Goal: Task Accomplishment & Management: Manage account settings

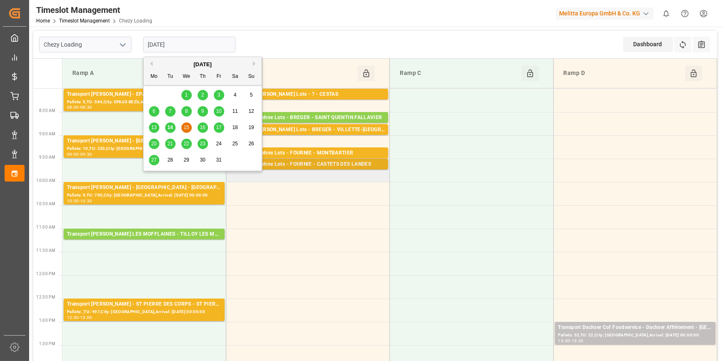
click at [321, 164] on div "Transport Kuehne Lots - FOURNIE - CASTETS DES LANDES" at bounding box center [308, 164] width 154 height 8
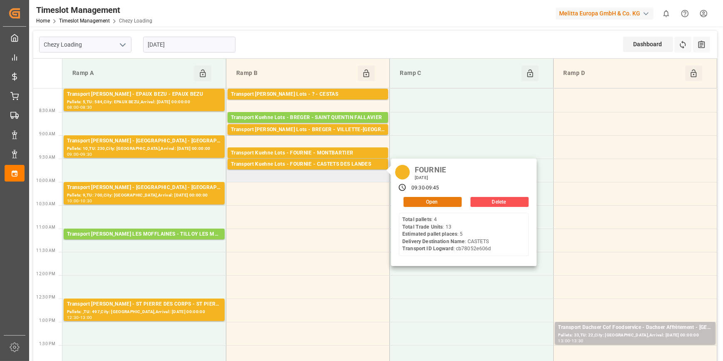
click at [435, 201] on button "Open" at bounding box center [433, 202] width 58 height 10
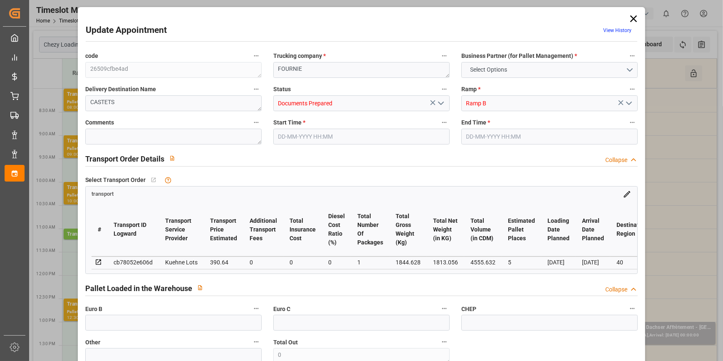
type input "5"
type input "390.64"
type input "0"
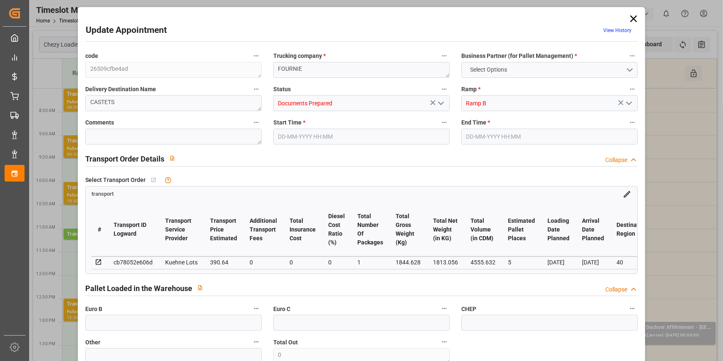
type input "390.64"
type input "0"
type input "1"
type input "1813.056"
type input "2064.62"
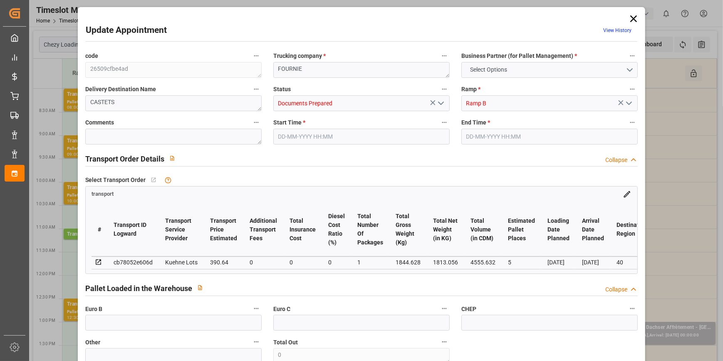
type input "4555.632"
type input "40"
type input "4"
type input "13"
type input "5"
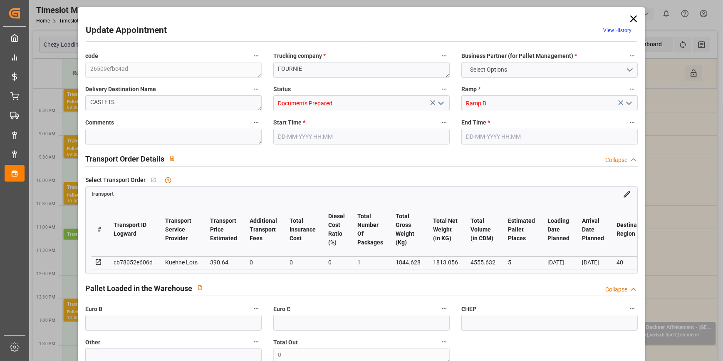
type input "101"
type input "1844.628"
type input "0"
type input "4710.8598"
type input "0"
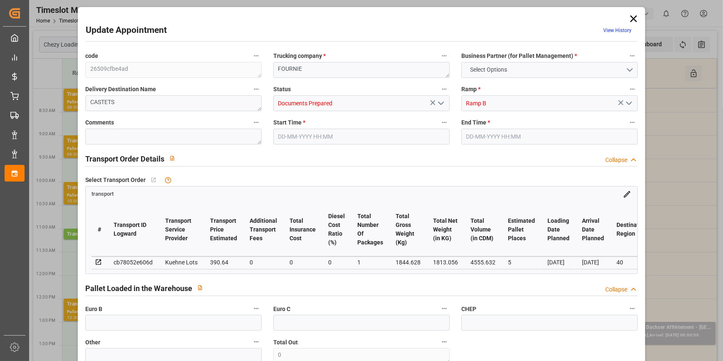
type input "0"
type input "21"
type input "35"
type input "15-10-2025 09:30"
type input "15-10-2025 09:45"
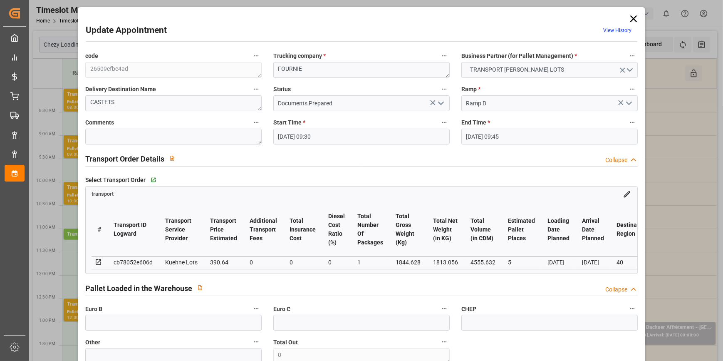
type input "13-10-2025 14:10"
type input "13-10-2025 11:17"
type input "20-10-2025"
type input "16-10-2025"
click at [445, 102] on input "Documents Prepared" at bounding box center [361, 103] width 176 height 16
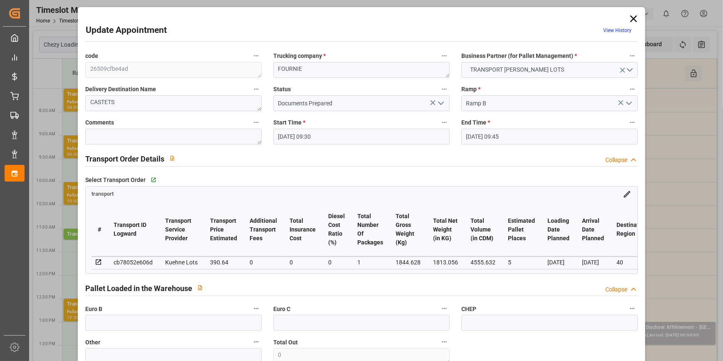
click at [441, 101] on icon "open menu" at bounding box center [441, 103] width 10 height 10
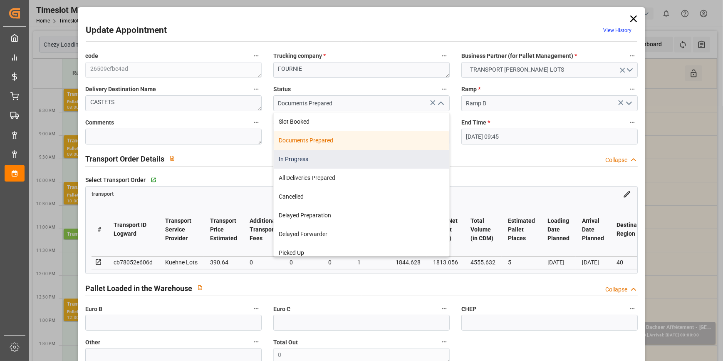
click at [295, 157] on div "In Progress" at bounding box center [362, 159] width 176 height 19
type input "In Progress"
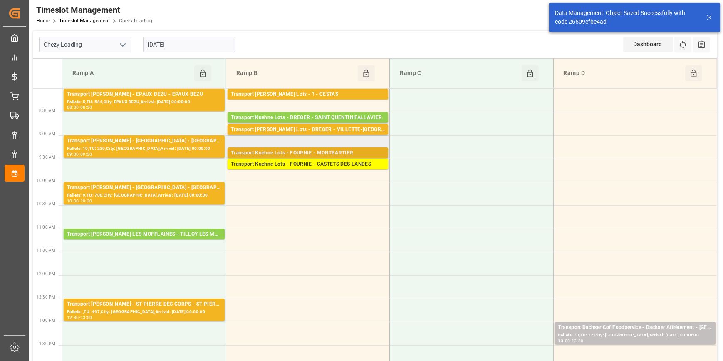
click at [316, 151] on div "Transport Kuehne Lots - FOURNIE - MONTBARTIER" at bounding box center [308, 153] width 154 height 8
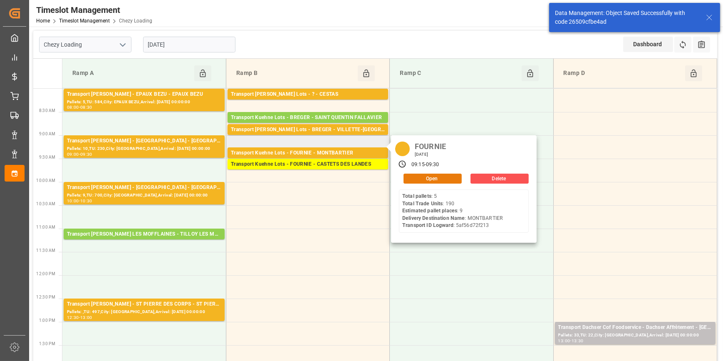
click at [415, 178] on button "Open" at bounding box center [433, 179] width 58 height 10
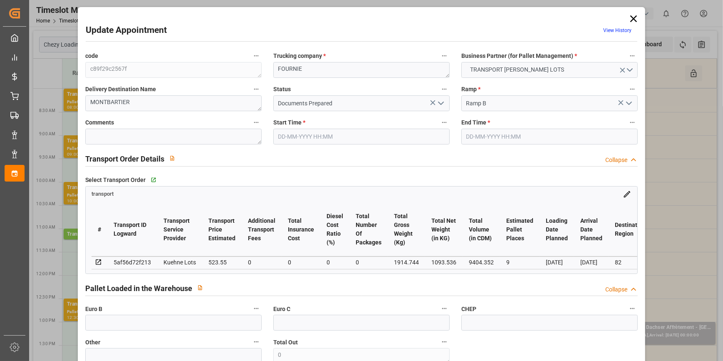
type input "15-10-2025 09:15"
type input "15-10-2025 09:30"
type input "13-10-2025 14:08"
type input "13-10-2025 11:19"
type input "20-10-2025"
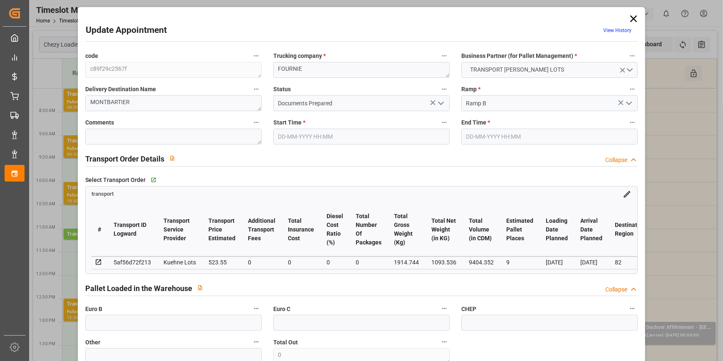
type input "16-10-2025"
click at [439, 104] on polyline "open menu" at bounding box center [441, 103] width 5 height 2
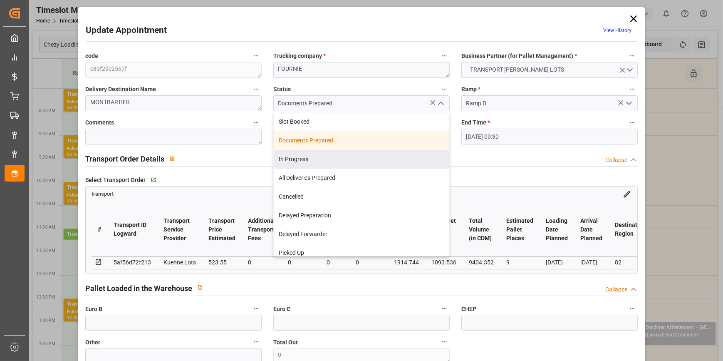
click at [301, 155] on div "In Progress" at bounding box center [362, 159] width 176 height 19
type input "In Progress"
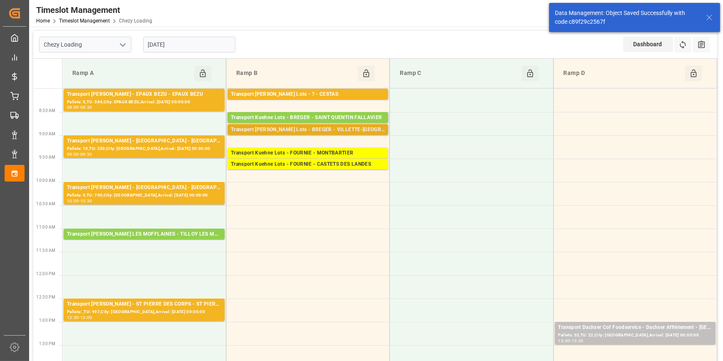
click at [313, 127] on div "Transport Kuehne Lots - BREGER - VILLETTE-DANTHON" at bounding box center [308, 130] width 154 height 8
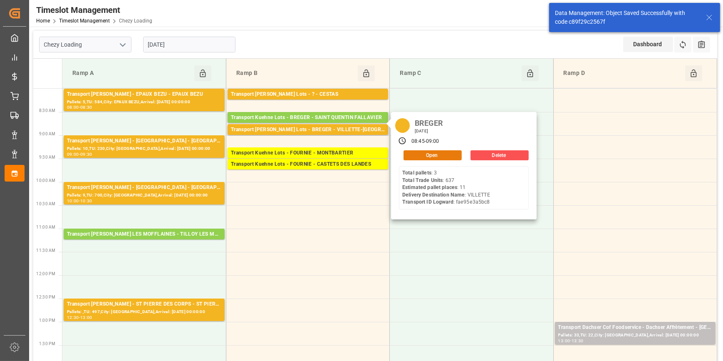
click at [418, 154] on button "Open" at bounding box center [433, 155] width 58 height 10
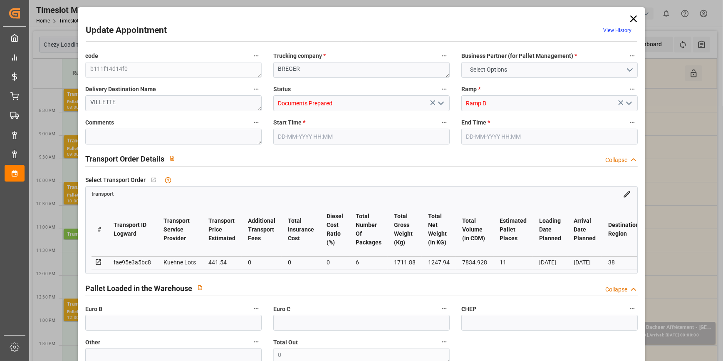
type input "11"
type input "441.54"
type input "0"
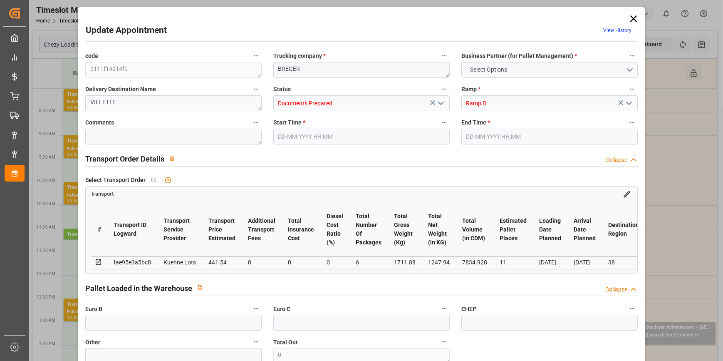
type input "441.54"
type input "0"
type input "6"
type input "1247.94"
type input "2176.816"
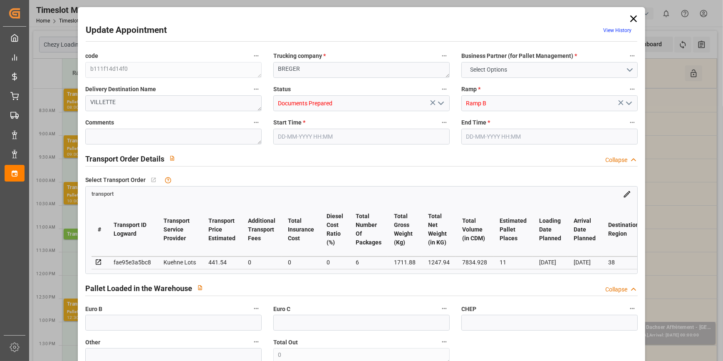
type input "7834.928"
type input "38"
type input "3"
type input "637"
type input "18"
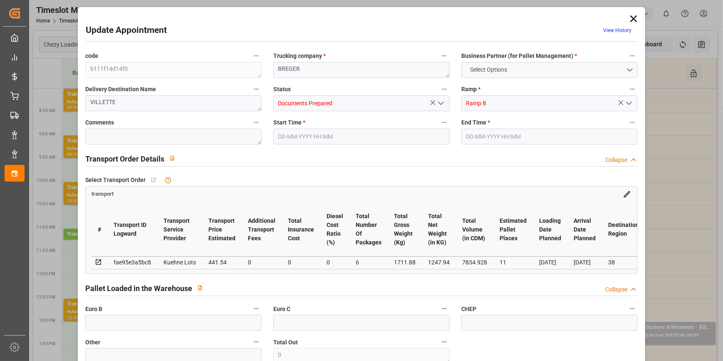
type input "101"
type input "1711.88"
type input "0"
type input "4710.8598"
type input "0"
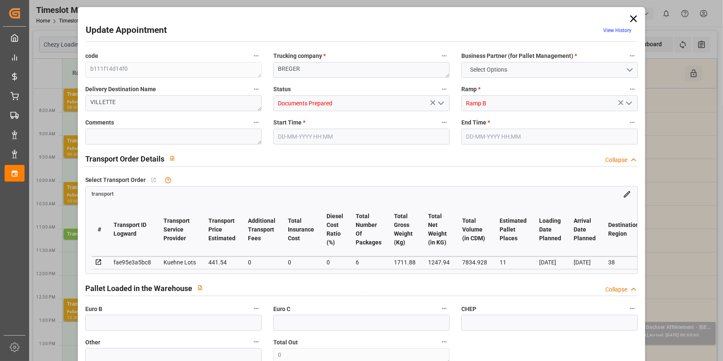
type input "0"
type input "21"
type input "35"
type input "15-10-2025 08:45"
type input "15-10-2025 09:00"
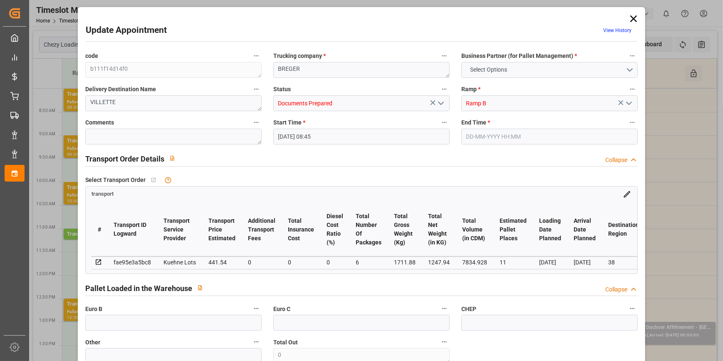
type input "13-10-2025 14:12"
type input "13-10-2025 11:16"
type input "20-10-2025"
type input "16-10-2025"
click at [439, 100] on icon "open menu" at bounding box center [441, 103] width 10 height 10
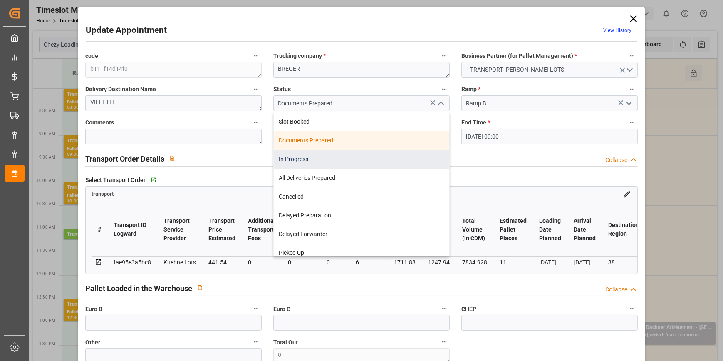
click at [305, 158] on div "In Progress" at bounding box center [362, 159] width 176 height 19
type input "In Progress"
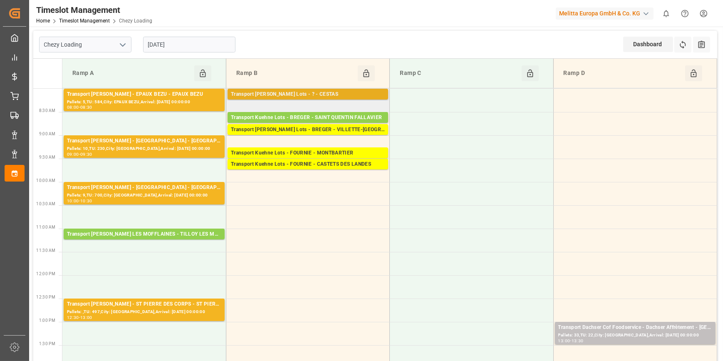
click at [320, 96] on div "Transport Kuehne Lots - ? - CESTAS" at bounding box center [308, 94] width 154 height 8
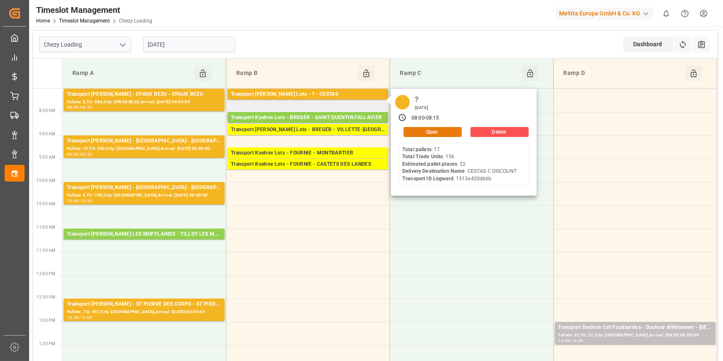
click at [434, 135] on button "Open" at bounding box center [433, 132] width 58 height 10
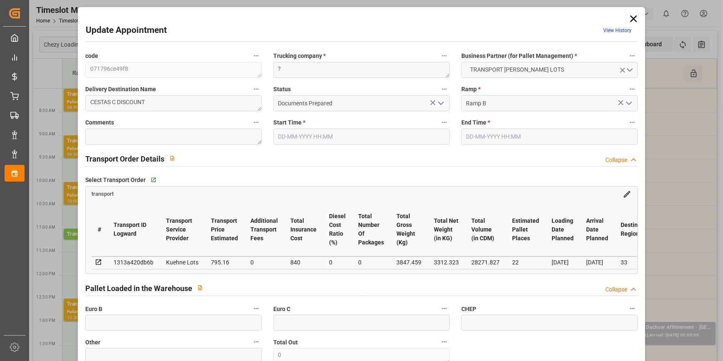
type input "15-10-2025 08:00"
type input "15-10-2025 08:15"
type input "10-10-2025 13:26"
type input "10-10-2025 11:30"
type input "20-10-2025"
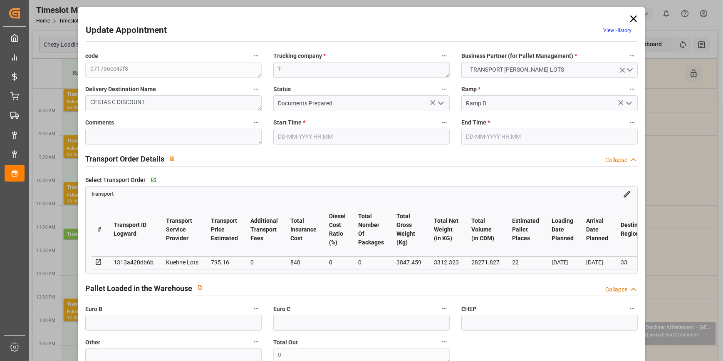
type input "16-10-2025"
click at [439, 104] on icon "open menu" at bounding box center [441, 103] width 10 height 10
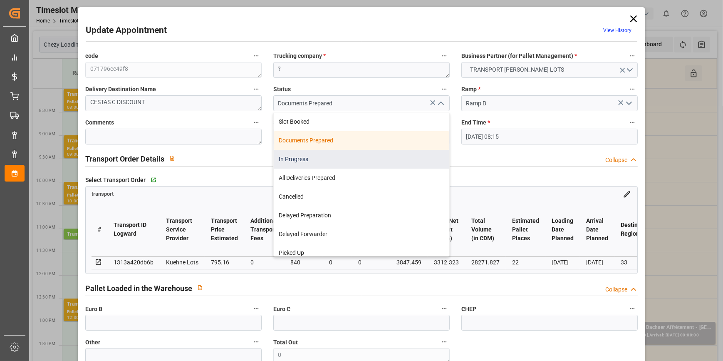
click at [300, 159] on div "In Progress" at bounding box center [362, 159] width 176 height 19
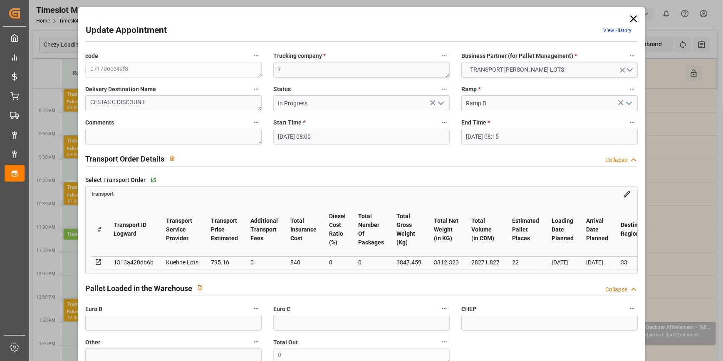
type input "In Progress"
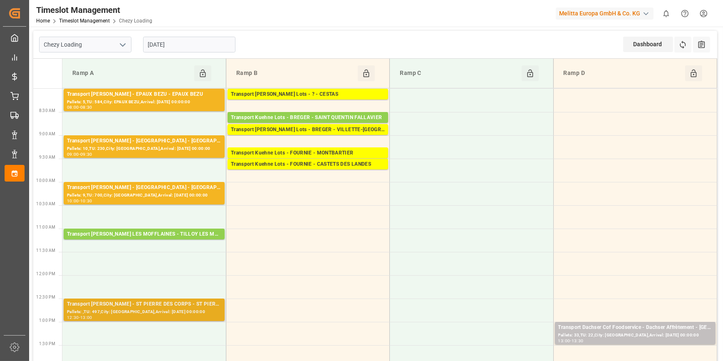
click at [144, 304] on div "Transport Delisle - ST PIERRE DES CORPS - ST PIERRE DES CORPS" at bounding box center [144, 304] width 154 height 8
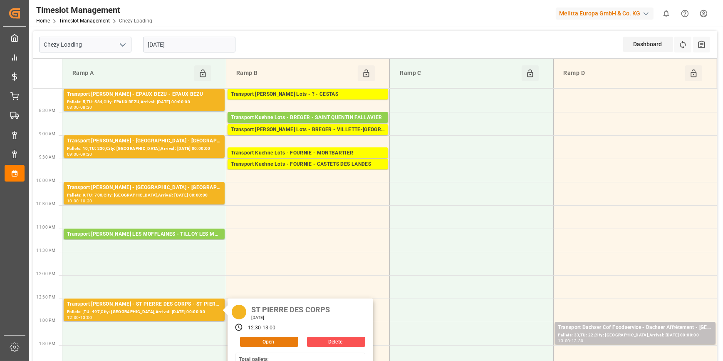
click at [283, 340] on button "Open" at bounding box center [269, 342] width 58 height 10
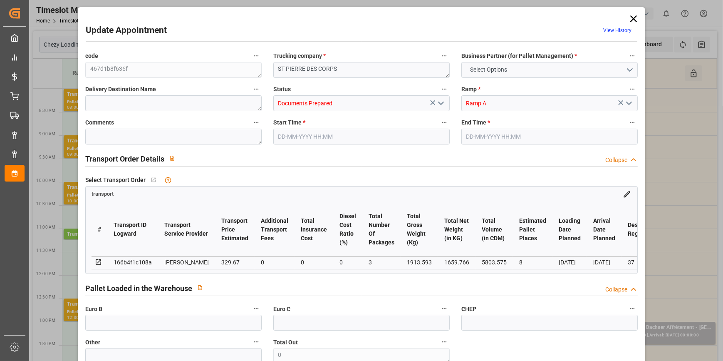
type input "8"
type input "329.67"
type input "0"
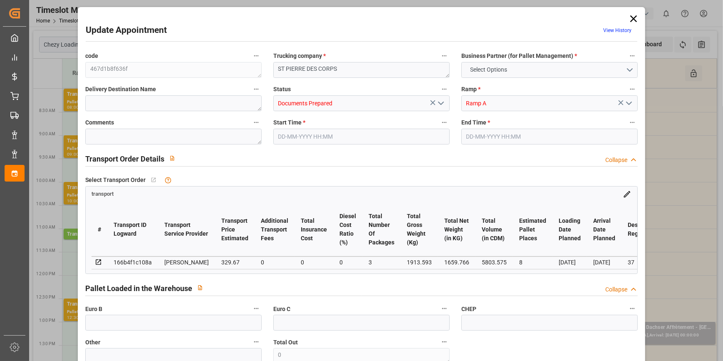
type input "318.5272"
type input "-11.1428"
type input "3"
type input "1659.766"
type input "2557.593"
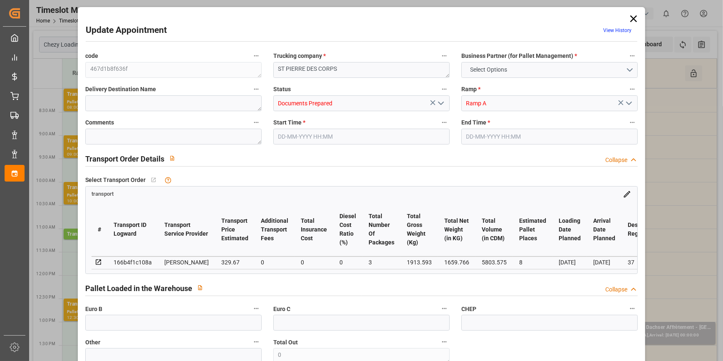
type input "5803.575"
type input "37"
type input "0"
type input "497"
type input "28"
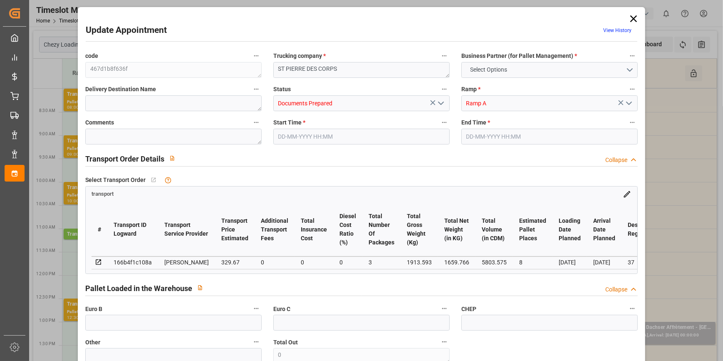
type input "101"
type input "1913.593"
type input "0"
type input "4710.8598"
type input "0"
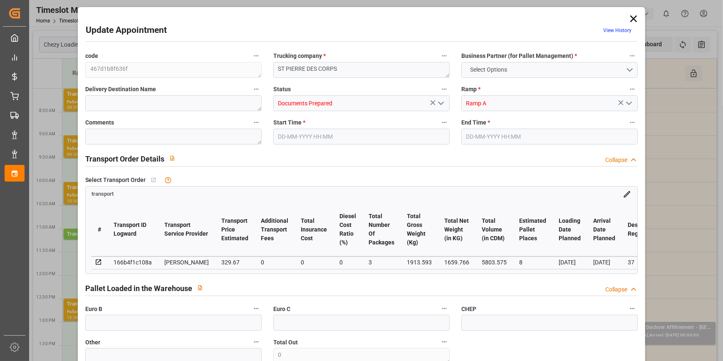
type input "0"
type input "21"
type input "35"
type input "15-10-2025 12:30"
type input "15-10-2025 13:00"
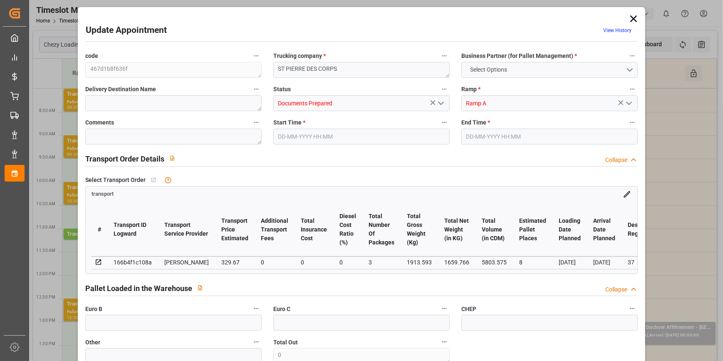
type input "09-10-2025 13:47"
type input "09-10-2025 11:28"
type input "16-10-2025"
type input "[DATE]"
click at [436, 105] on icon "open menu" at bounding box center [441, 103] width 10 height 10
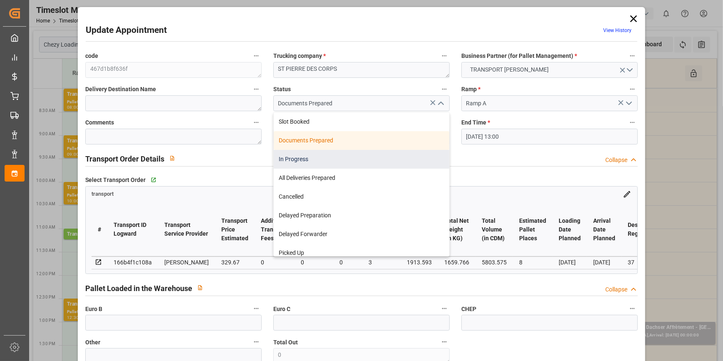
click at [296, 159] on div "In Progress" at bounding box center [362, 159] width 176 height 19
type input "In Progress"
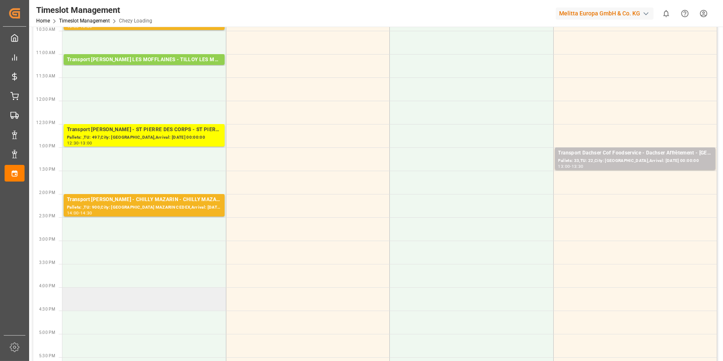
scroll to position [227, 0]
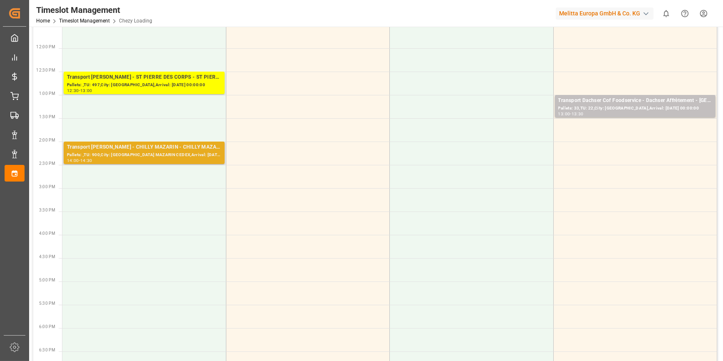
click at [172, 146] on div "Transport Delisle - CHILLY MAZARIN - CHILLY MAZARIN CEDEX" at bounding box center [144, 147] width 154 height 8
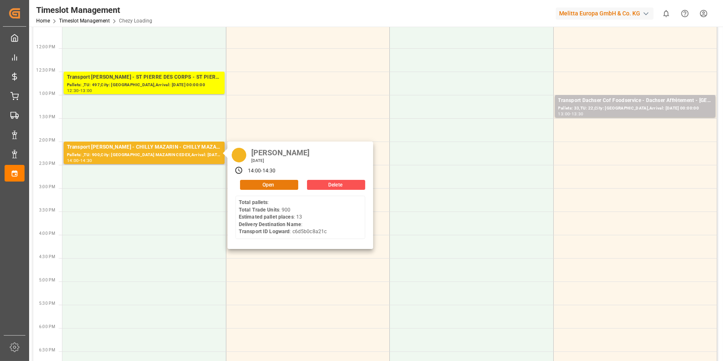
click at [261, 183] on button "Open" at bounding box center [269, 185] width 58 height 10
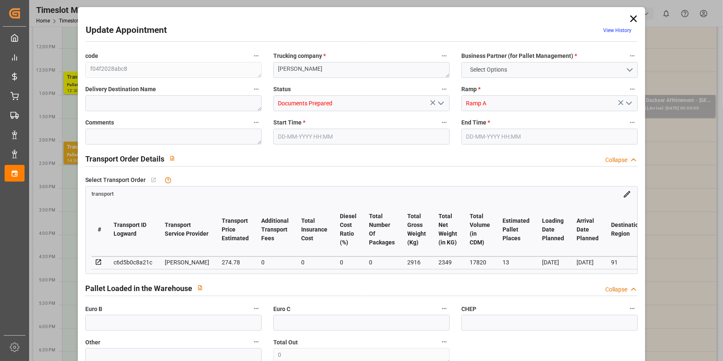
type input "13"
type input "274.78"
type input "0"
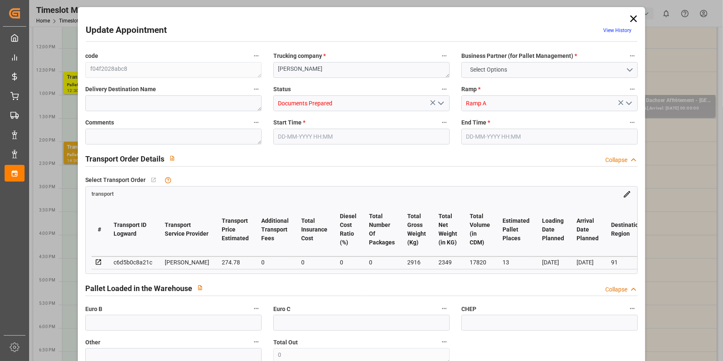
type input "265.4924"
type input "-9.2876"
type input "0"
type input "2349"
type input "3625"
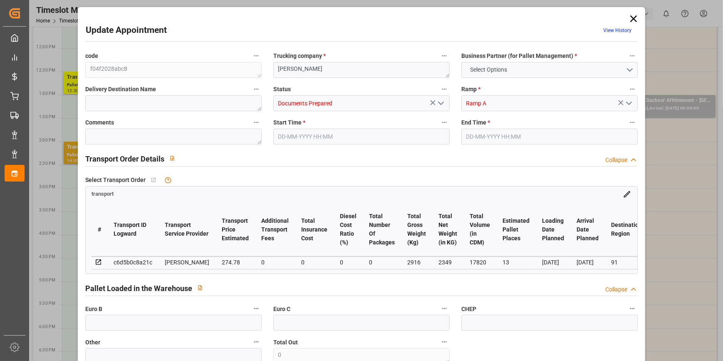
type input "17820"
type input "91"
type input "0"
type input "900"
type input "25"
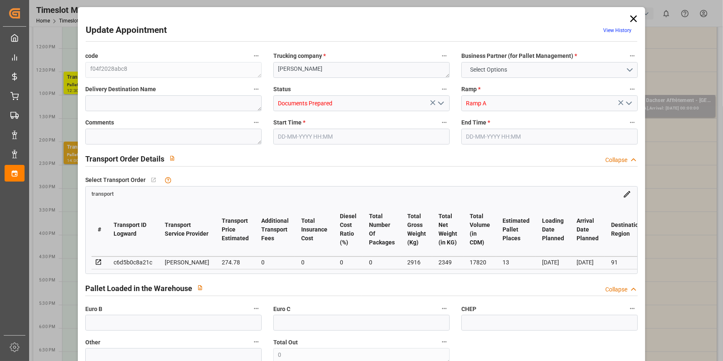
type input "101"
type input "2916"
type input "0"
type input "4710.8598"
type input "0"
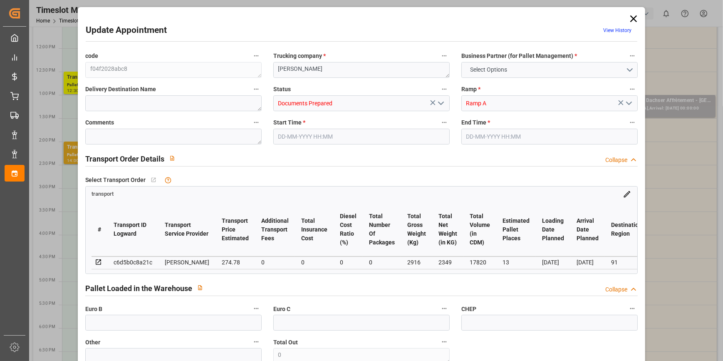
type input "0"
type input "21"
type input "35"
type input "15-10-2025 14:00"
type input "15-10-2025 14:30"
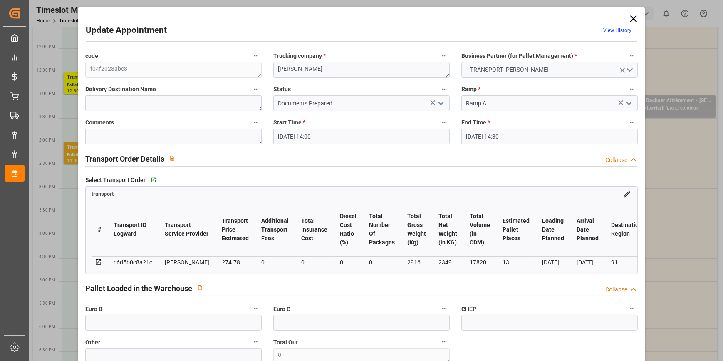
type input "13-10-2025 12:05"
type input "13-10-2025 11:21"
type input "16-10-2025"
type input "[DATE]"
click at [343, 133] on input "15-10-2025 14:00" at bounding box center [361, 137] width 176 height 16
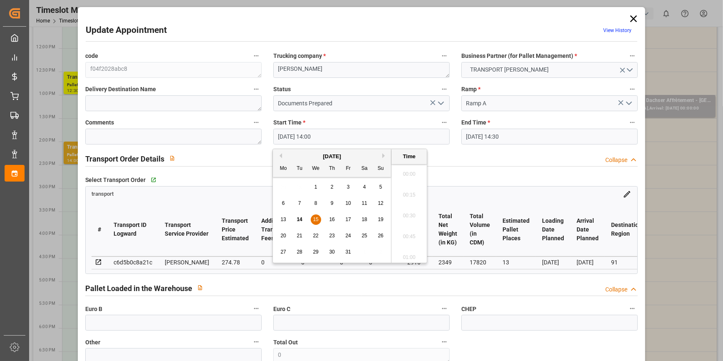
scroll to position [1126, 0]
click at [317, 220] on span "15" at bounding box center [315, 219] width 5 height 6
click at [411, 226] on li "11:30" at bounding box center [409, 232] width 35 height 21
type input "15-10-2025 11:30"
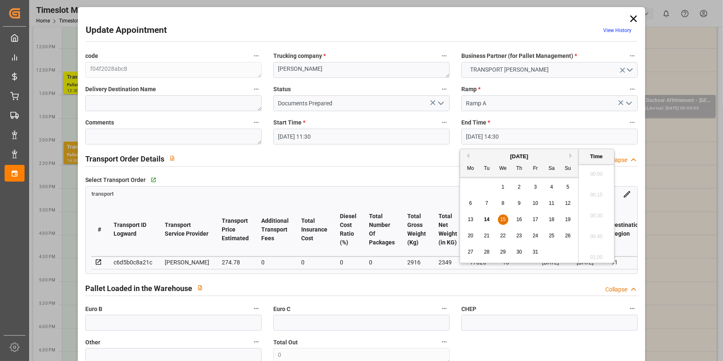
click at [508, 129] on input "15-10-2025 14:30" at bounding box center [549, 137] width 176 height 16
click at [502, 220] on span "15" at bounding box center [502, 219] width 5 height 6
click at [597, 171] on li "11:45" at bounding box center [596, 174] width 35 height 21
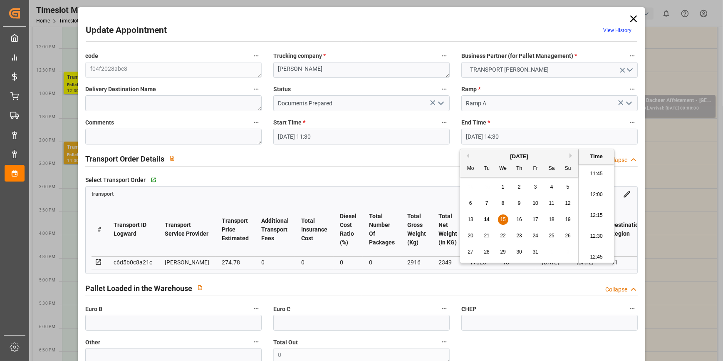
type input "15-10-2025 11:45"
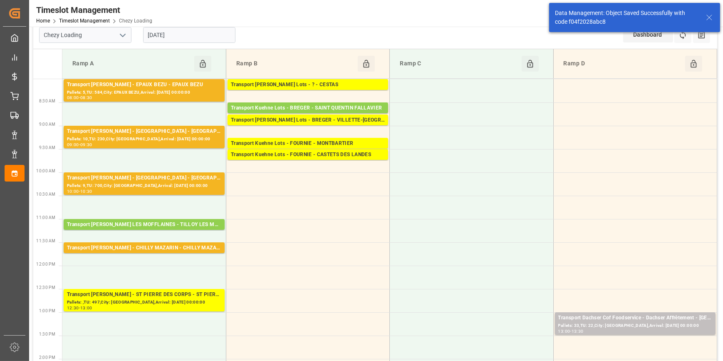
scroll to position [0, 0]
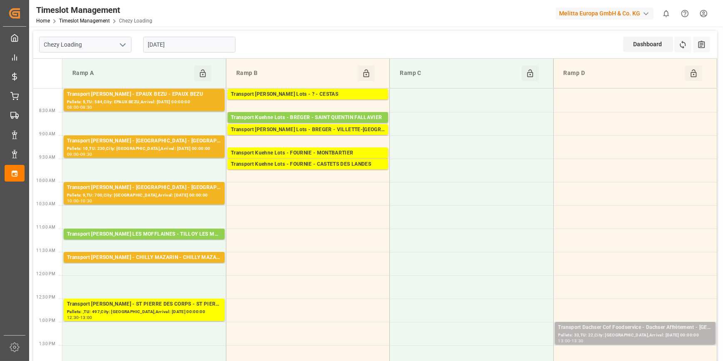
click at [639, 330] on div "Transport Dachser Cof Foodservice - Dachser Affrètement - BEAUMONT SUR OISE" at bounding box center [635, 327] width 154 height 8
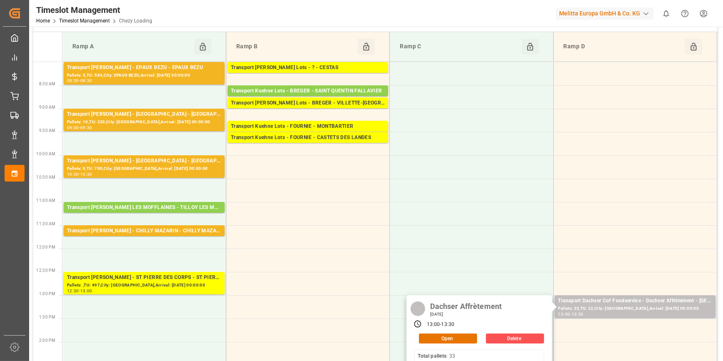
scroll to position [37, 0]
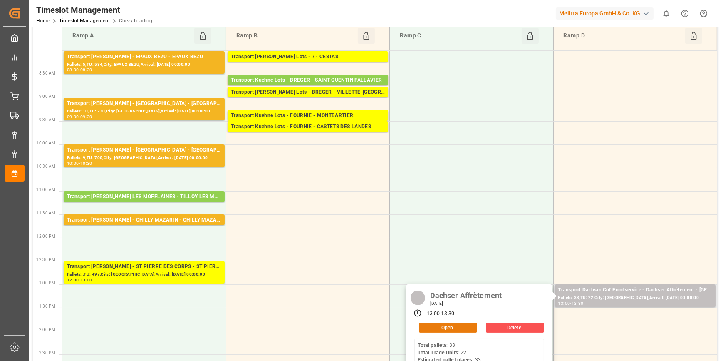
click at [466, 326] on button "Open" at bounding box center [448, 327] width 58 height 10
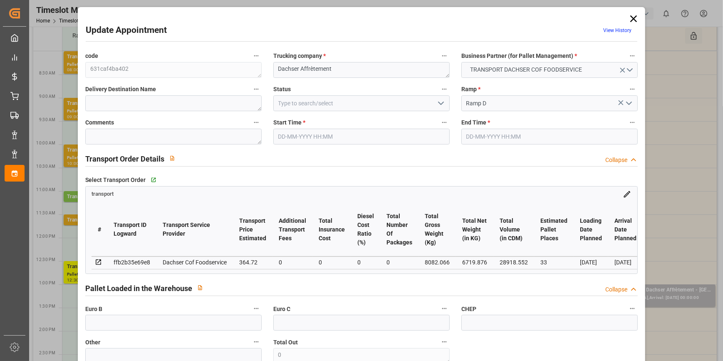
type input "33"
type input "364.72"
type input "0"
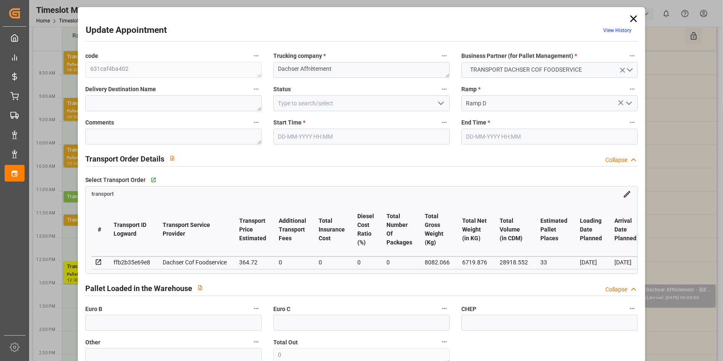
type input "358.3009"
type input "-6.4191"
type input "0"
type input "6719.876"
type input "8926.246"
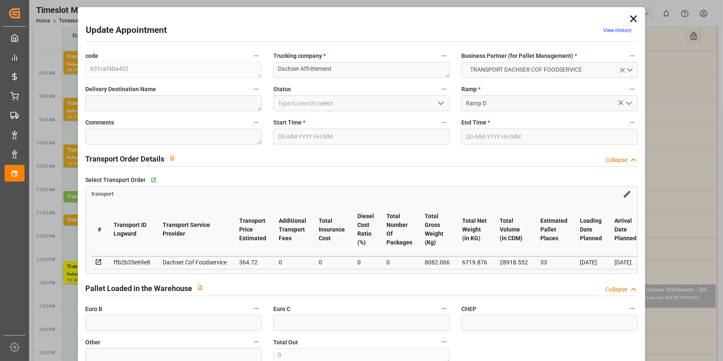
type input "28918.552"
type input "95"
type input "33"
type input "22"
type input "33"
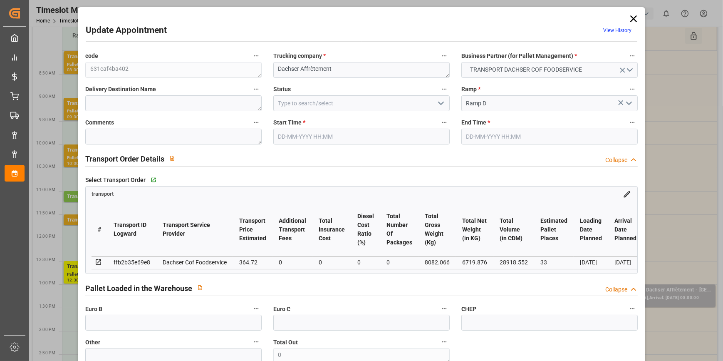
type input "101"
type input "8082.066"
type input "0"
type input "4710.8598"
type input "0"
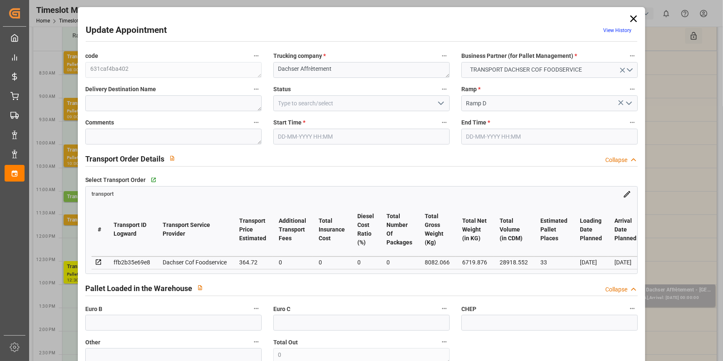
type input "0"
type input "21"
type input "35"
type input "15-10-2025 13:00"
type input "15-10-2025 13:30"
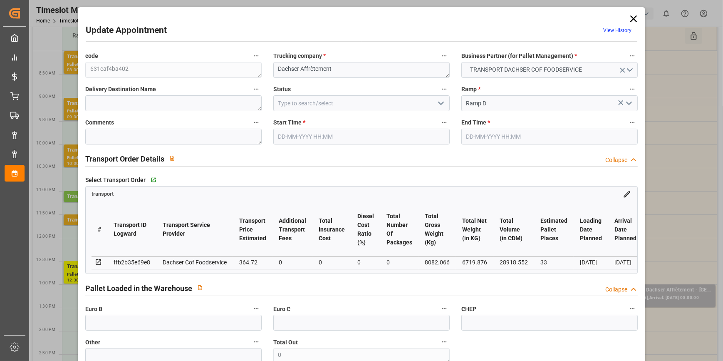
type input "09-10-2025 12:31"
type input "09-10-2025 11:36"
type input "16-10-2025"
type input "[DATE]"
click at [375, 135] on input "15-10-2025 13:00" at bounding box center [361, 137] width 176 height 16
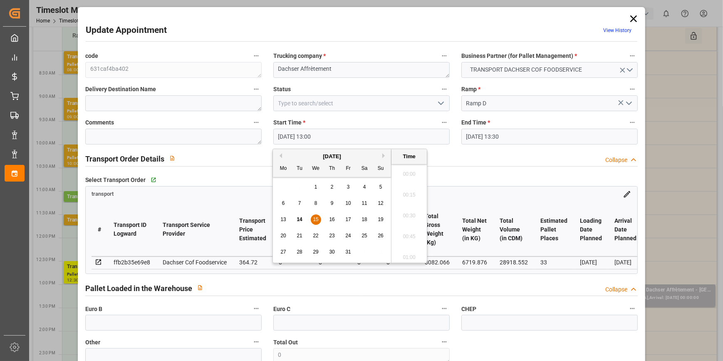
scroll to position [1043, 0]
click at [316, 218] on span "15" at bounding box center [315, 219] width 5 height 6
click at [408, 182] on li "09:00" at bounding box center [409, 183] width 35 height 21
type input "15-10-2025 09:00"
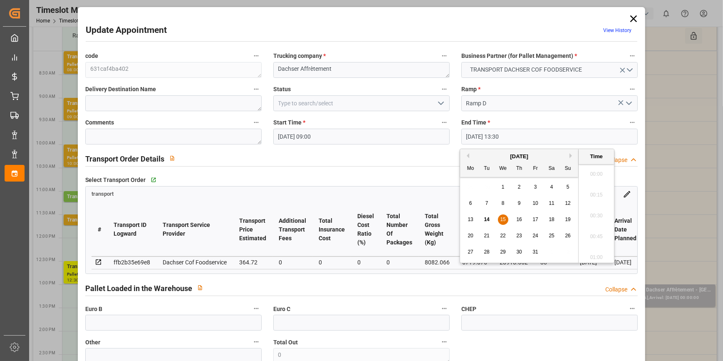
click at [531, 136] on input "15-10-2025 13:30" at bounding box center [549, 137] width 176 height 16
click at [506, 218] on div "15" at bounding box center [503, 220] width 10 height 10
click at [595, 217] on li "09:30" at bounding box center [596, 221] width 35 height 21
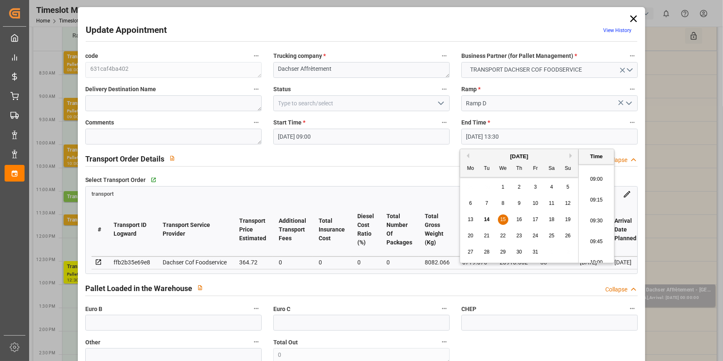
type input "15-10-2025 09:30"
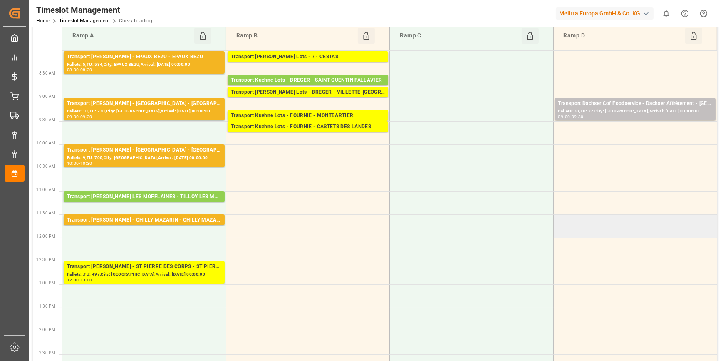
scroll to position [0, 0]
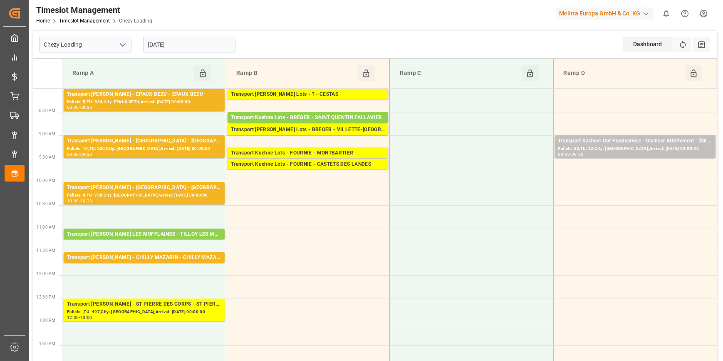
click at [209, 42] on input "[DATE]" at bounding box center [189, 45] width 92 height 16
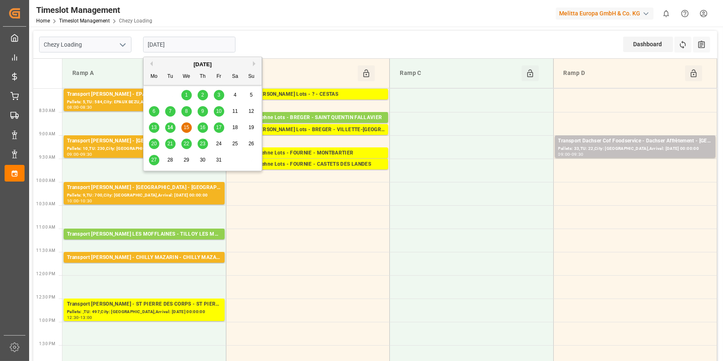
click at [171, 126] on span "14" at bounding box center [169, 127] width 5 height 6
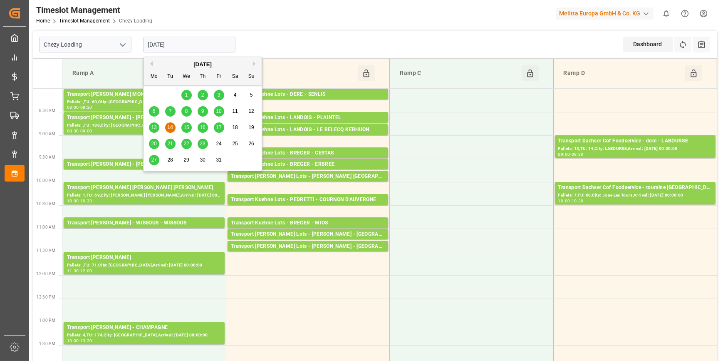
click at [188, 42] on input "[DATE]" at bounding box center [189, 45] width 92 height 16
click at [188, 128] on span "15" at bounding box center [185, 127] width 5 height 6
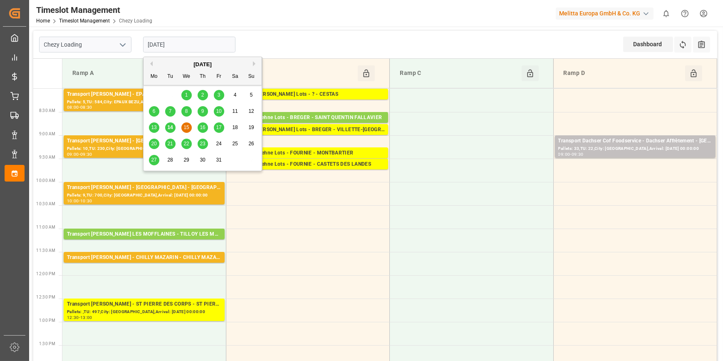
click at [185, 46] on input "[DATE]" at bounding box center [189, 45] width 92 height 16
click at [203, 129] on span "16" at bounding box center [202, 127] width 5 height 6
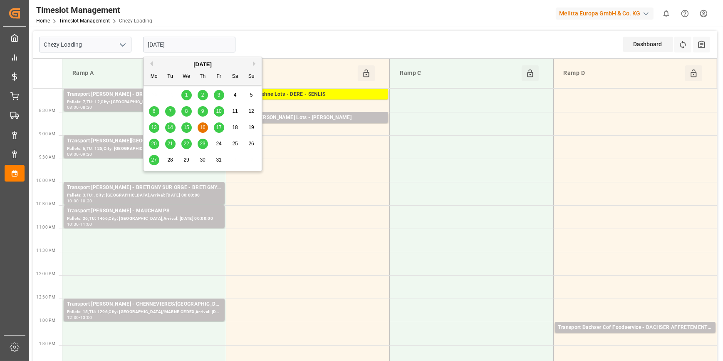
click at [183, 45] on input "16-10-2025" at bounding box center [189, 45] width 92 height 16
click at [171, 128] on span "14" at bounding box center [169, 127] width 5 height 6
type input "[DATE]"
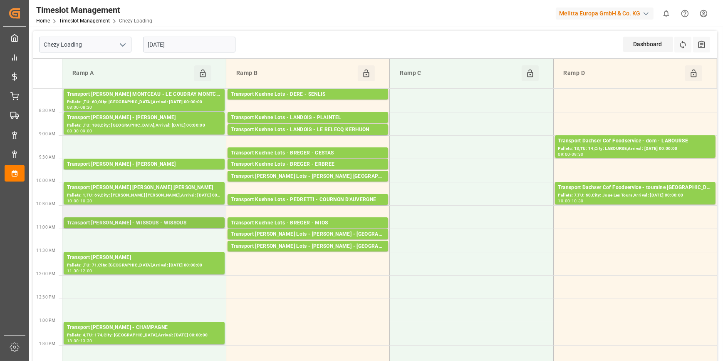
click at [159, 223] on div "Transport Delisle - WISSOUS - WISSOUS" at bounding box center [144, 223] width 154 height 8
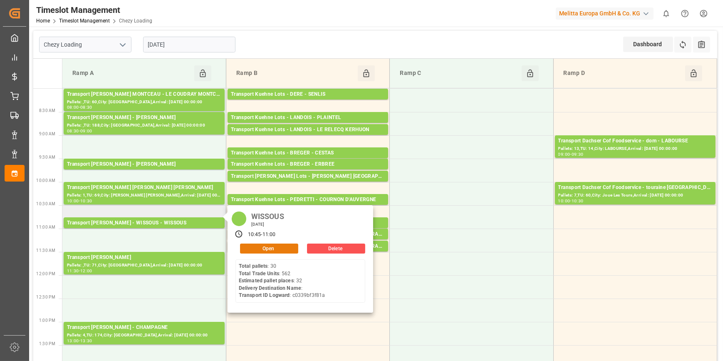
click at [250, 246] on button "Open" at bounding box center [269, 248] width 58 height 10
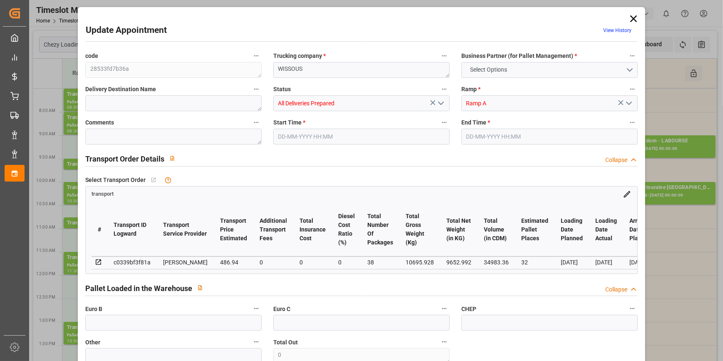
type input "32"
type input "486.94"
type input "0"
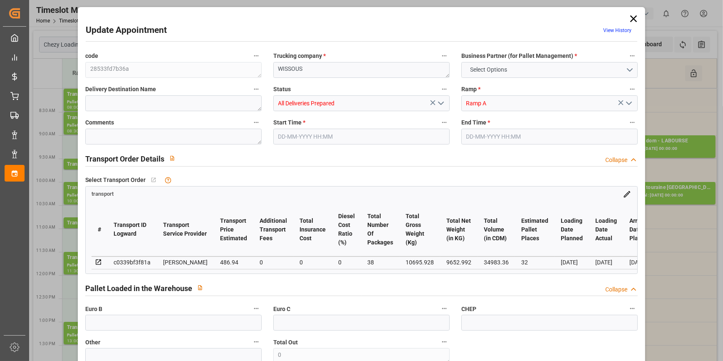
type input "470.4814"
type input "-16.4586"
type input "38"
type input "9652.992"
type input "12128.088"
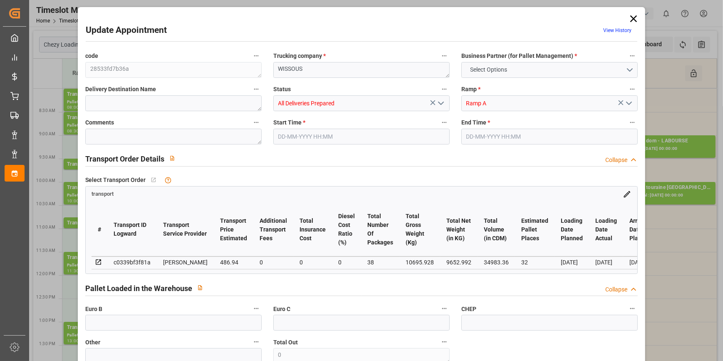
type input "34983.36"
type input "91"
type input "30"
type input "562"
type input "38"
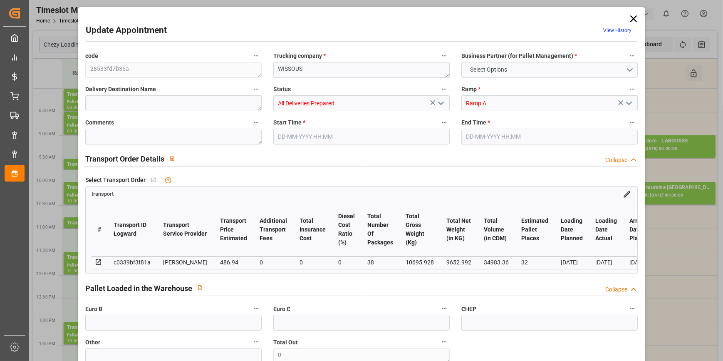
type input "101"
type input "10695.928"
type input "0"
type input "4710.8598"
type input "0"
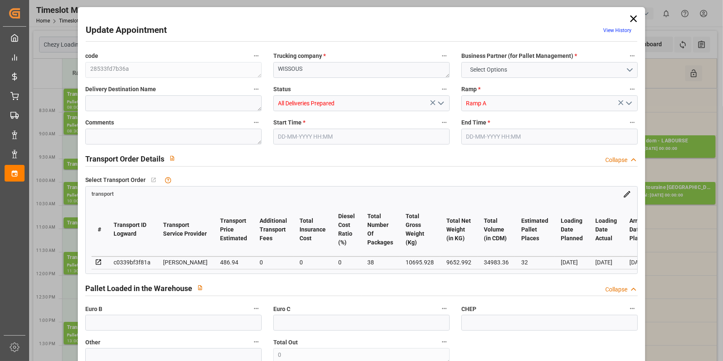
type input "0"
type input "21"
type input "35"
type input "14-10-2025 10:45"
type input "14-10-2025 11:00"
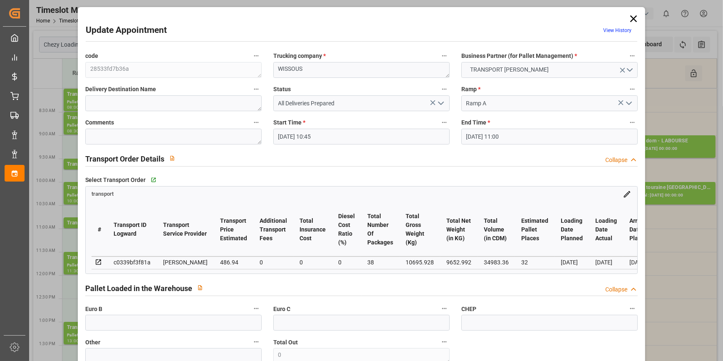
type input "09-10-2025 13:50"
type input "09-10-2025 11:27"
type input "[DATE]"
click at [633, 17] on icon at bounding box center [633, 18] width 7 height 7
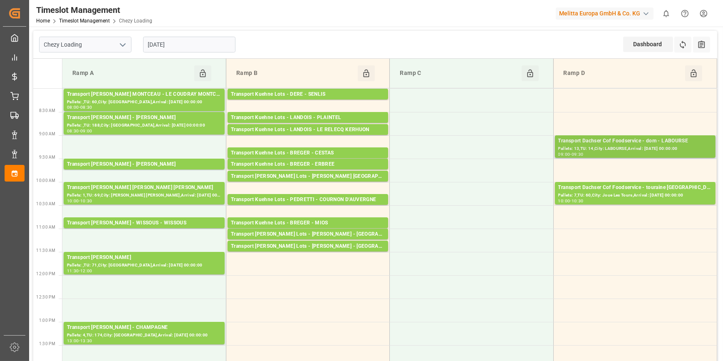
click at [612, 142] on div "Transport Dachser Cof Foodservice - dom - LABOURSE" at bounding box center [635, 141] width 154 height 8
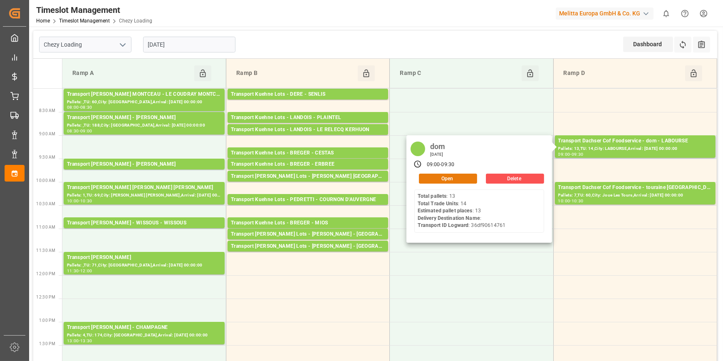
click at [457, 177] on button "Open" at bounding box center [448, 179] width 58 height 10
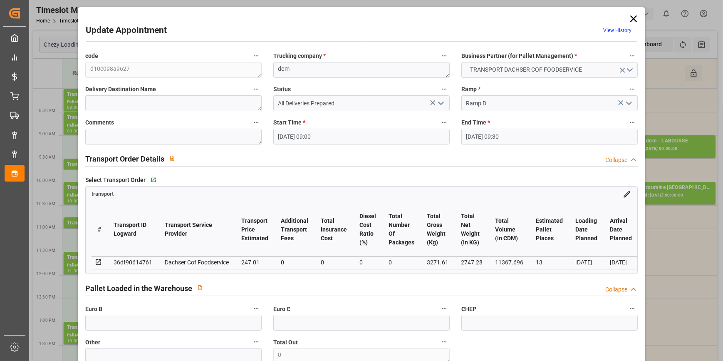
click at [665, 101] on div "Update Appointment View History code d10e098a9627 Trucking company * dom Busine…" at bounding box center [361, 180] width 723 height 361
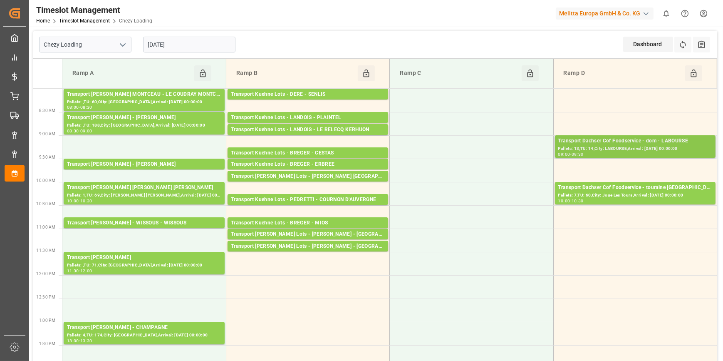
click at [615, 142] on div "Transport Dachser Cof Foodservice - dom - LABOURSE" at bounding box center [635, 141] width 154 height 8
click at [612, 142] on div "Transport Dachser Cof Foodservice - dom - LABOURSE" at bounding box center [635, 141] width 154 height 8
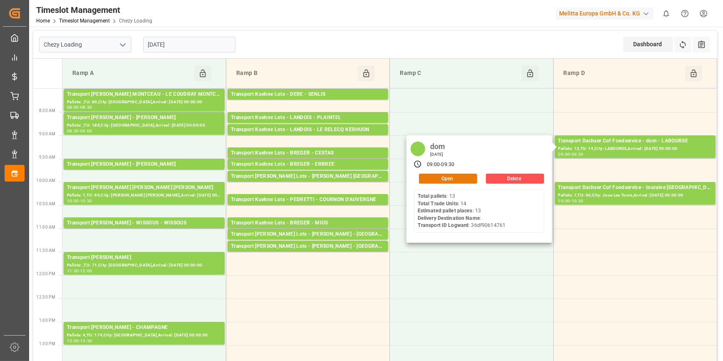
click at [459, 179] on button "Open" at bounding box center [448, 179] width 58 height 10
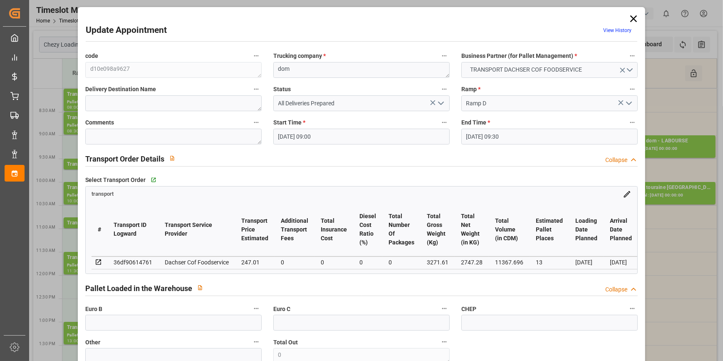
click at [439, 102] on polyline "open menu" at bounding box center [441, 103] width 5 height 2
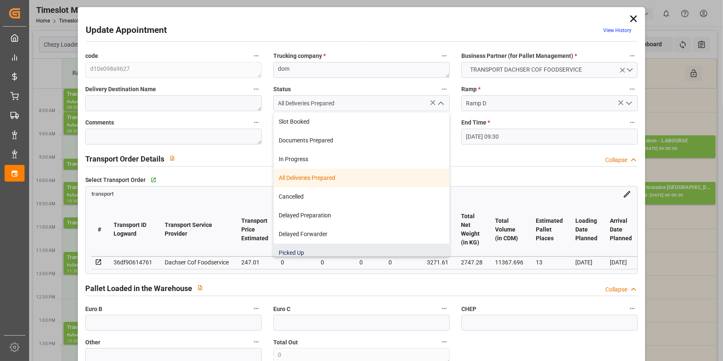
click at [294, 250] on div "Picked Up" at bounding box center [362, 252] width 176 height 19
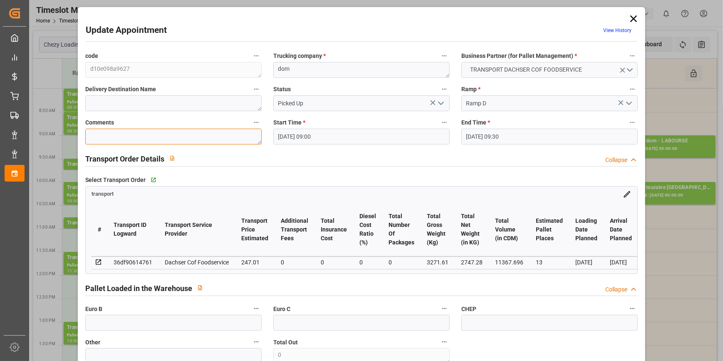
click at [118, 136] on textarea at bounding box center [173, 137] width 176 height 16
click at [131, 336] on div "Other" at bounding box center [173, 349] width 188 height 33
click at [125, 325] on input "text" at bounding box center [173, 323] width 176 height 16
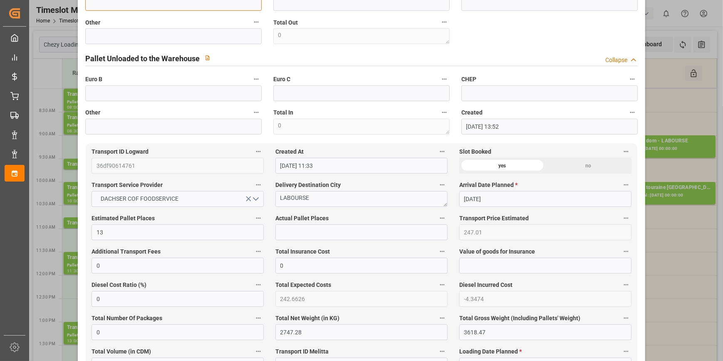
scroll to position [340, 0]
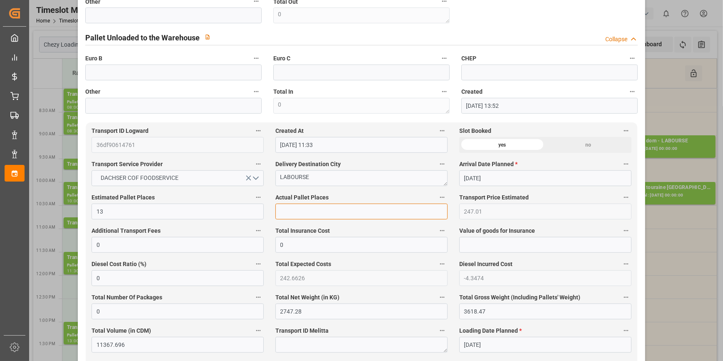
click at [300, 212] on input "text" at bounding box center [361, 211] width 172 height 16
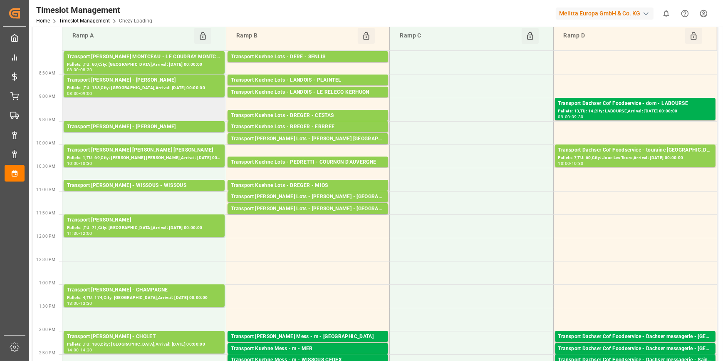
scroll to position [0, 0]
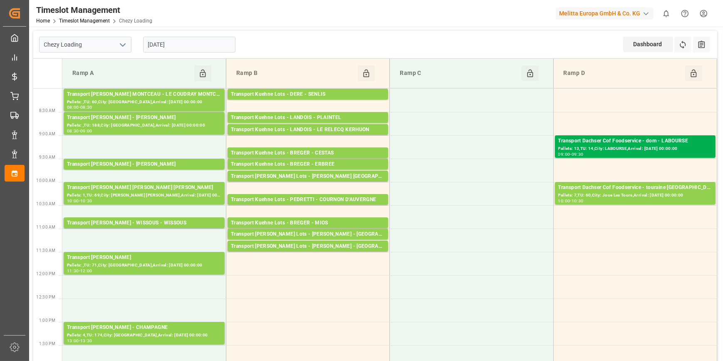
click at [193, 45] on input "[DATE]" at bounding box center [189, 45] width 92 height 16
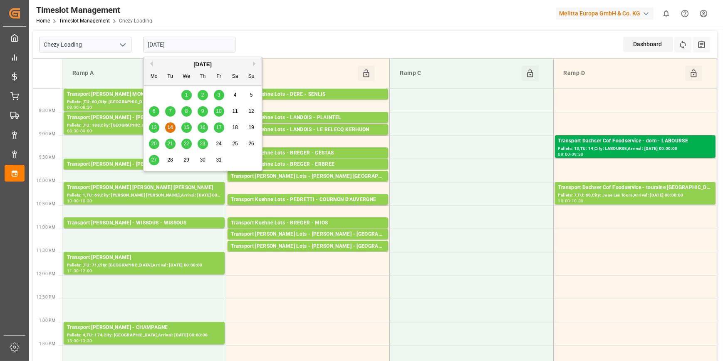
click at [186, 126] on span "15" at bounding box center [185, 127] width 5 height 6
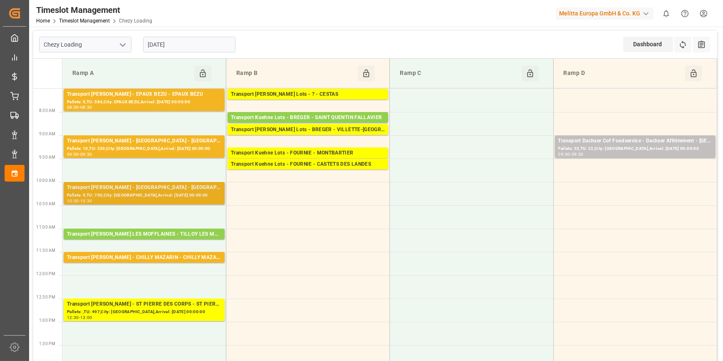
click at [169, 188] on div "Transport Delisle - MONDEVILLE - MONDEVILLE" at bounding box center [144, 187] width 154 height 8
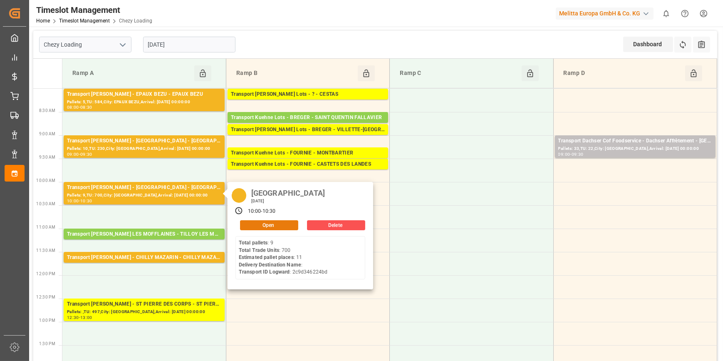
click at [257, 225] on button "Open" at bounding box center [269, 225] width 58 height 10
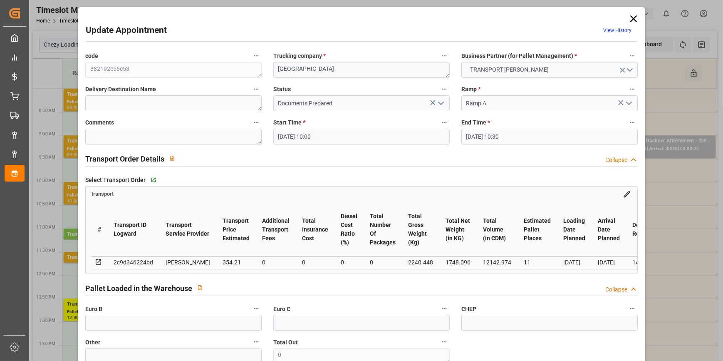
click at [440, 102] on icon "open menu" at bounding box center [441, 103] width 10 height 10
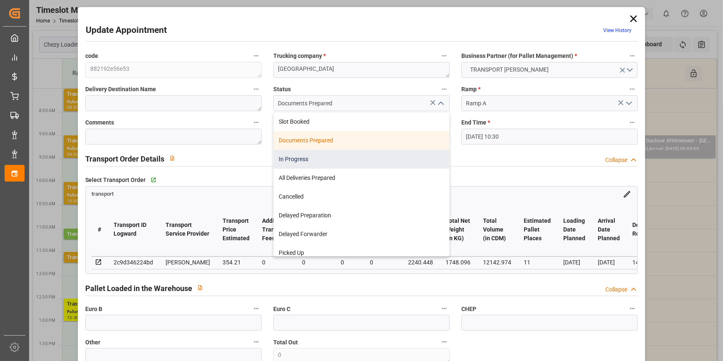
click at [310, 161] on div "In Progress" at bounding box center [362, 159] width 176 height 19
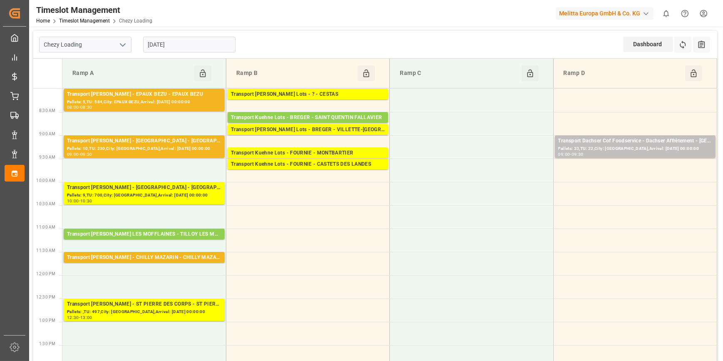
click at [123, 43] on icon "open menu" at bounding box center [123, 45] width 10 height 10
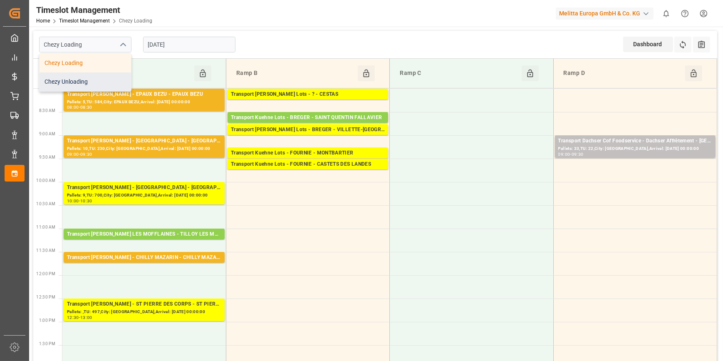
click at [81, 79] on div "Chezy Unloading" at bounding box center [86, 81] width 92 height 19
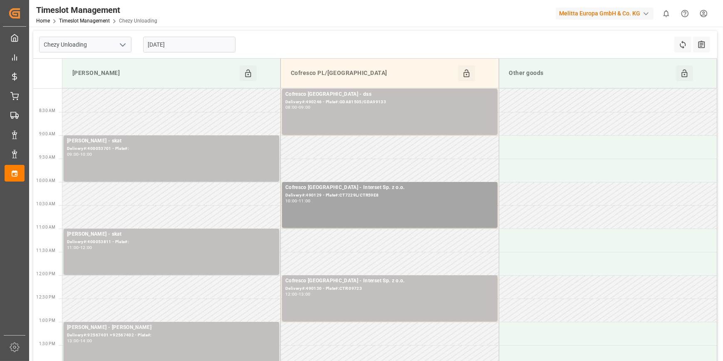
click at [193, 42] on input "[DATE]" at bounding box center [189, 45] width 92 height 16
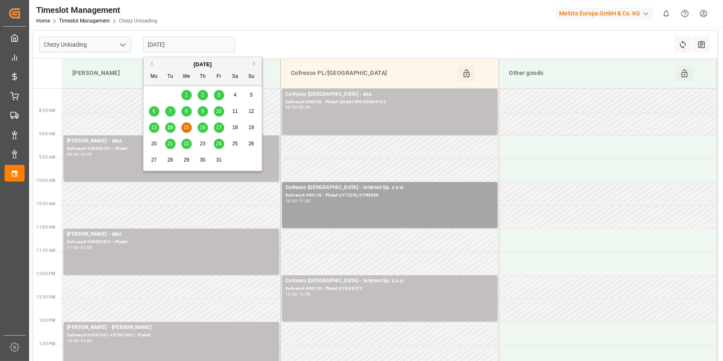
click at [169, 129] on span "14" at bounding box center [169, 127] width 5 height 6
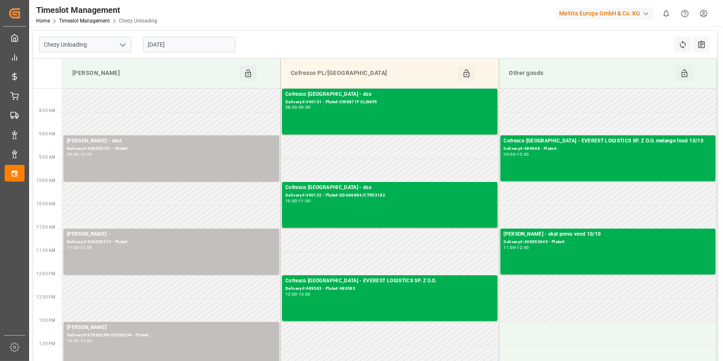
click at [120, 42] on icon "open menu" at bounding box center [123, 45] width 10 height 10
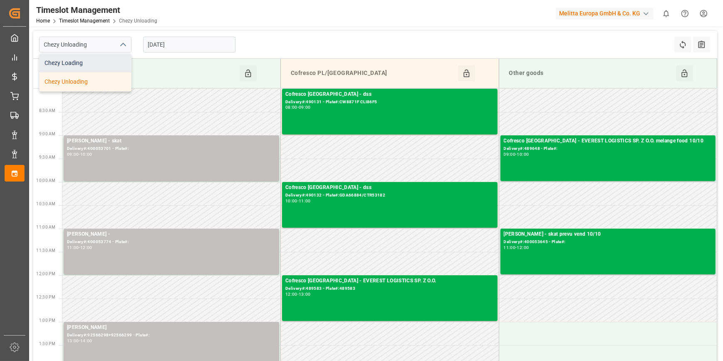
click at [83, 66] on div "Chezy Loading" at bounding box center [86, 63] width 92 height 19
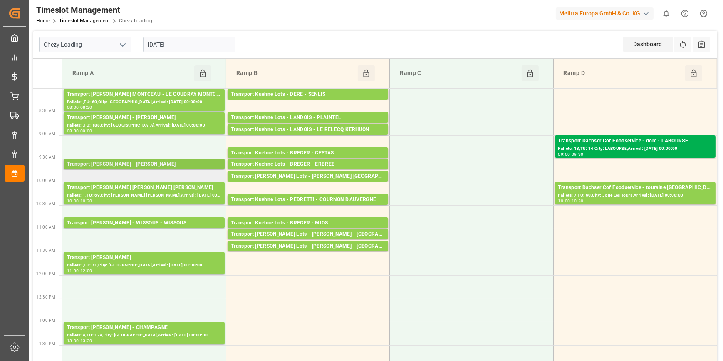
click at [164, 166] on div "Transport Delisle - SERRIS - SERRIS" at bounding box center [144, 164] width 154 height 8
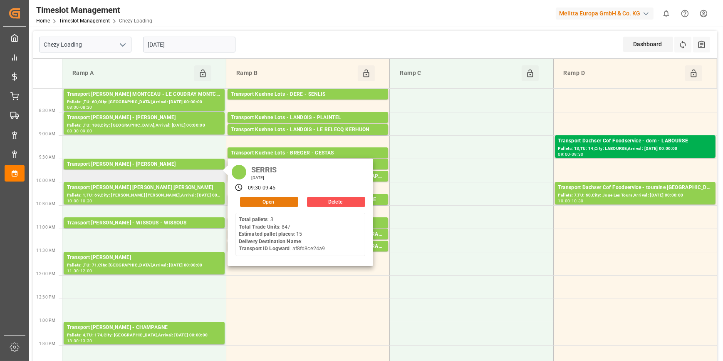
click at [287, 201] on button "Open" at bounding box center [269, 202] width 58 height 10
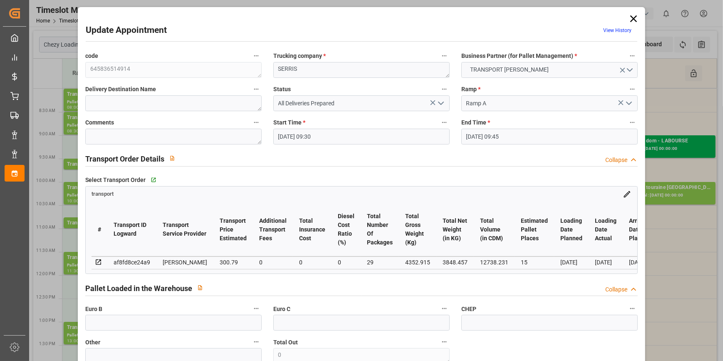
click at [441, 104] on icon "open menu" at bounding box center [441, 103] width 10 height 10
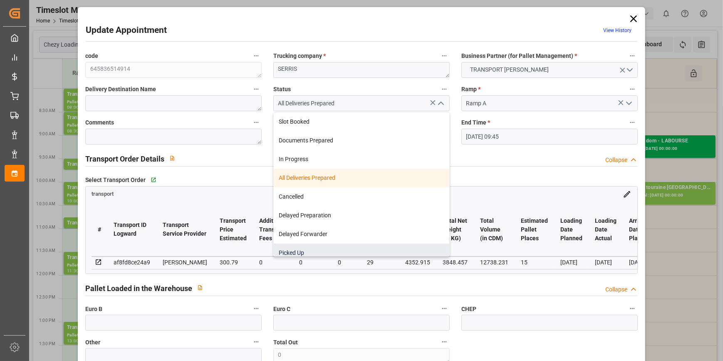
click at [307, 254] on div "Picked Up" at bounding box center [362, 252] width 176 height 19
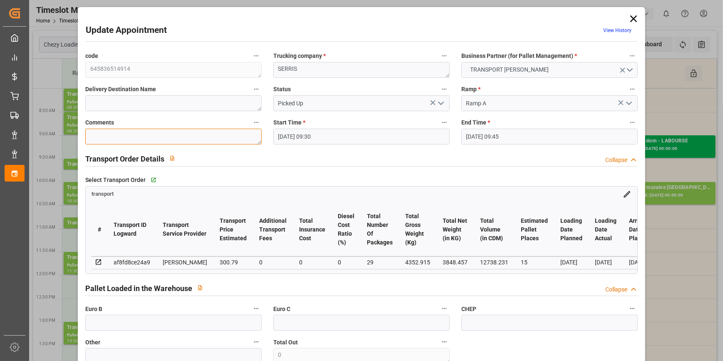
click at [97, 132] on textarea at bounding box center [173, 137] width 176 height 16
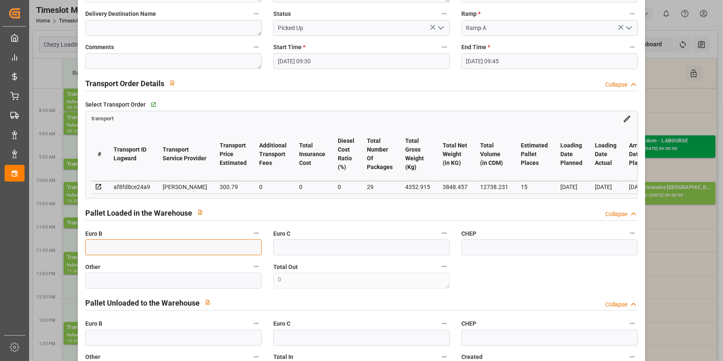
click at [110, 250] on input "text" at bounding box center [173, 247] width 176 height 16
click at [408, 99] on div "Select Transport Order   Go to transport Grid" at bounding box center [361, 104] width 553 height 12
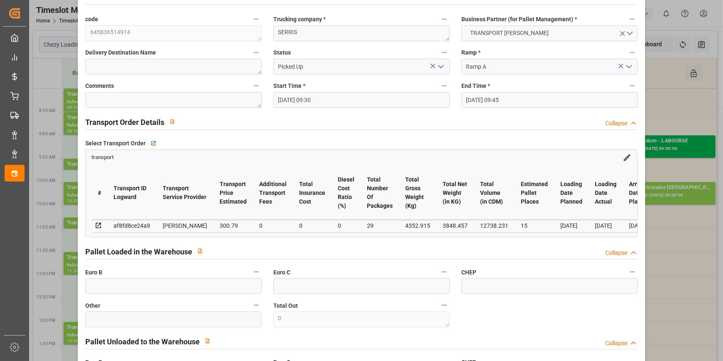
scroll to position [0, 0]
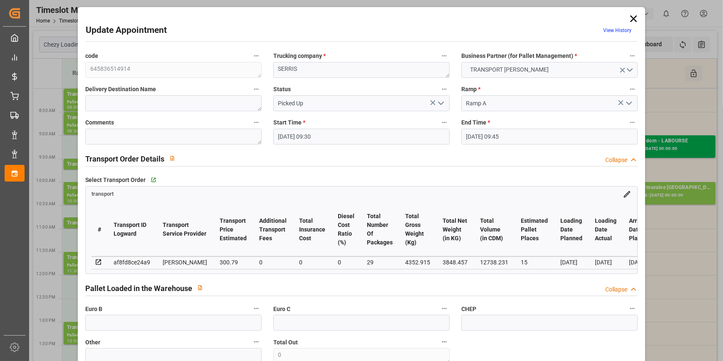
click at [439, 104] on polyline "open menu" at bounding box center [441, 103] width 5 height 2
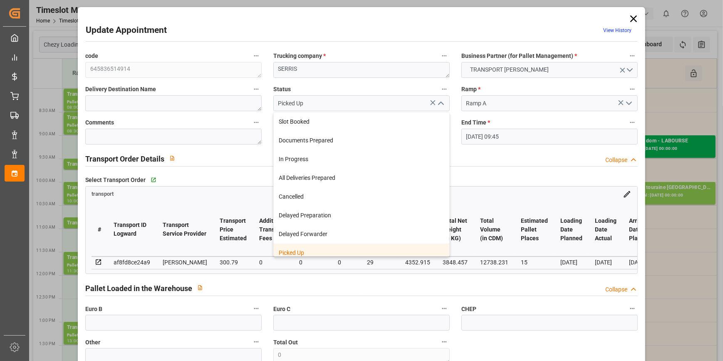
click at [296, 253] on div "Picked Up" at bounding box center [362, 252] width 176 height 19
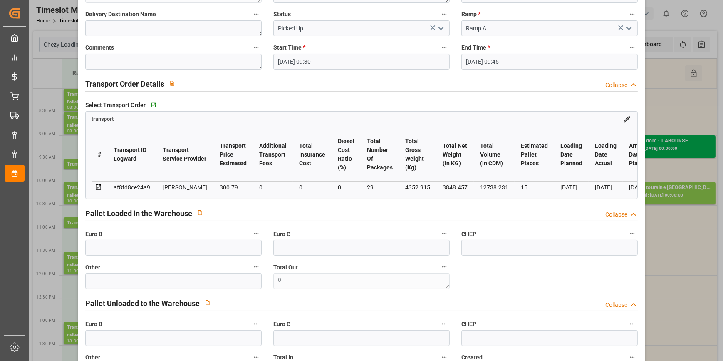
scroll to position [75, 0]
click at [99, 248] on input "text" at bounding box center [173, 247] width 176 height 16
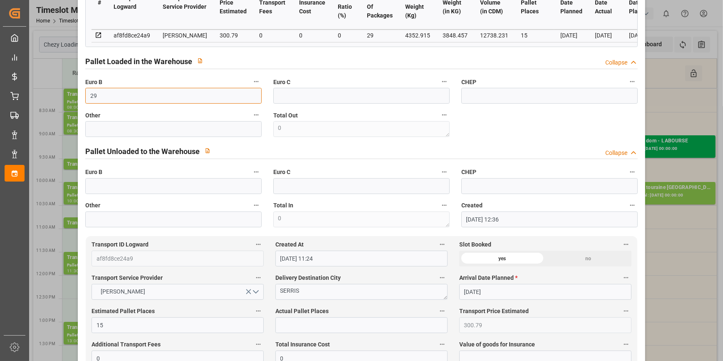
scroll to position [340, 0]
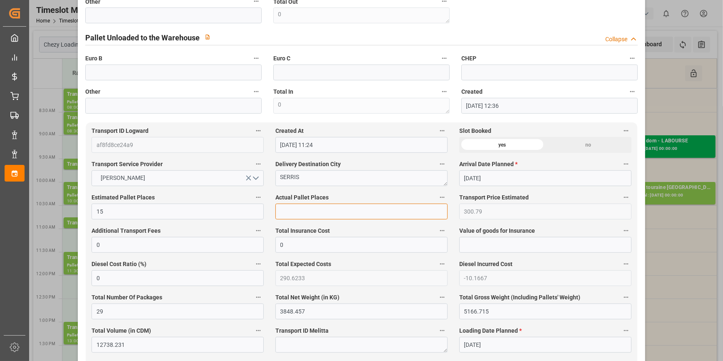
click at [293, 214] on input "text" at bounding box center [361, 211] width 172 height 16
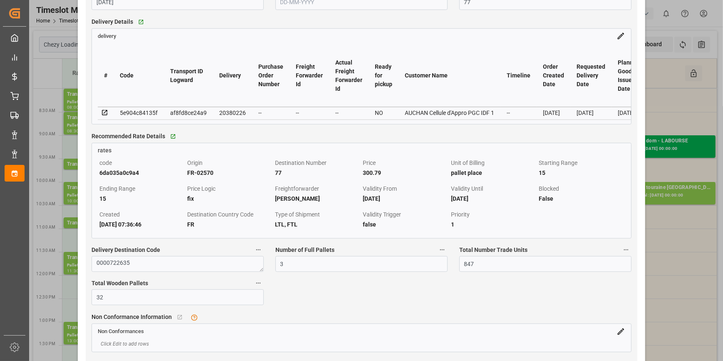
scroll to position [719, 0]
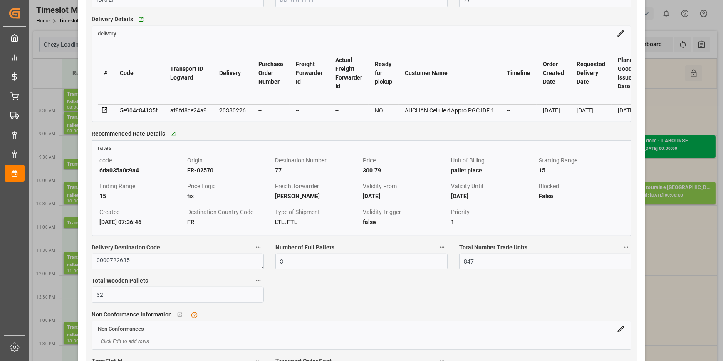
click at [105, 113] on icon at bounding box center [104, 110] width 7 height 7
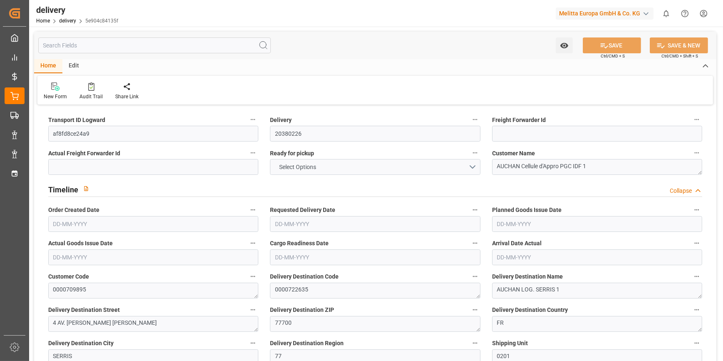
type input "29"
type input "3848.457"
type input "5166.715"
type input "12738.231"
type input "847"
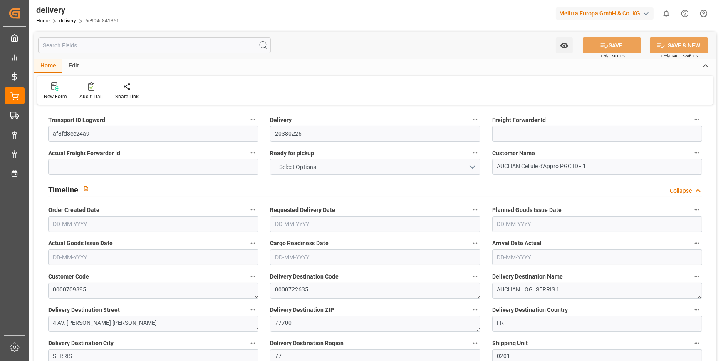
type input "32"
type input "3"
type input "15"
type input "0"
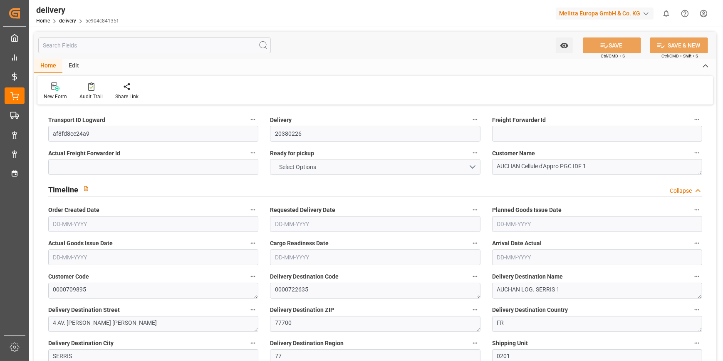
type input "-10.1667"
type input "300.79"
type input "290.6233"
type input "7.35"
type input "304.92"
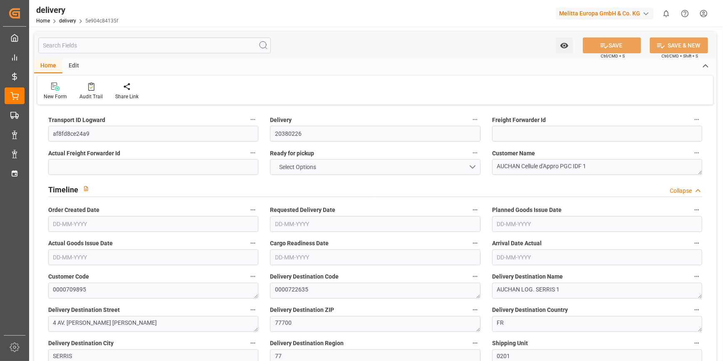
type input "1.5"
type input "1.3"
type input "0"
type input "48"
type input "4352.915"
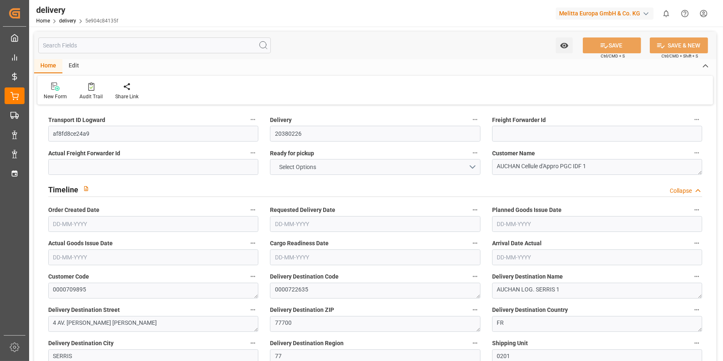
type input "101"
type input "2239.7134"
type input "0.1437"
type input "0"
type input "[DATE]"
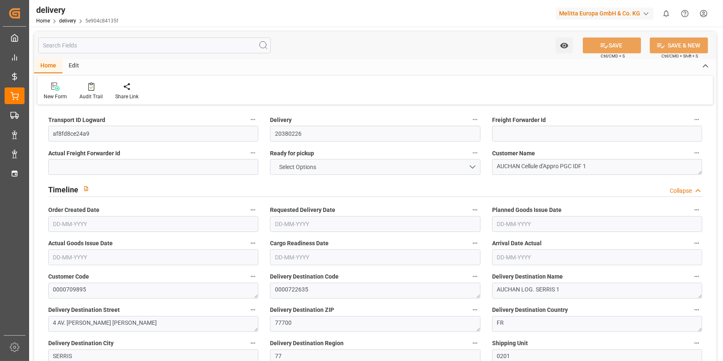
type input "[DATE]"
type input "10-10-2025 11:00"
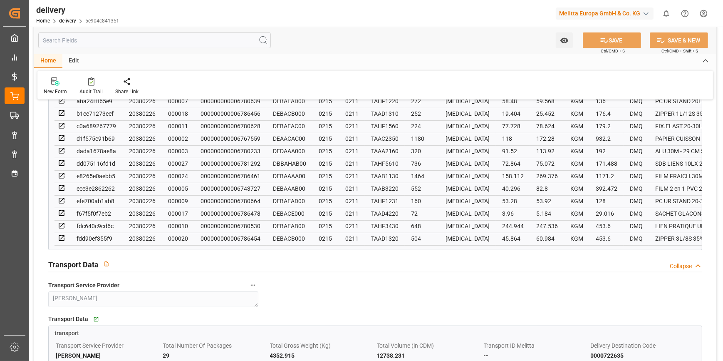
scroll to position [681, 0]
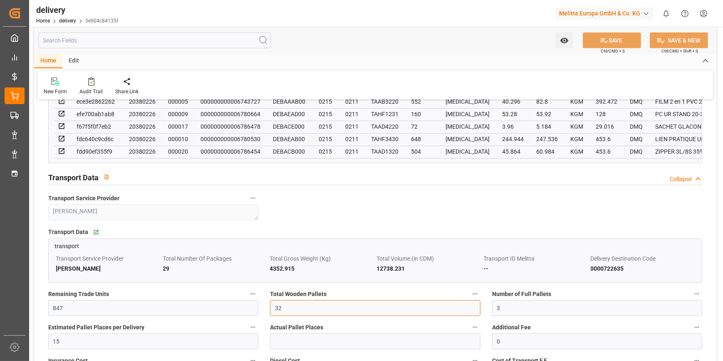
click at [291, 308] on input "32" at bounding box center [375, 308] width 210 height 16
type input "3"
type input "0"
type input "29"
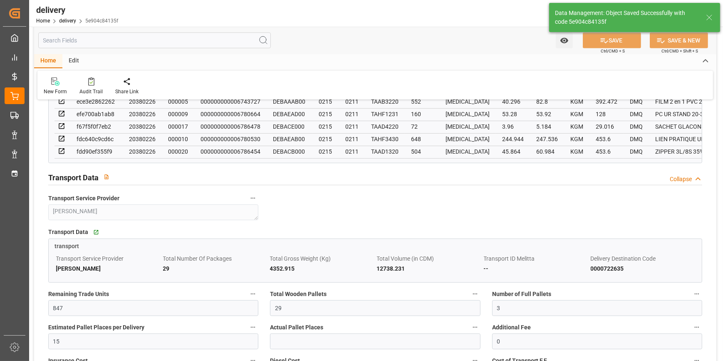
type input "43.5"
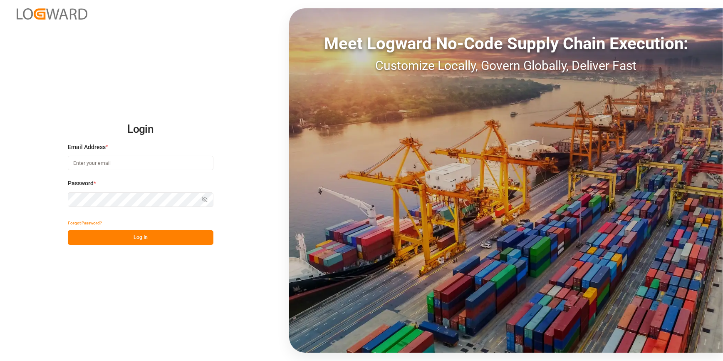
type input "chefequipe.fr.mse@melitta.fr"
click at [175, 231] on button "Log In" at bounding box center [141, 237] width 146 height 15
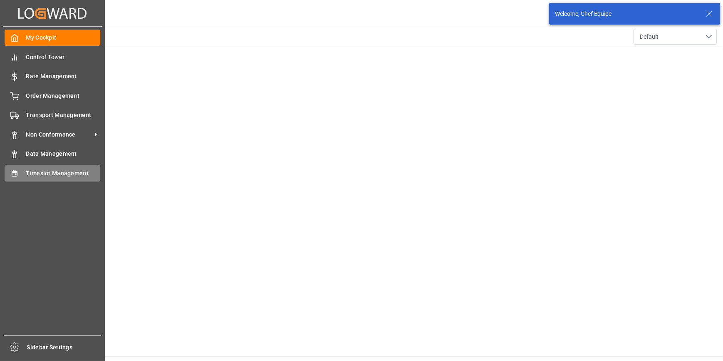
click at [63, 171] on span "Timeslot Management" at bounding box center [63, 173] width 74 height 9
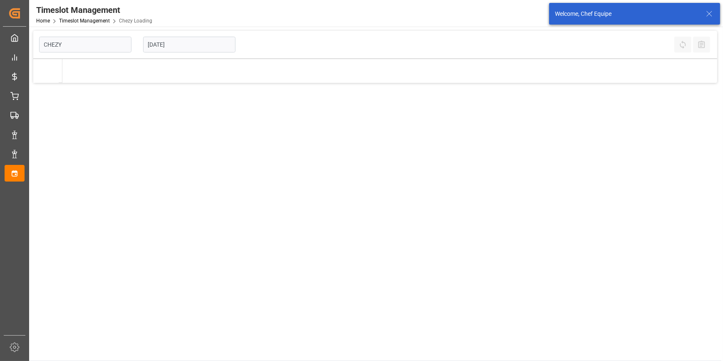
type input "Chezy Loading"
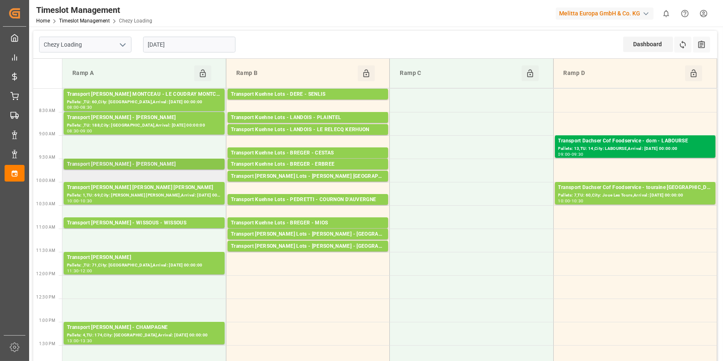
click at [174, 166] on div "Transport Delisle - SERRIS - SERRIS" at bounding box center [144, 164] width 154 height 8
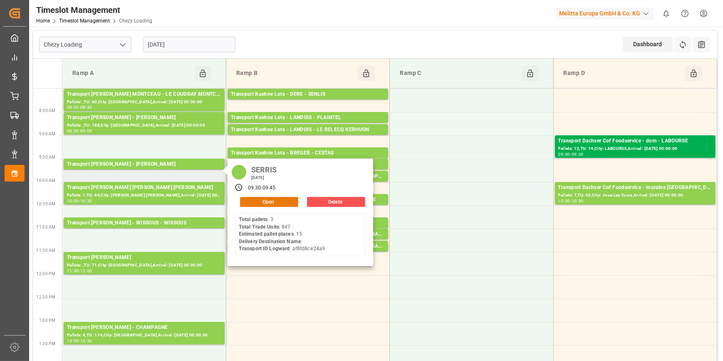
click at [266, 200] on button "Open" at bounding box center [269, 202] width 58 height 10
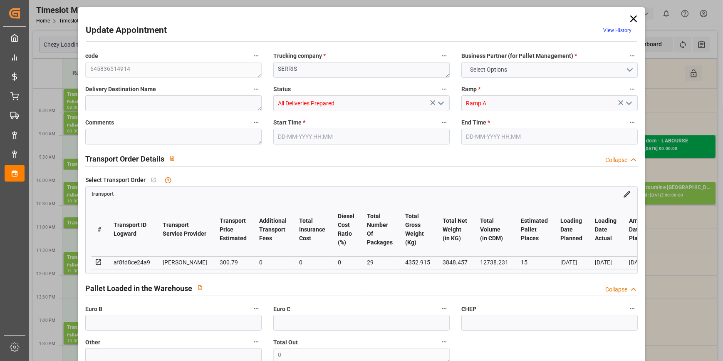
type input "15"
type input "300.79"
type input "0"
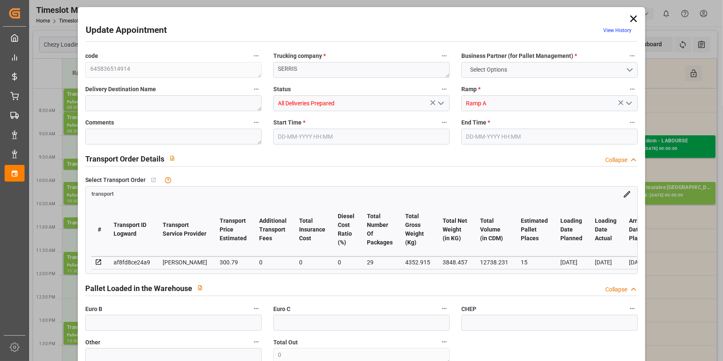
type input "290.6233"
type input "-10.1667"
type input "29"
type input "3848.457"
type input "5166.715"
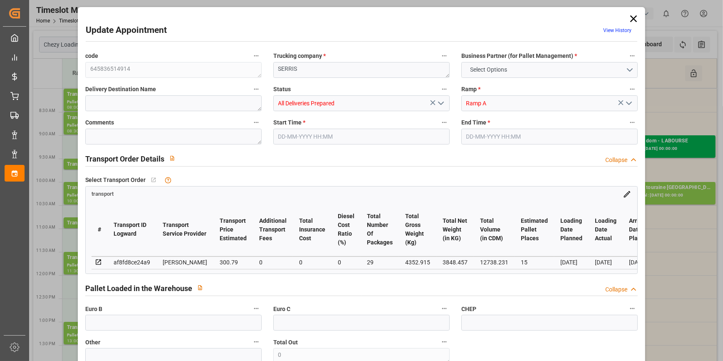
type input "12738.231"
type input "77"
type input "3"
type input "847"
type input "29"
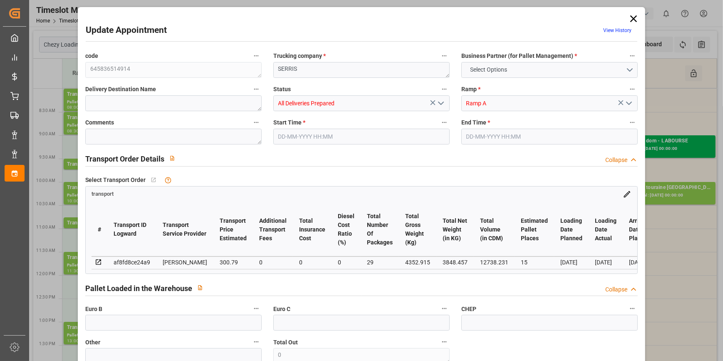
type input "101"
type input "4352.915"
type input "0"
type input "4710.8598"
type input "0"
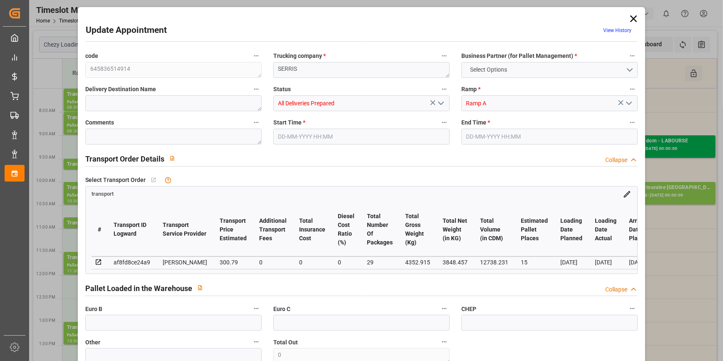
type input "0"
type input "21"
type input "35"
type input "14-10-2025 09:30"
type input "14-10-2025 09:45"
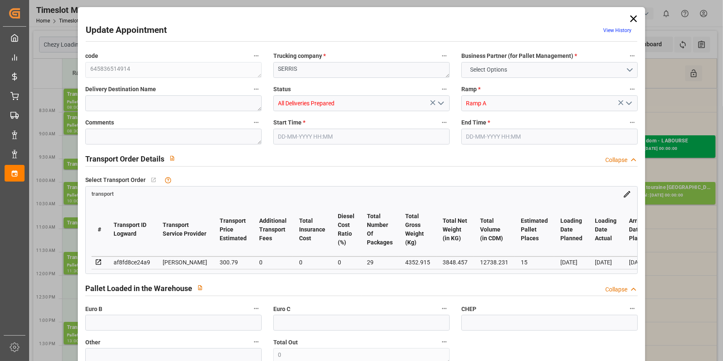
type input "10-10-2025 12:36"
type input "10-10-2025 11:24"
type input "[DATE]"
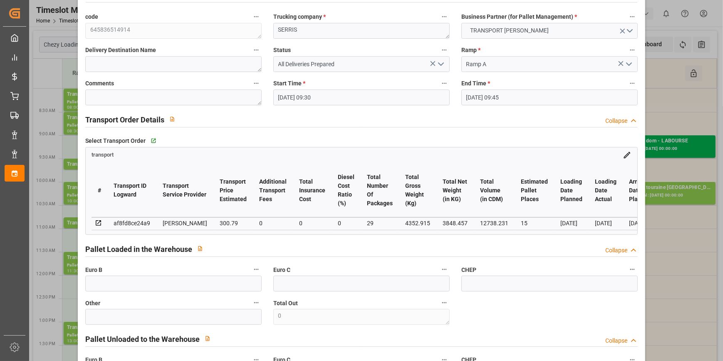
scroll to position [75, 0]
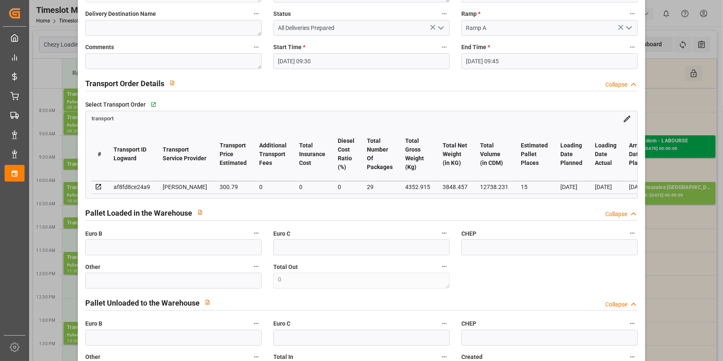
drag, startPoint x: 441, startPoint y: 28, endPoint x: 437, endPoint y: 32, distance: 5.6
click at [441, 29] on icon "open menu" at bounding box center [441, 28] width 10 height 10
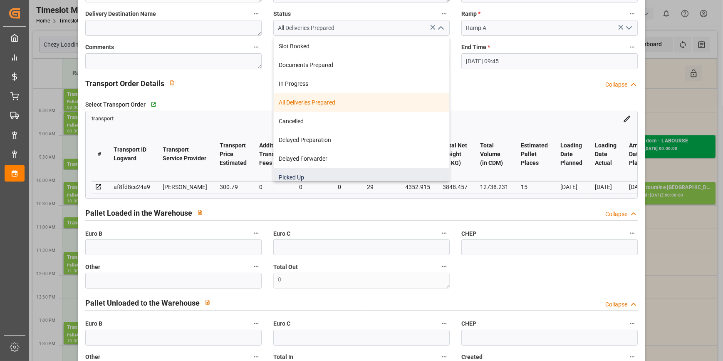
click at [298, 175] on div "Picked Up" at bounding box center [362, 177] width 176 height 19
type input "Picked Up"
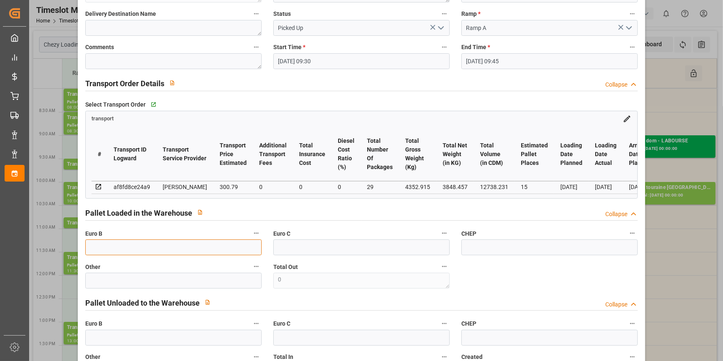
click at [119, 255] on input "text" at bounding box center [173, 247] width 176 height 16
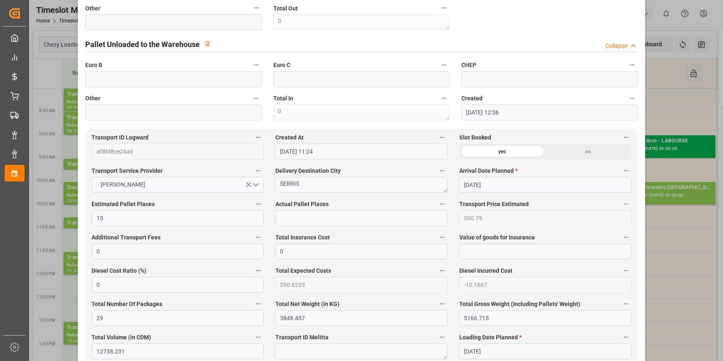
scroll to position [340, 0]
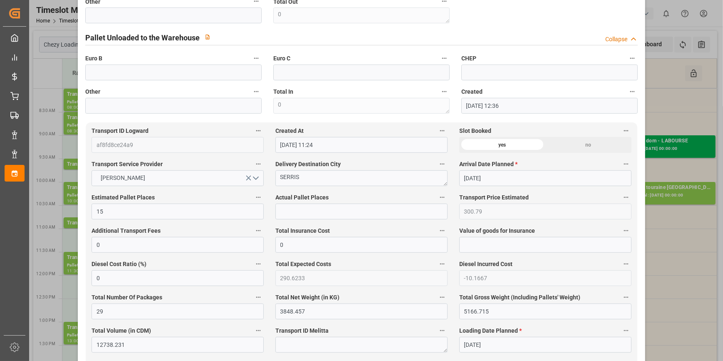
type input "29"
click at [282, 218] on input "text" at bounding box center [361, 211] width 172 height 16
type input "15"
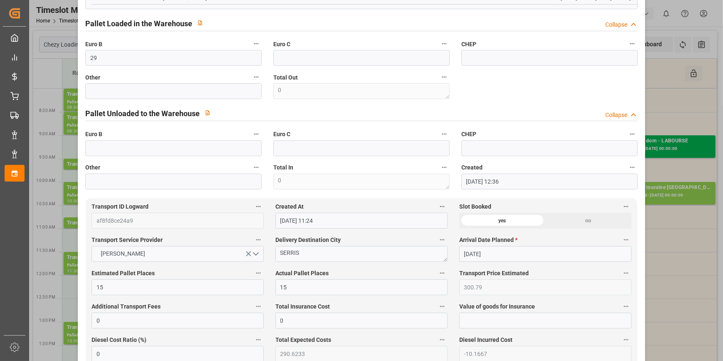
scroll to position [0, 0]
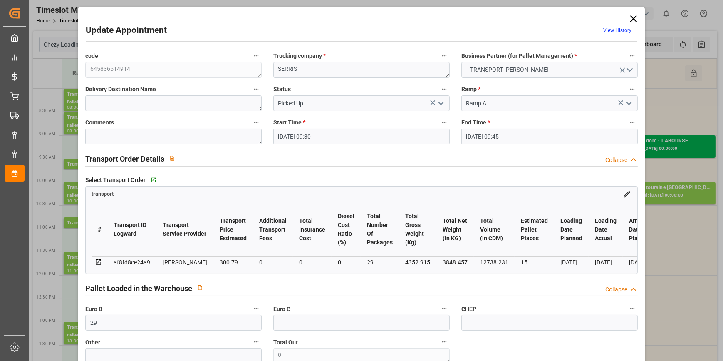
click at [439, 104] on polyline "open menu" at bounding box center [441, 103] width 5 height 2
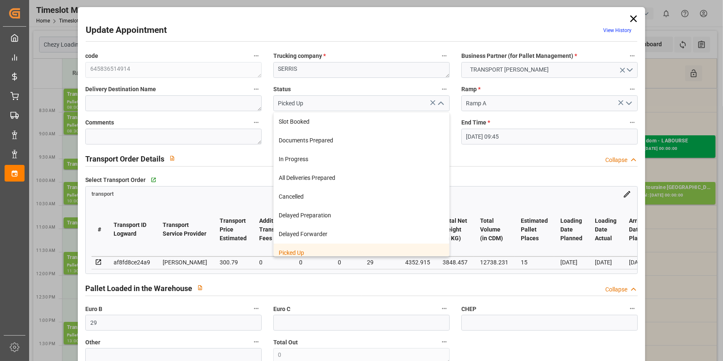
click at [304, 251] on div "Picked Up" at bounding box center [362, 252] width 176 height 19
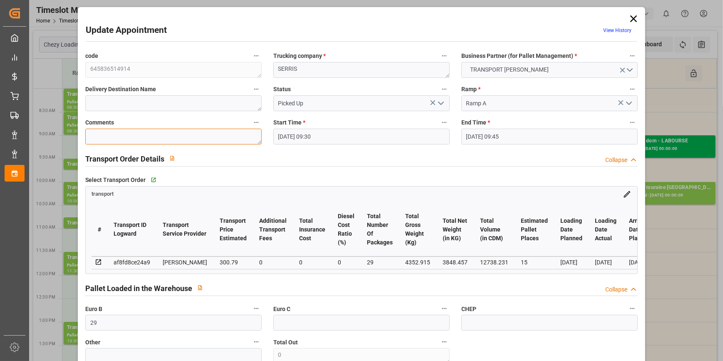
click at [108, 139] on textarea at bounding box center [173, 137] width 176 height 16
type textarea "jn 15"
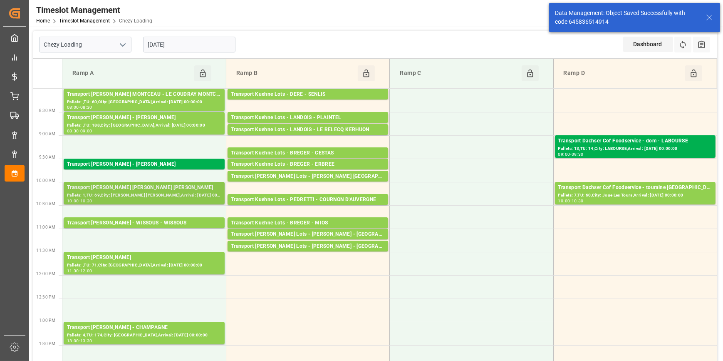
click at [154, 198] on div "Pallets: 1,TU: 69,City: MITRY MORY,Arrival: 2025-10-15 00:00:00" at bounding box center [144, 195] width 154 height 7
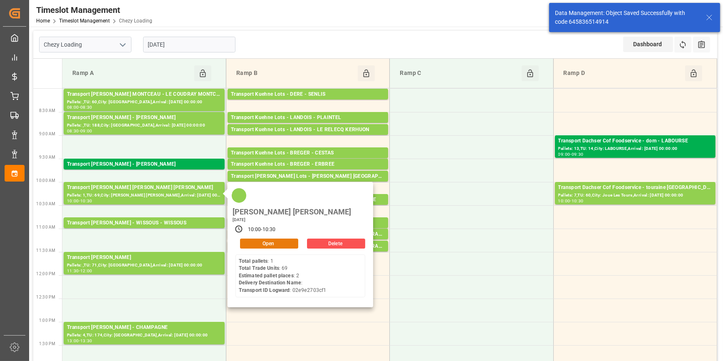
click at [268, 238] on button "Open" at bounding box center [269, 243] width 58 height 10
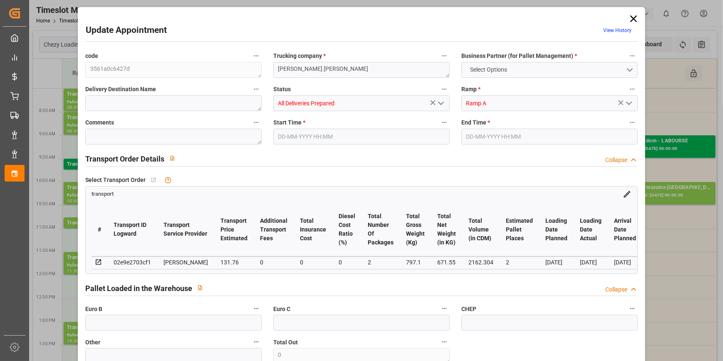
type input "2"
type input "131.76"
type input "0"
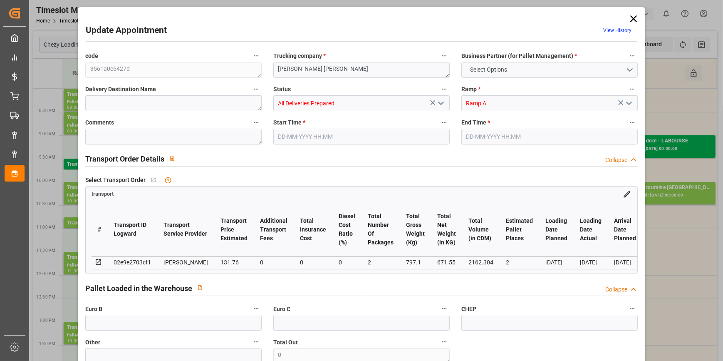
type input "127.3065"
type input "-4.4535"
type input "2"
type input "671.55"
type input "863.092"
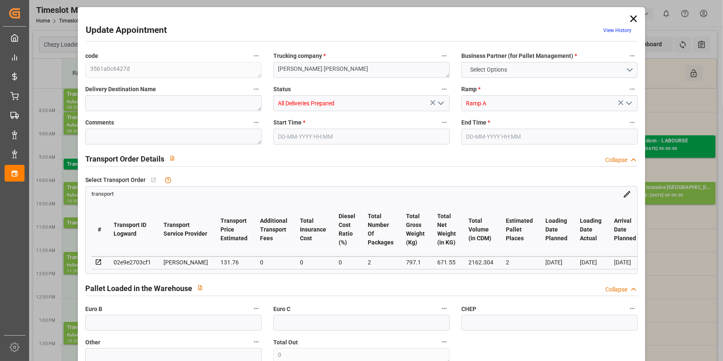
type input "2162.304"
type input "77"
type input "1"
type input "69"
type input "2"
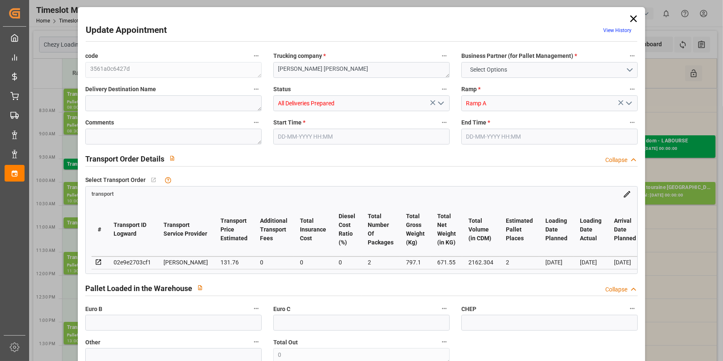
type input "101"
type input "797.1"
type input "0"
type input "4710.8598"
type input "0"
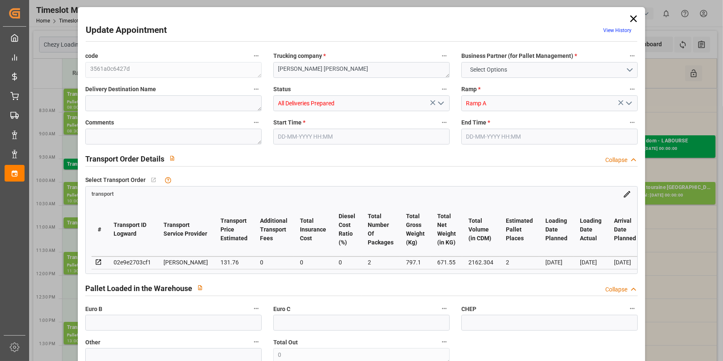
type input "0"
type input "21"
type input "35"
type input "14-10-2025 10:00"
type input "14-10-2025 10:30"
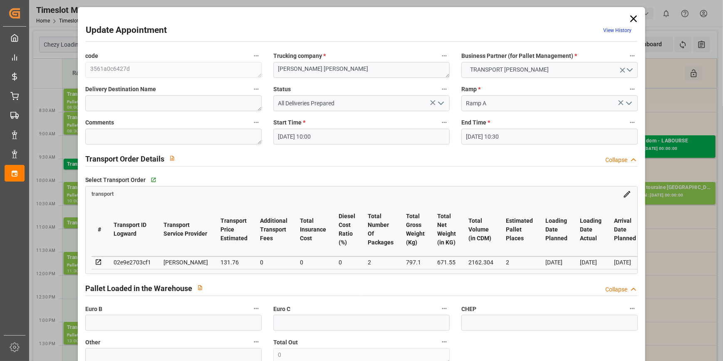
type input "09-10-2025 13:43"
type input "09-10-2025 11:27"
type input "[DATE]"
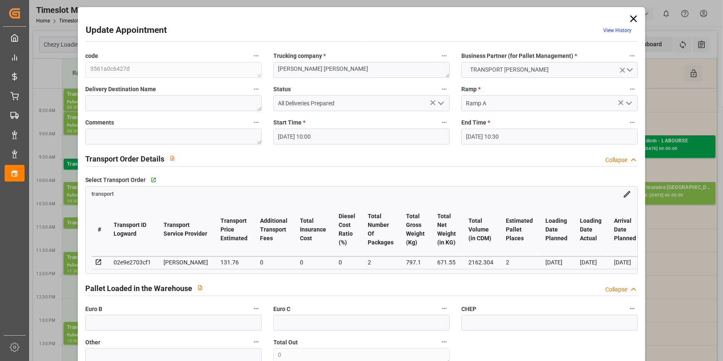
click at [441, 102] on icon "open menu" at bounding box center [441, 103] width 10 height 10
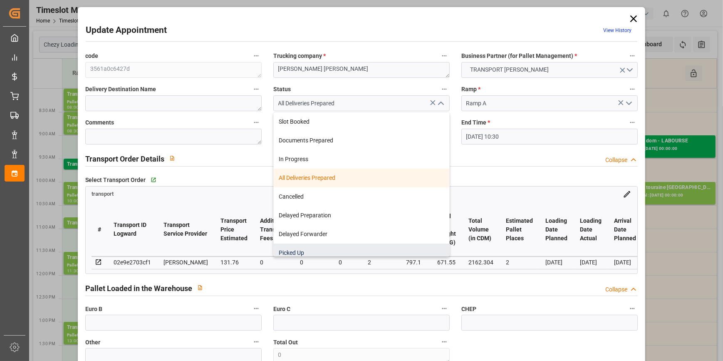
click at [300, 250] on div "Picked Up" at bounding box center [362, 252] width 176 height 19
type input "Picked Up"
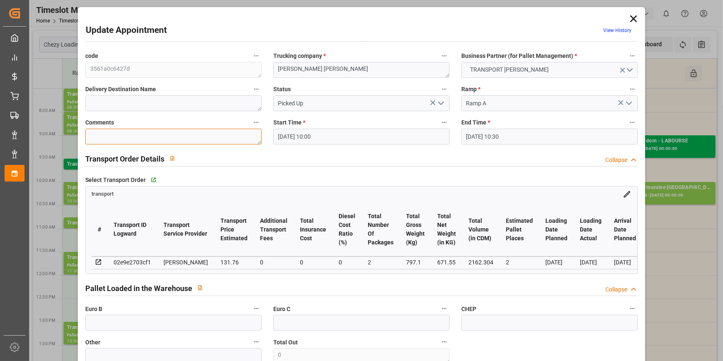
click at [95, 141] on textarea at bounding box center [173, 137] width 176 height 16
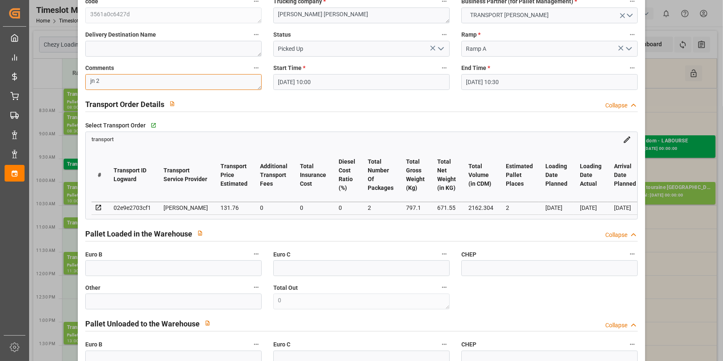
scroll to position [151, 0]
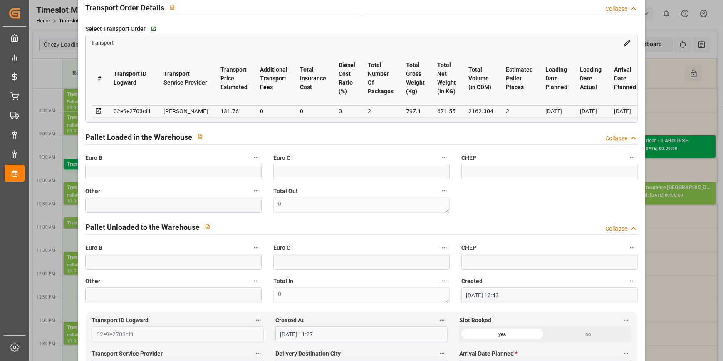
type textarea "jn 2"
click at [95, 176] on input "text" at bounding box center [173, 172] width 176 height 16
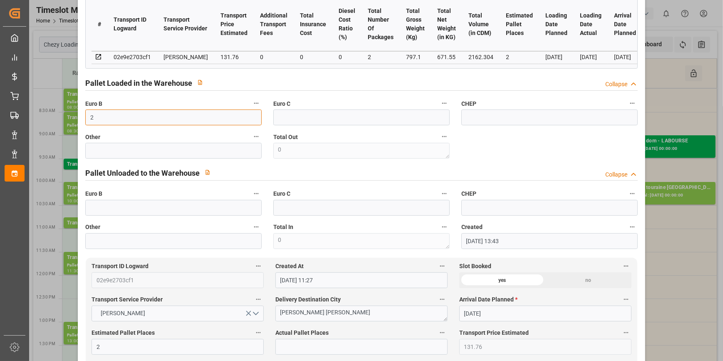
scroll to position [303, 0]
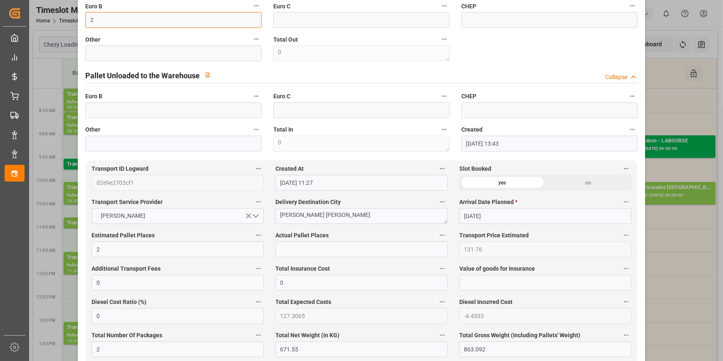
type input "2"
click at [293, 254] on input "text" at bounding box center [361, 249] width 172 height 16
type input "2"
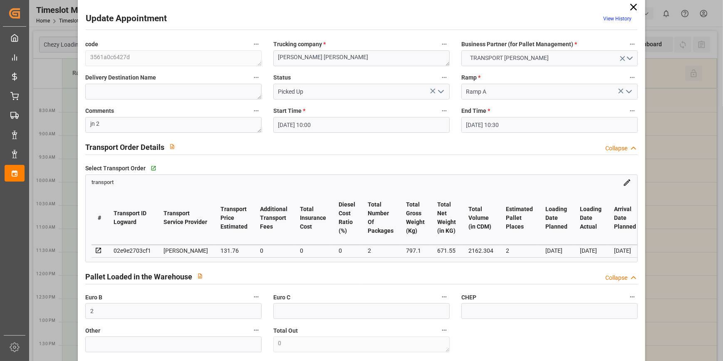
scroll to position [0, 0]
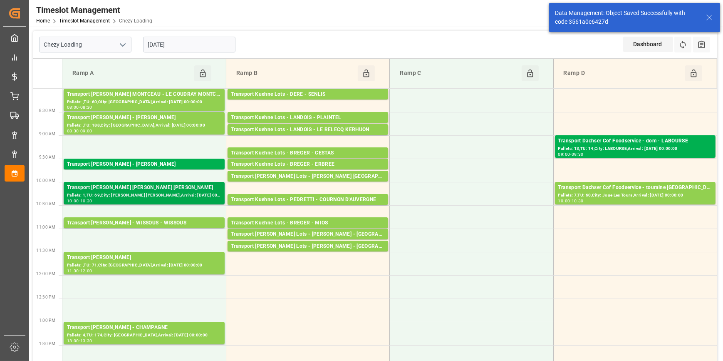
click at [171, 192] on div "Pallets: 1,TU: 69,City: MITRY MORY,Arrival: 2025-10-15 00:00:00" at bounding box center [144, 195] width 154 height 7
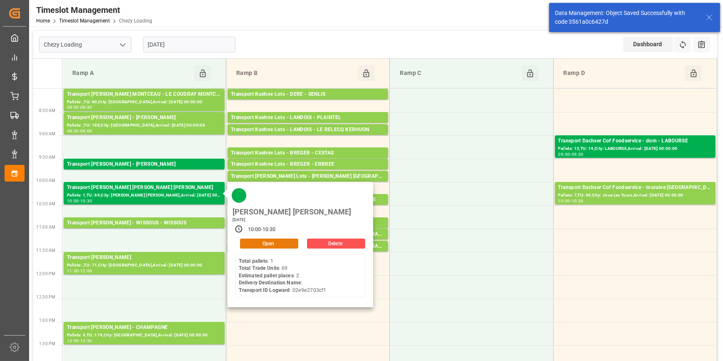
click at [259, 238] on button "Open" at bounding box center [269, 243] width 58 height 10
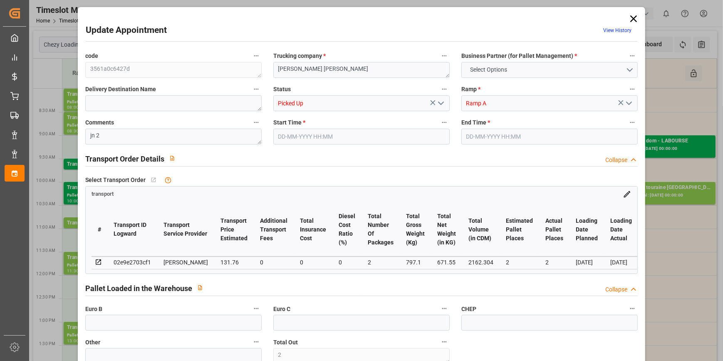
type input "2"
type input "131.76"
type input "0"
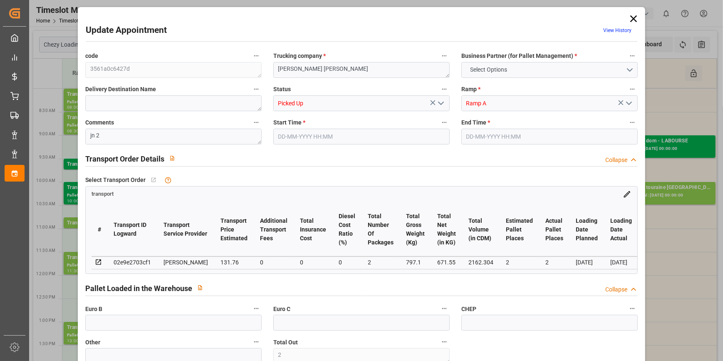
type input "0"
type input "127.3065"
type input "-4.4535"
type input "2"
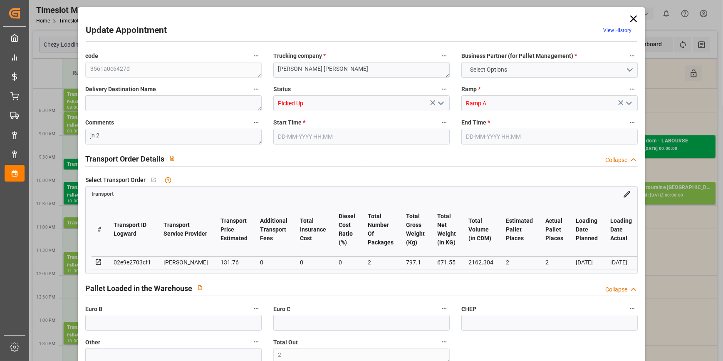
type input "671.55"
type input "863.092"
type input "2162.304"
type input "77"
type input "1"
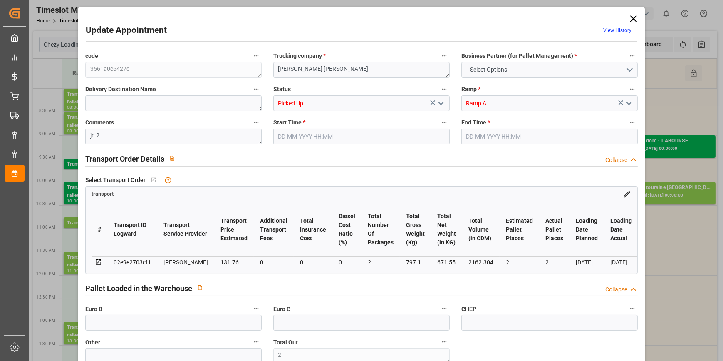
type input "69"
type input "2"
type input "101"
type input "797.1"
type input "0"
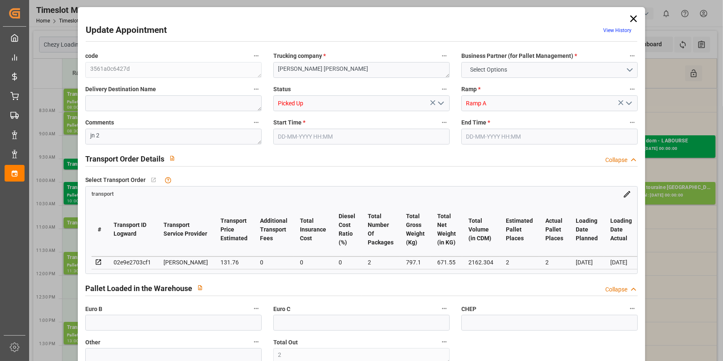
type input "4710.8598"
type input "0"
type input "21"
type input "35"
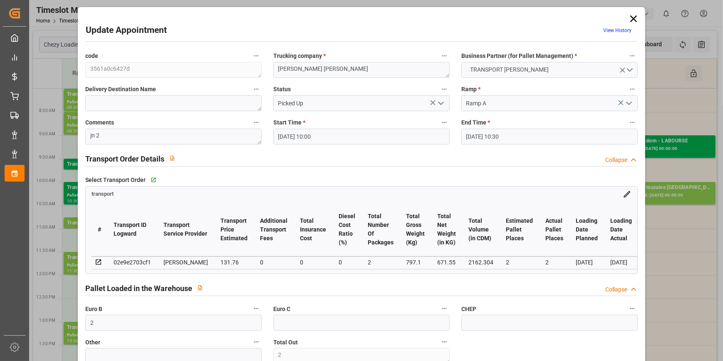
type input "14-10-2025 10:00"
type input "14-10-2025 10:30"
type input "09-10-2025 13:43"
type input "09-10-2025 11:27"
type input "[DATE]"
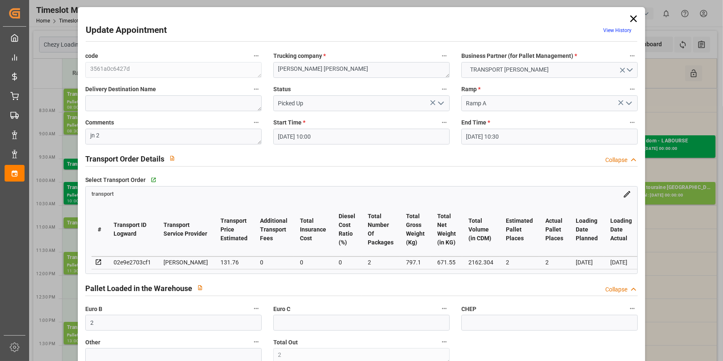
type input "[DATE]"
click at [632, 18] on icon at bounding box center [633, 18] width 7 height 7
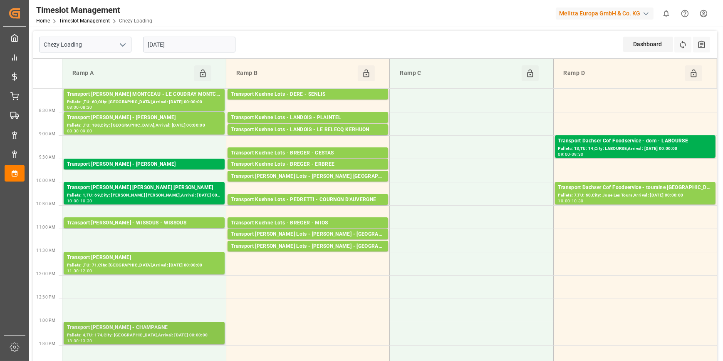
click at [165, 330] on div "Transport Delisle - CHAMPAGNE - CHAMPAGNE" at bounding box center [144, 327] width 154 height 8
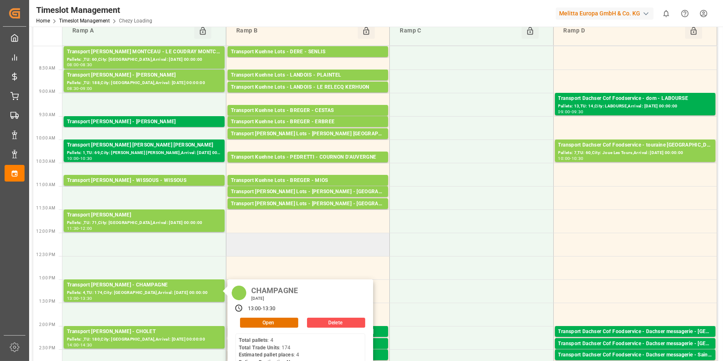
scroll to position [113, 0]
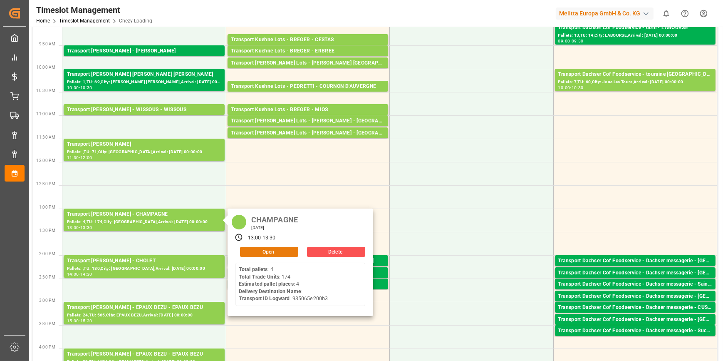
click at [268, 250] on button "Open" at bounding box center [269, 252] width 58 height 10
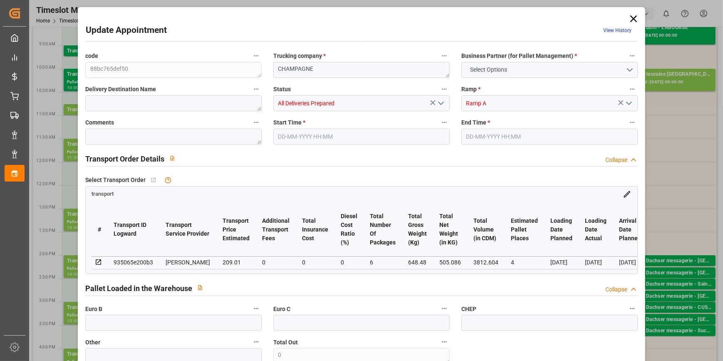
type input "4"
type input "209.01"
type input "0"
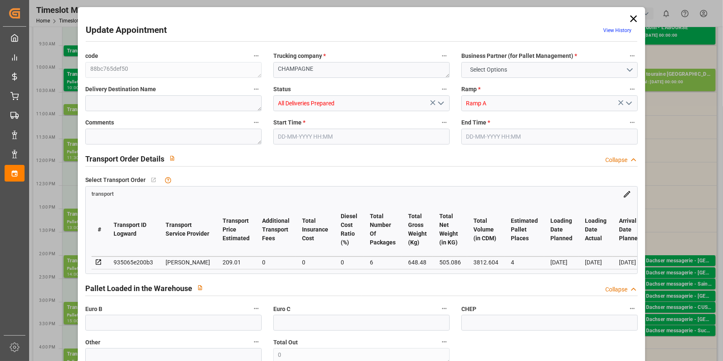
type input "201.9455"
type input "-7.0645"
type input "6"
type input "505.086"
type input "811.144"
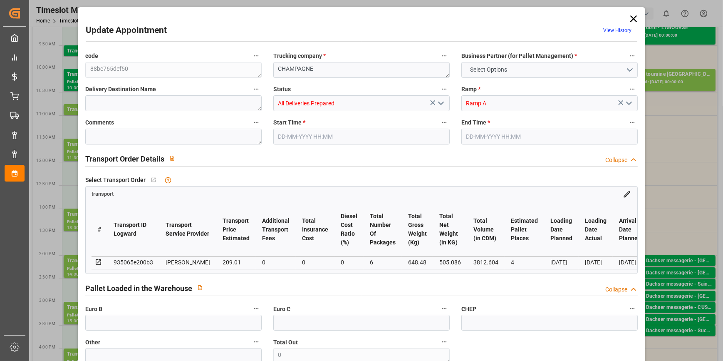
type input "3812.604"
type input "72"
type input "4"
type input "174"
type input "6"
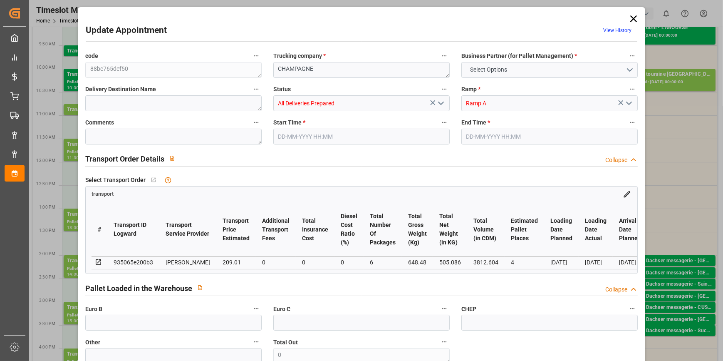
type input "101"
type input "648.48"
type input "0"
type input "4710.8598"
type input "0"
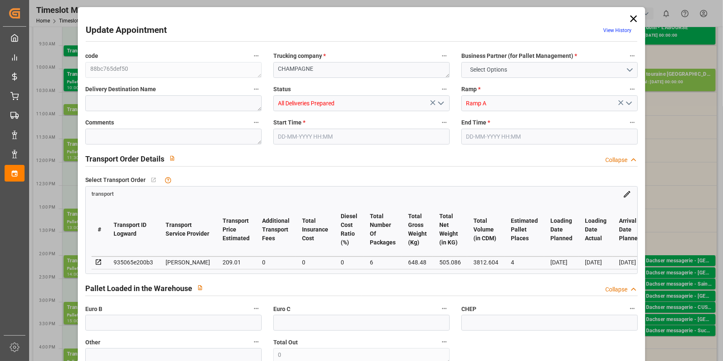
type input "0"
type input "21"
type input "35"
type input "14-10-2025 13:00"
type input "14-10-2025 13:30"
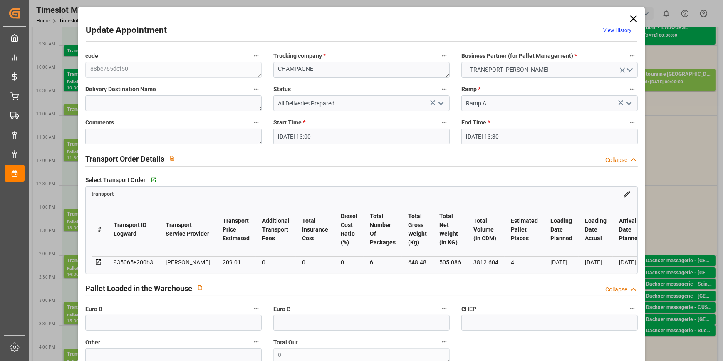
type input "08-10-2025 12:49"
type input "08-10-2025 11:18"
type input "[DATE]"
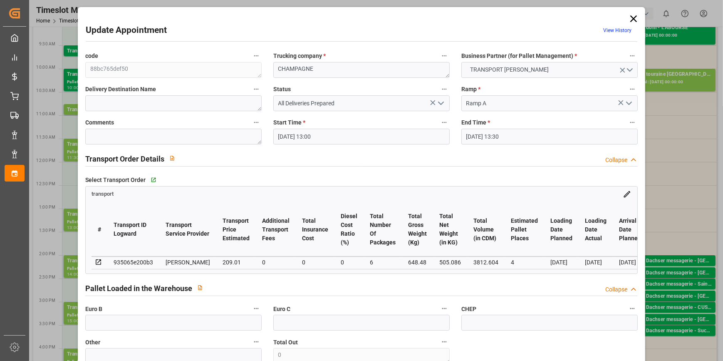
click at [437, 101] on icon "open menu" at bounding box center [441, 103] width 10 height 10
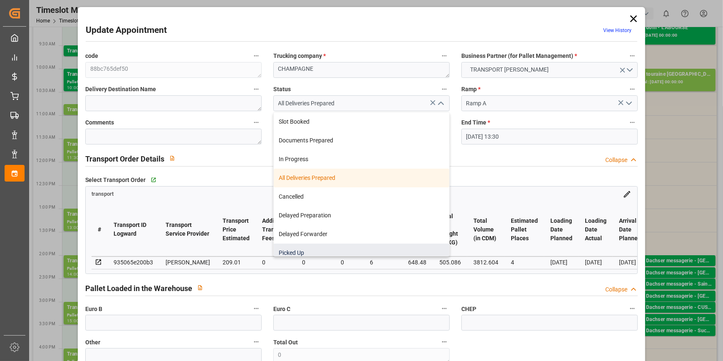
click at [297, 253] on div "Picked Up" at bounding box center [362, 252] width 176 height 19
type input "Picked Up"
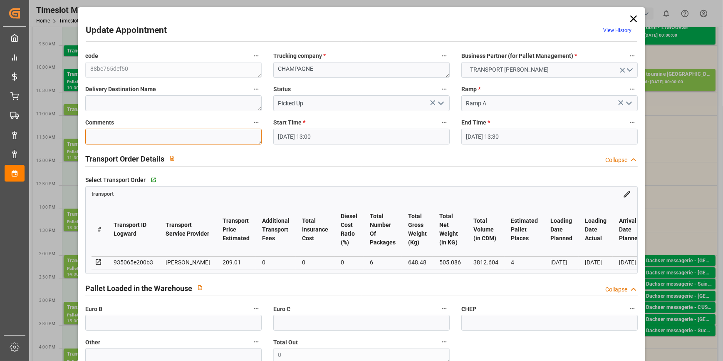
click at [103, 134] on textarea at bounding box center [173, 137] width 176 height 16
type textarea "jn 3"
click at [441, 101] on icon "open menu" at bounding box center [441, 103] width 10 height 10
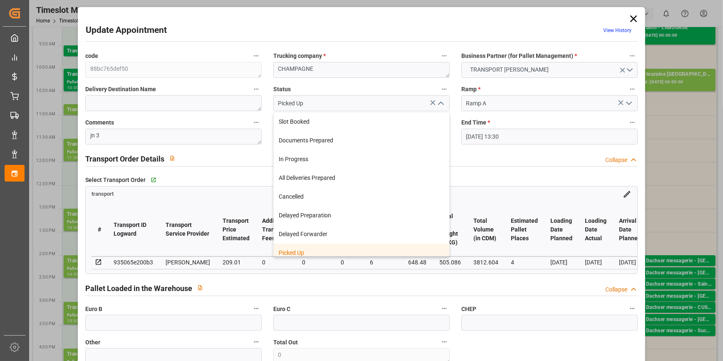
click at [299, 252] on div "Picked Up" at bounding box center [362, 252] width 176 height 19
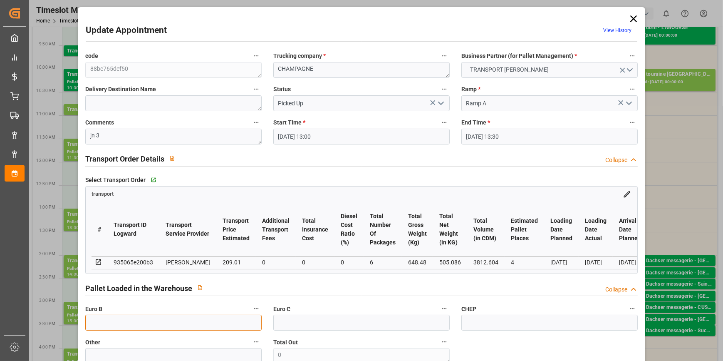
click at [111, 328] on input "text" at bounding box center [173, 323] width 176 height 16
type input "6"
click at [325, 285] on div "Pallet Loaded in the Warehouse Collapse" at bounding box center [361, 288] width 553 height 16
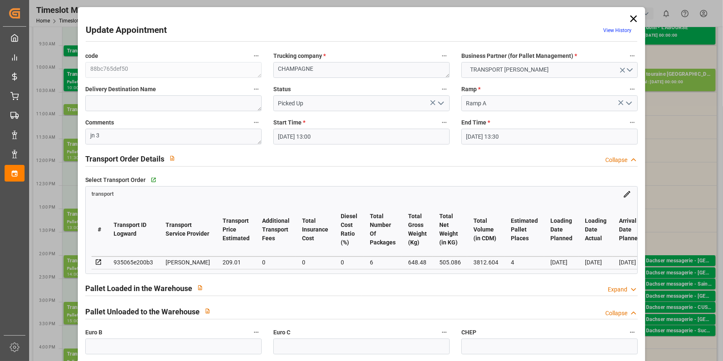
click at [630, 293] on icon at bounding box center [634, 289] width 8 height 9
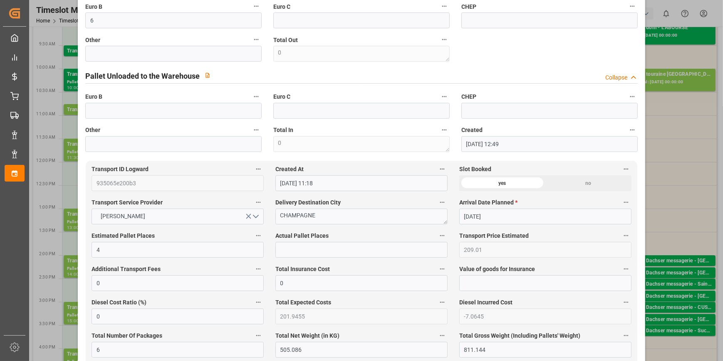
scroll to position [303, 0]
click at [290, 246] on input "text" at bounding box center [361, 249] width 172 height 16
type input "3"
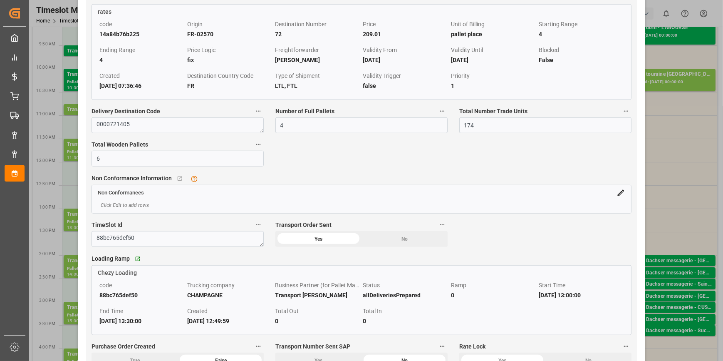
scroll to position [870, 0]
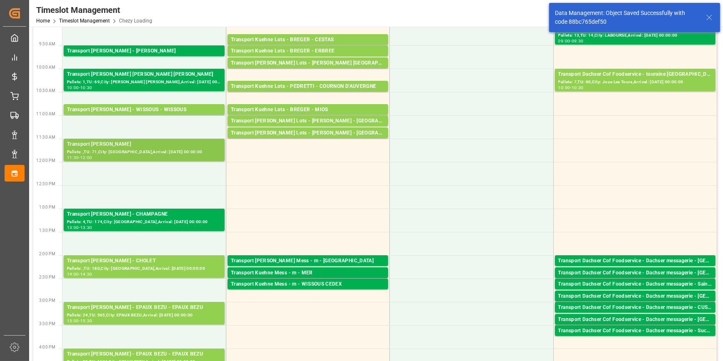
click at [133, 151] on div "Pallets: ,TU: 71,City: LISIEUX,Arrival: 2025-10-15 00:00:00" at bounding box center [144, 152] width 154 height 7
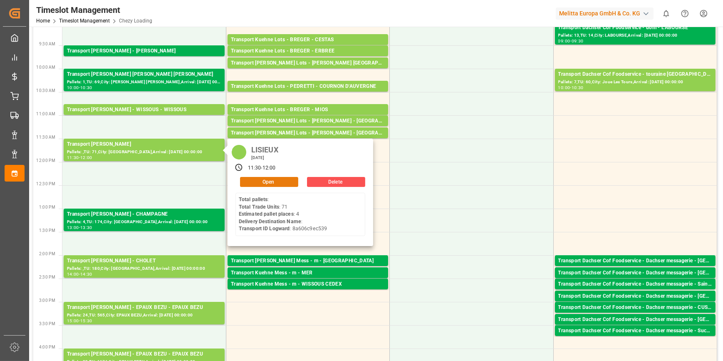
click at [250, 181] on button "Open" at bounding box center [269, 182] width 58 height 10
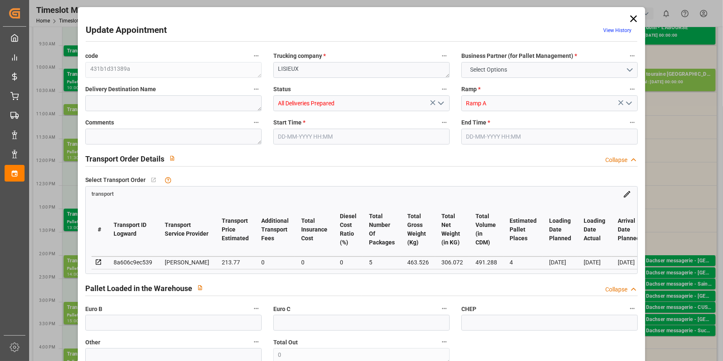
type input "4"
type input "213.77"
type input "0"
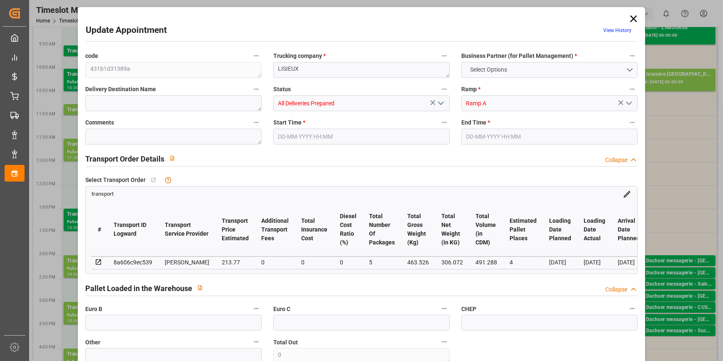
type input "206.5446"
type input "-7.2254"
type input "5"
type input "306.072"
type input "558.946"
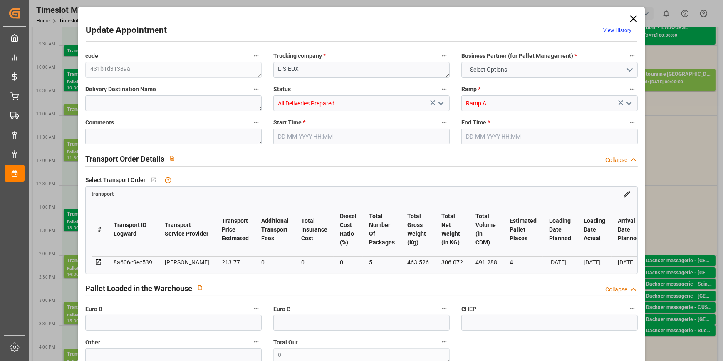
type input "491.288"
type input "14"
type input "0"
type input "71"
type input "4"
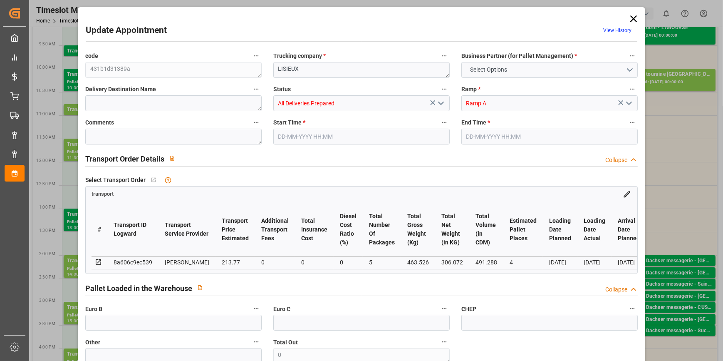
type input "101"
type input "463.526"
type input "0"
type input "4710.8598"
type input "0"
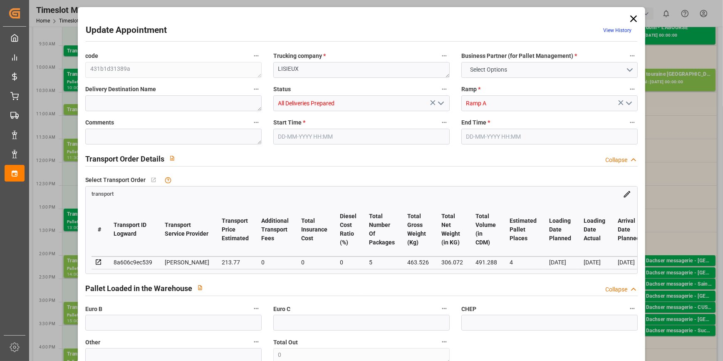
type input "0"
type input "21"
type input "35"
type input "14-10-2025 11:30"
type input "14-10-2025 12:00"
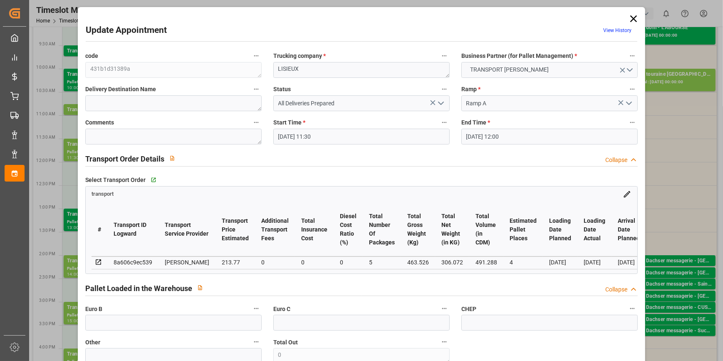
type input "08-10-2025 12:49"
type input "08-10-2025 11:17"
type input "[DATE]"
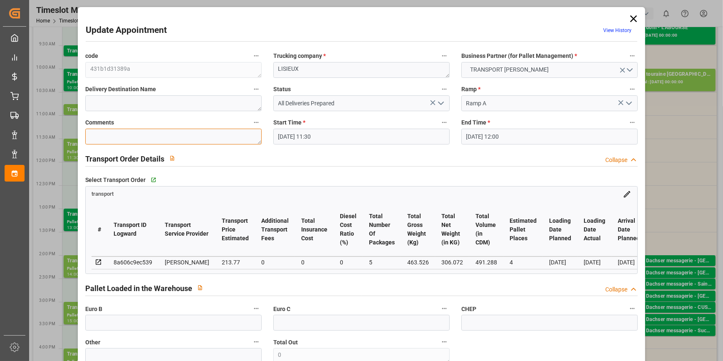
click at [107, 138] on textarea at bounding box center [173, 137] width 176 height 16
type textarea "jn 4"
click at [439, 104] on polyline "open menu" at bounding box center [441, 103] width 5 height 2
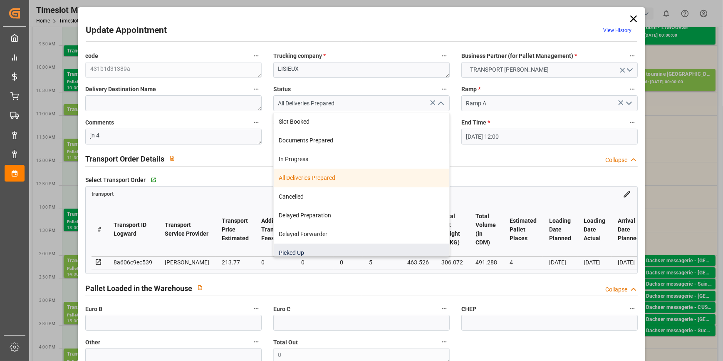
click at [299, 252] on div "Picked Up" at bounding box center [362, 252] width 176 height 19
type input "Picked Up"
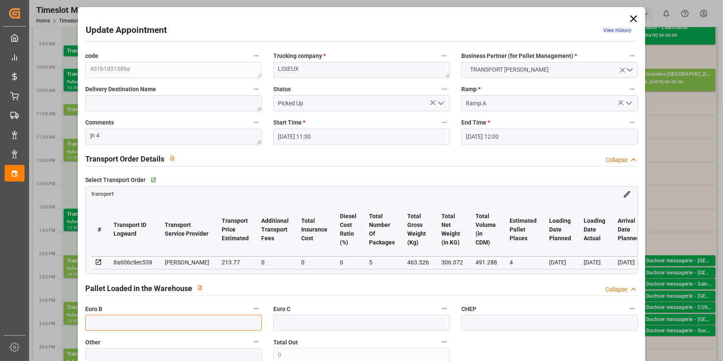
click at [97, 321] on input "text" at bounding box center [173, 323] width 176 height 16
type input "4"
click at [542, 170] on div "Transport Order Details Collapse" at bounding box center [361, 159] width 564 height 24
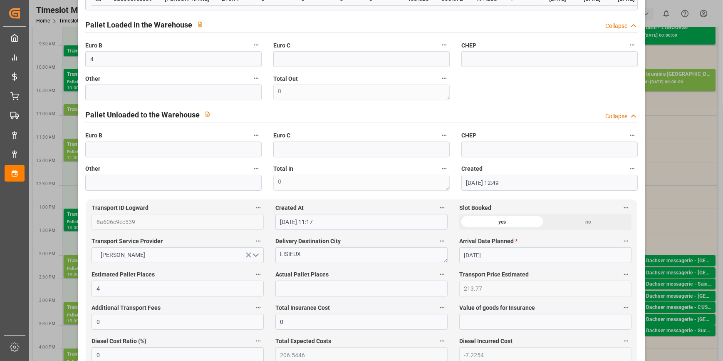
scroll to position [265, 0]
click at [305, 286] on input "text" at bounding box center [361, 287] width 172 height 16
type input "4"
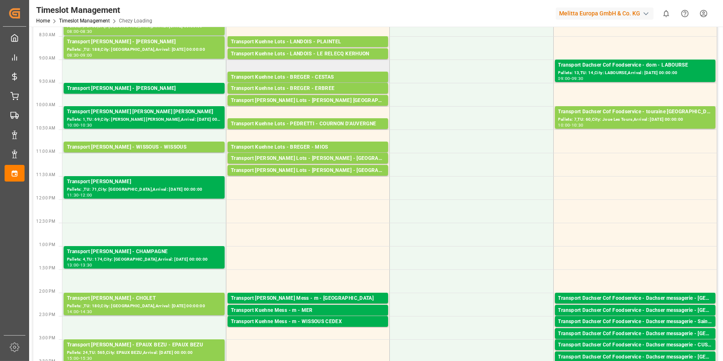
scroll to position [0, 0]
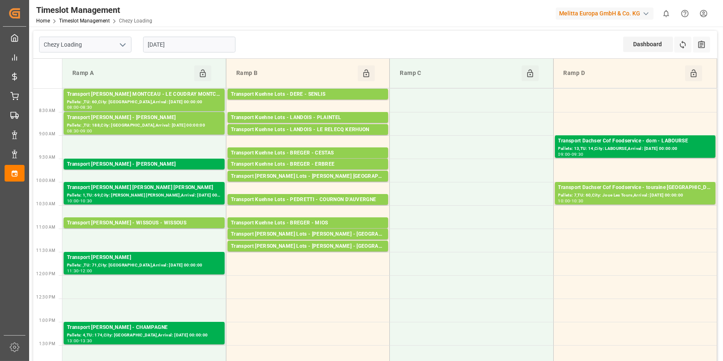
click at [119, 45] on icon "open menu" at bounding box center [123, 45] width 10 height 10
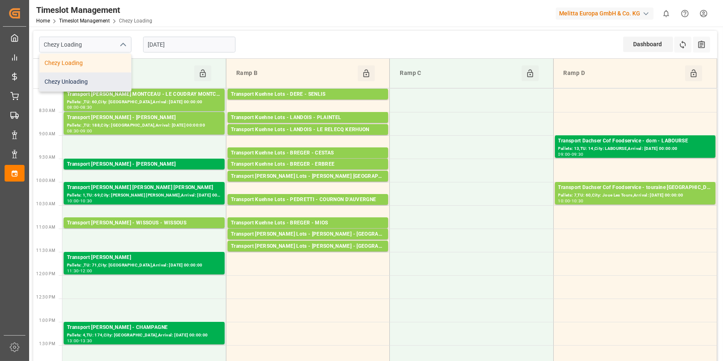
click at [104, 82] on div "Chezy Unloading" at bounding box center [86, 81] width 92 height 19
type input "Chezy Unloading"
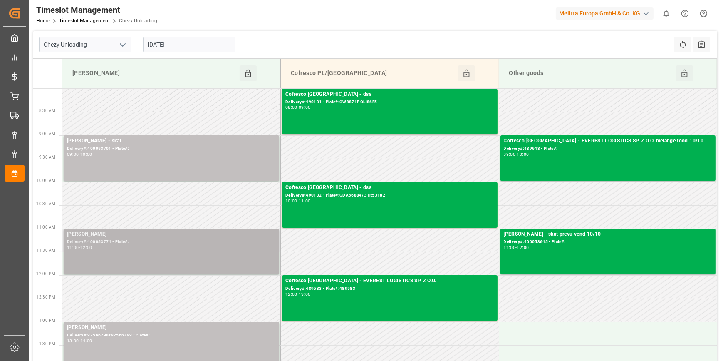
click at [104, 243] on div "Delivery#:400053774 - Plate#:" at bounding box center [171, 241] width 209 height 7
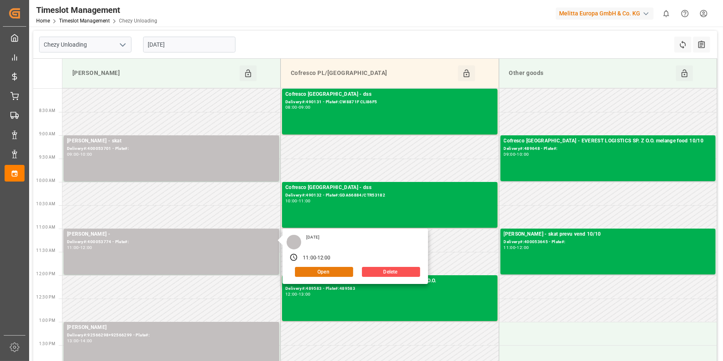
click at [335, 272] on button "Open" at bounding box center [324, 272] width 58 height 10
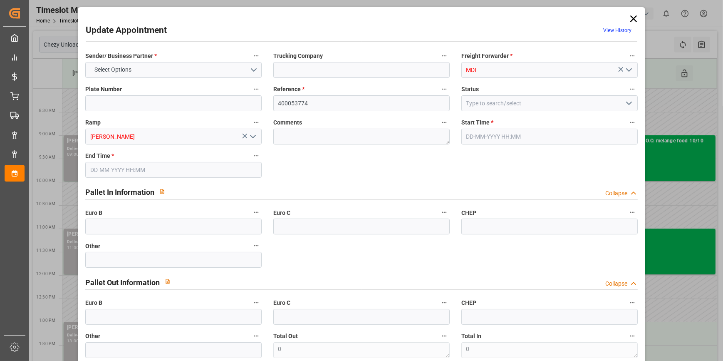
type input "0"
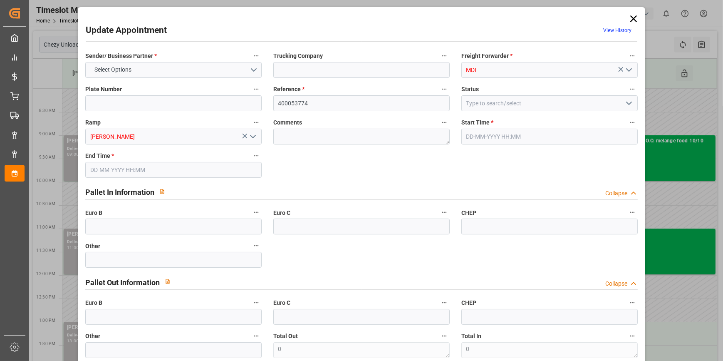
type input "0"
type input "4"
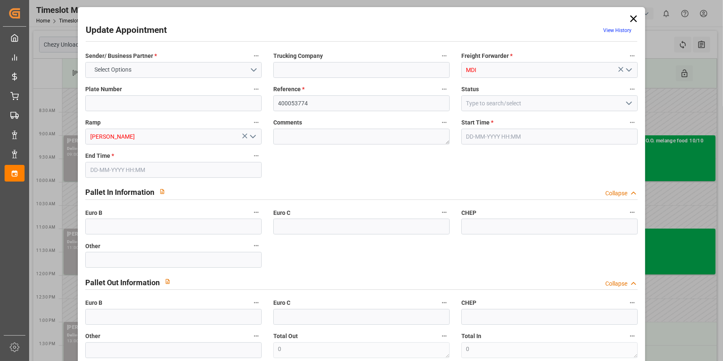
type input "213.77"
type input "0"
type input "206.5446"
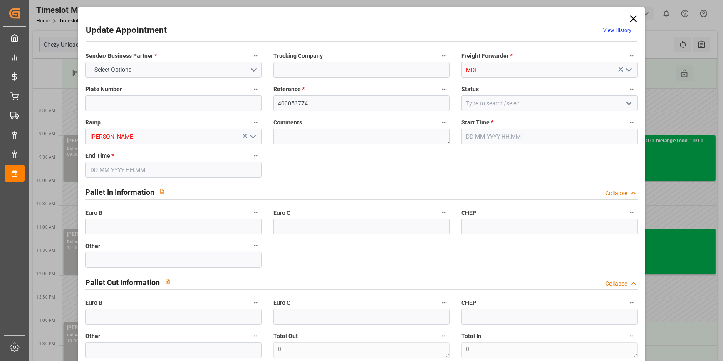
type input "-7.2254"
type input "5"
type input "306.072"
type input "558.946"
type input "491.288"
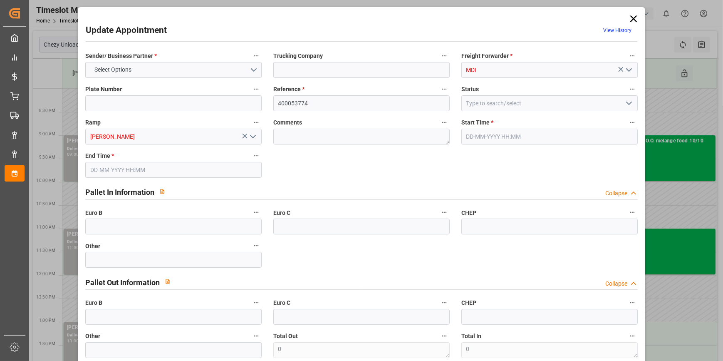
type input "14"
type input "0"
type input "71"
type input "4"
type input "101"
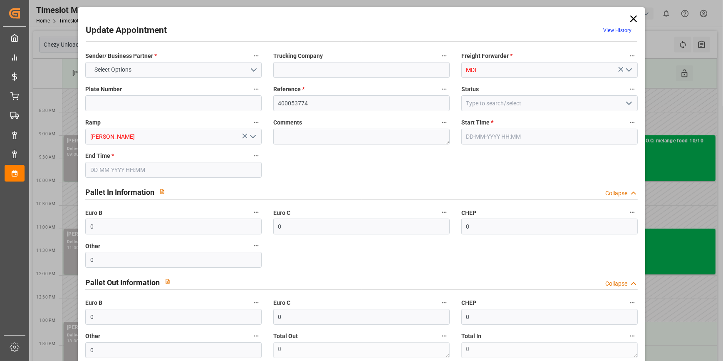
type input "463.526"
type input "0"
type input "4710.8598"
type input "0"
click at [630, 104] on icon "open menu" at bounding box center [629, 103] width 10 height 10
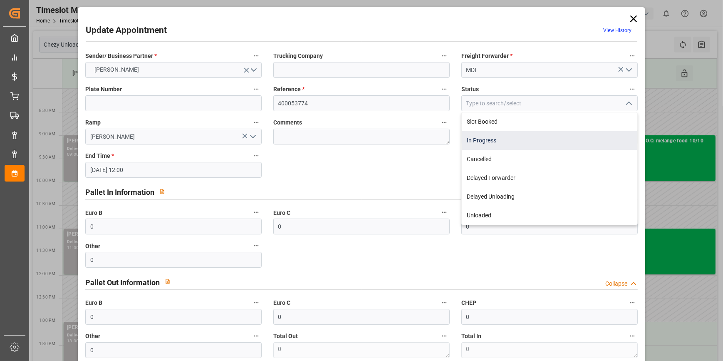
click at [487, 142] on div "In Progress" at bounding box center [550, 140] width 176 height 19
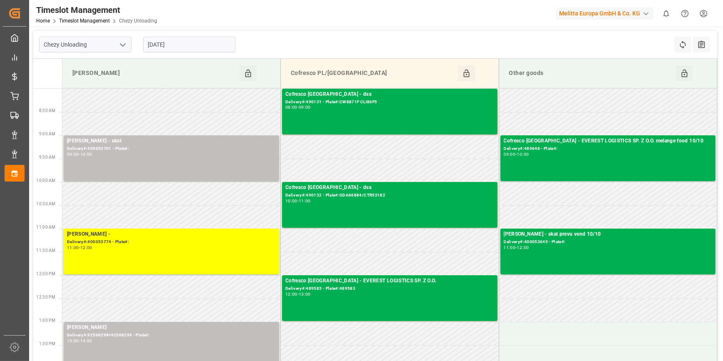
click at [122, 41] on icon "open menu" at bounding box center [123, 45] width 10 height 10
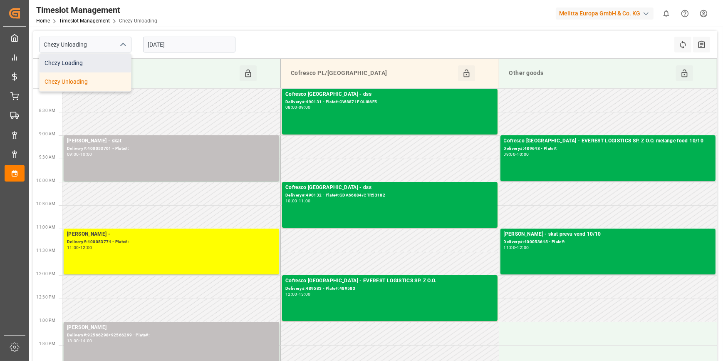
click at [78, 61] on div "Chezy Loading" at bounding box center [86, 63] width 92 height 19
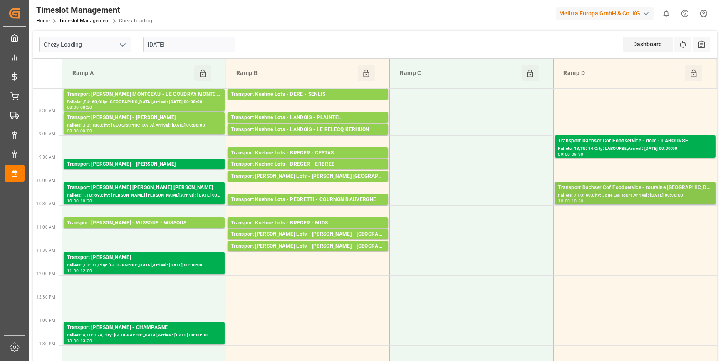
click at [630, 193] on div "Pallets: 7,TU: 60,City: Joue Les Tours,Arrival: 2025-10-16 00:00:00" at bounding box center [635, 195] width 154 height 7
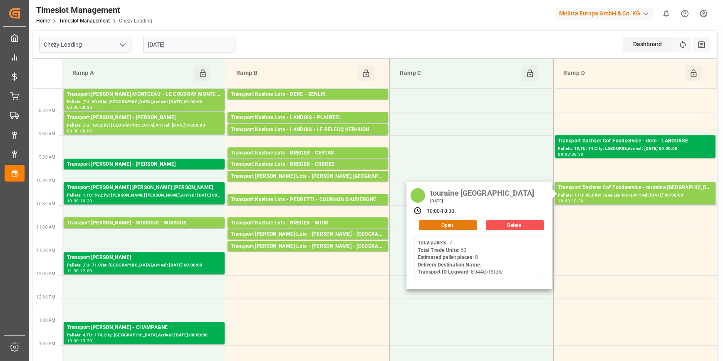
click at [461, 225] on button "Open" at bounding box center [448, 225] width 58 height 10
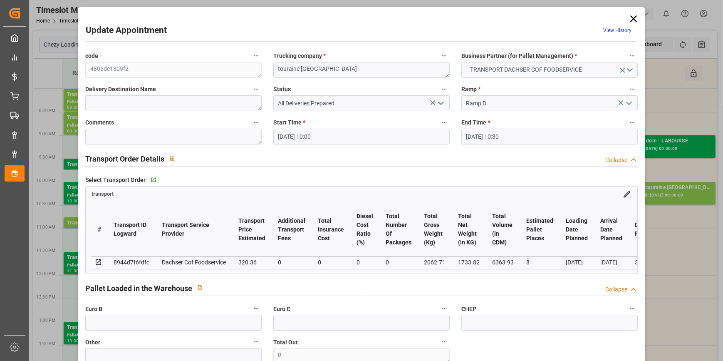
click at [439, 104] on polyline "open menu" at bounding box center [441, 103] width 5 height 2
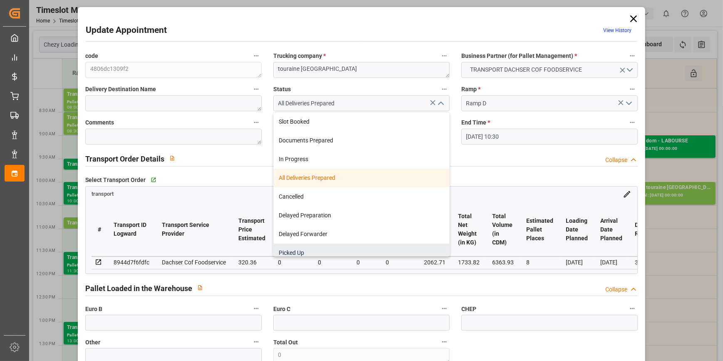
click at [287, 251] on div "Picked Up" at bounding box center [362, 252] width 176 height 19
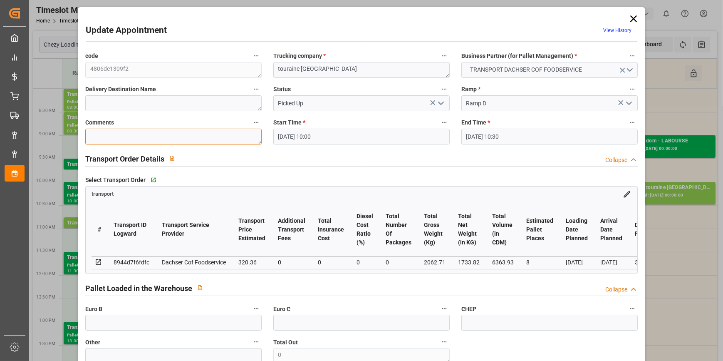
click at [131, 138] on textarea at bounding box center [173, 137] width 176 height 16
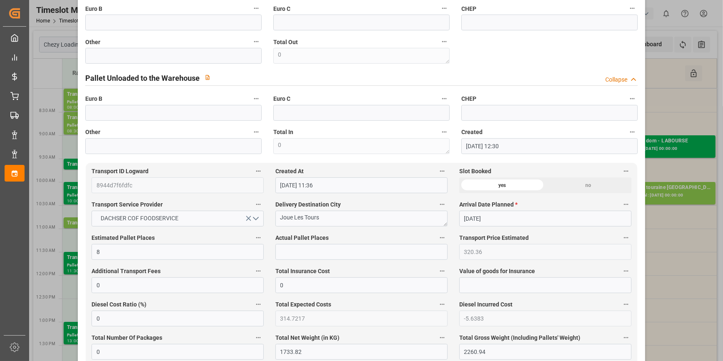
scroll to position [303, 0]
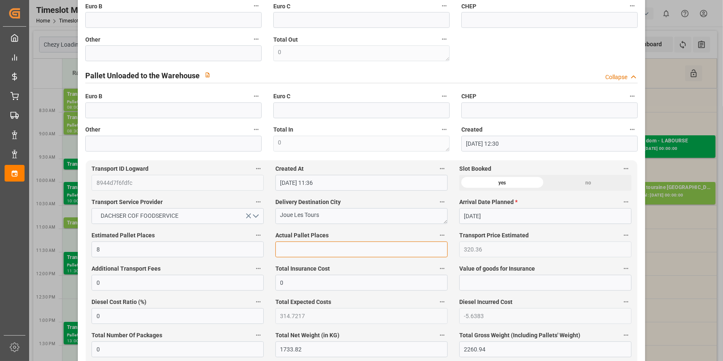
click at [291, 250] on input "text" at bounding box center [361, 249] width 172 height 16
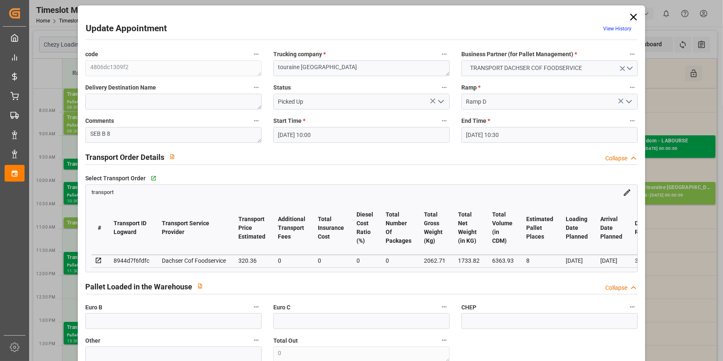
scroll to position [0, 0]
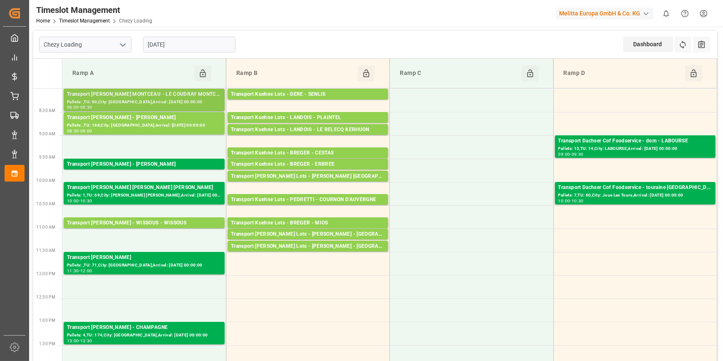
click at [139, 99] on div "Pallets: ,TU: 60,City: LE COUDRAY MONTCEAU,Arrival: 2025-10-15 00:00:00" at bounding box center [144, 102] width 154 height 7
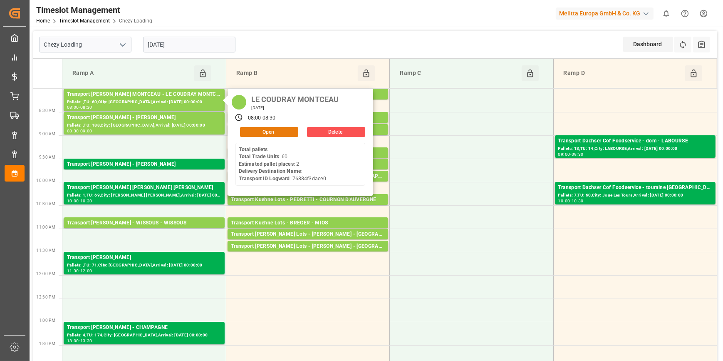
click at [280, 129] on button "Open" at bounding box center [269, 132] width 58 height 10
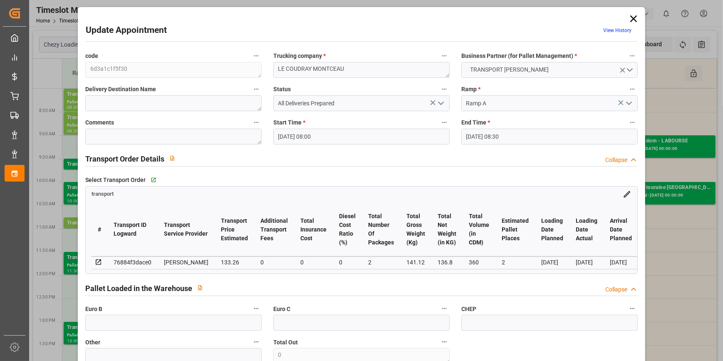
click at [438, 104] on icon "open menu" at bounding box center [441, 103] width 10 height 10
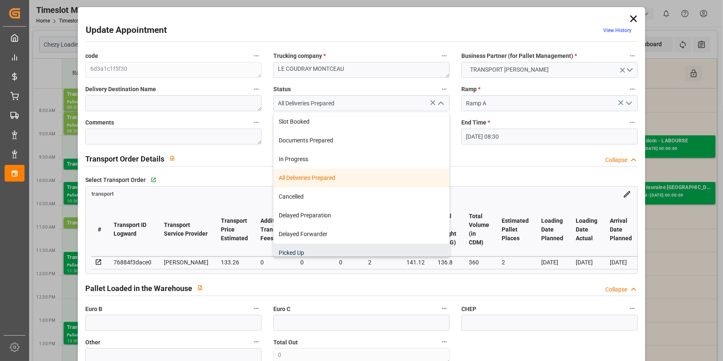
click at [300, 252] on div "Picked Up" at bounding box center [362, 252] width 176 height 19
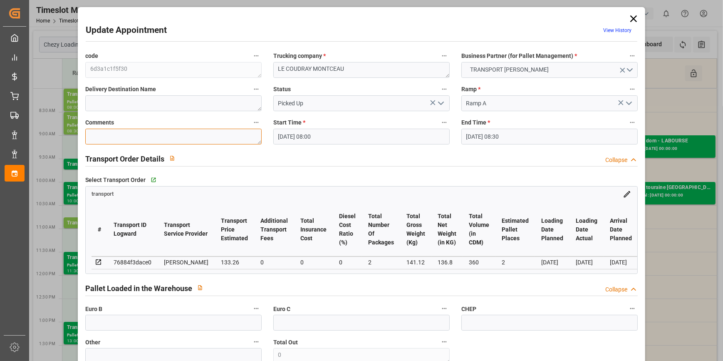
click at [102, 139] on textarea at bounding box center [173, 137] width 176 height 16
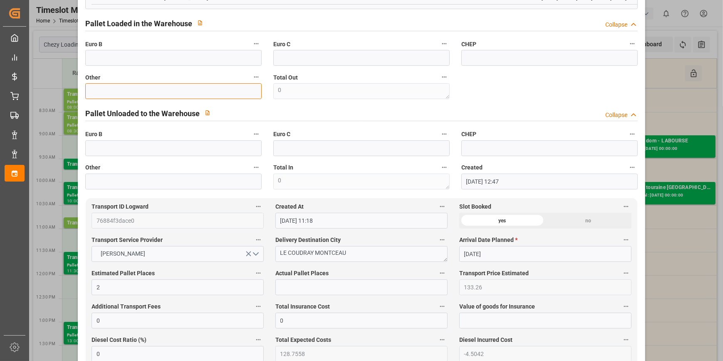
click at [114, 94] on input "text" at bounding box center [173, 91] width 176 height 16
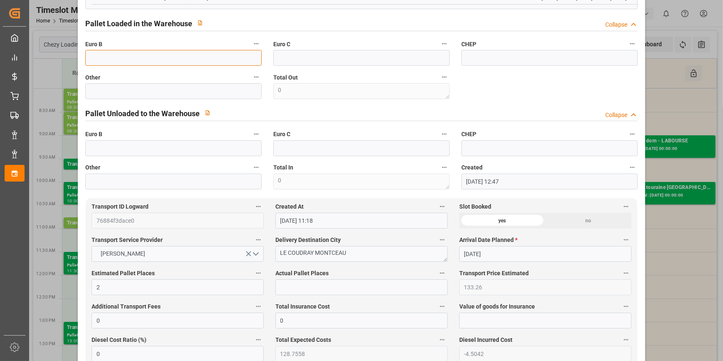
click at [103, 60] on input "text" at bounding box center [173, 58] width 176 height 16
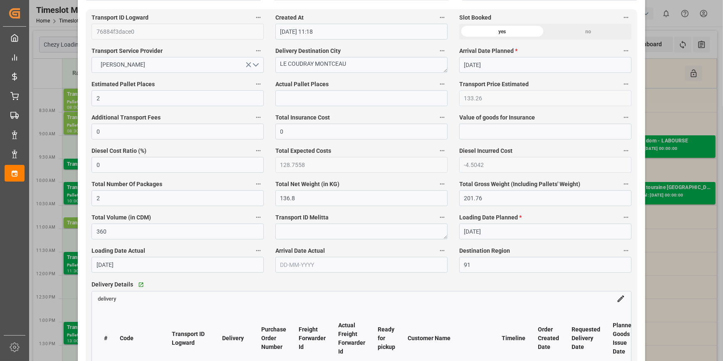
click at [300, 90] on label "Actual Pallet Places" at bounding box center [361, 85] width 172 height 12
click at [437, 89] on button "Actual Pallet Places" at bounding box center [442, 84] width 11 height 11
click at [298, 95] on div at bounding box center [361, 180] width 723 height 361
click at [295, 98] on input "text" at bounding box center [361, 98] width 172 height 16
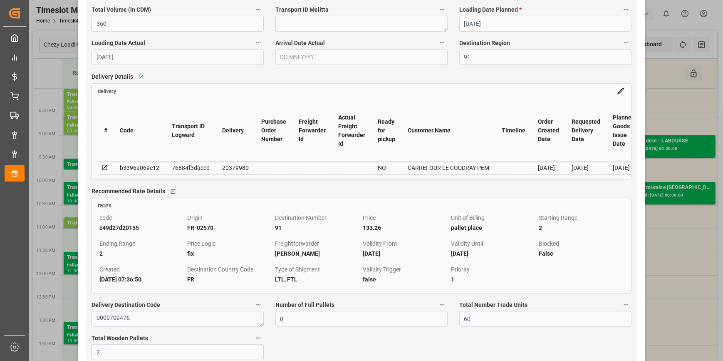
scroll to position [643, 0]
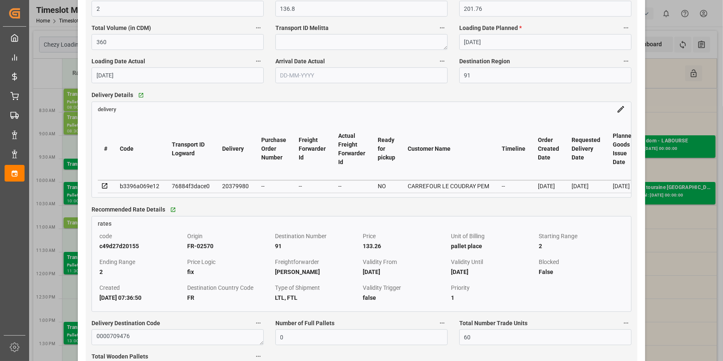
click at [103, 188] on icon at bounding box center [104, 185] width 7 height 7
click at [104, 187] on icon at bounding box center [104, 185] width 7 height 7
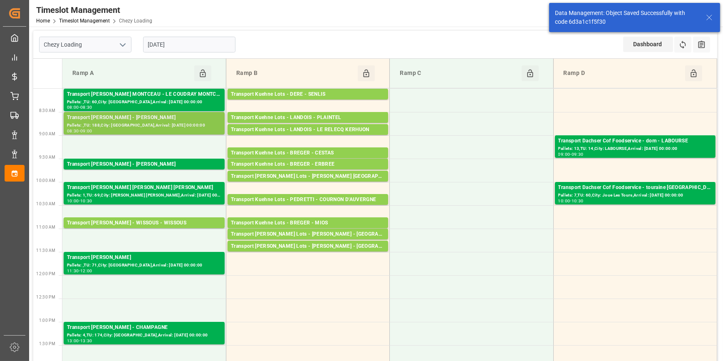
click at [136, 122] on div "Pallets: ,TU: 188,City: REAU,Arrival: 2025-10-15 00:00:00" at bounding box center [144, 125] width 154 height 7
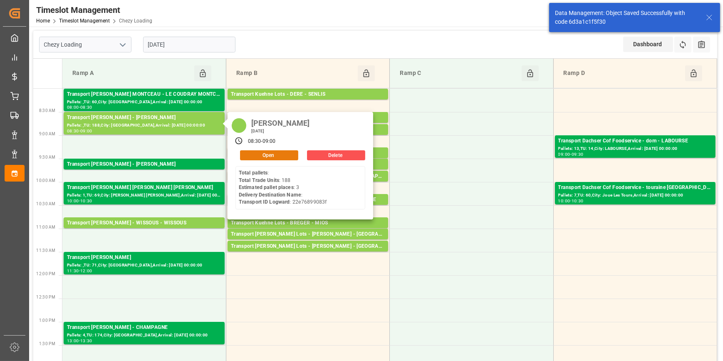
click at [272, 151] on button "Open" at bounding box center [269, 155] width 58 height 10
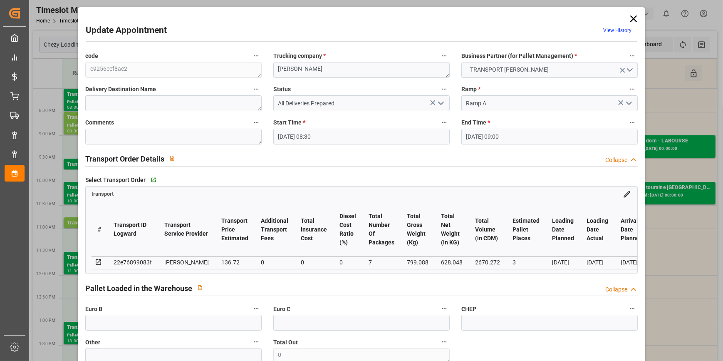
click at [440, 101] on icon "open menu" at bounding box center [441, 103] width 10 height 10
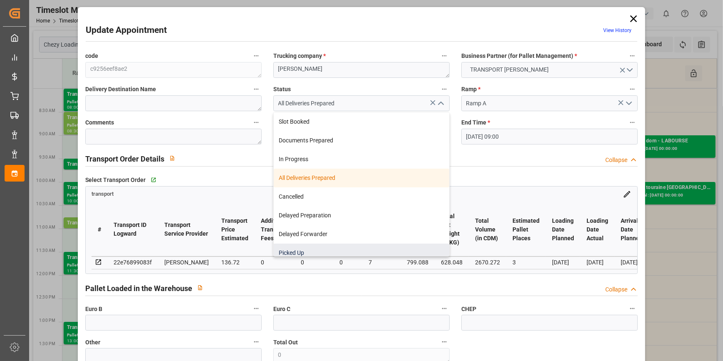
click at [304, 250] on div "Picked Up" at bounding box center [362, 252] width 176 height 19
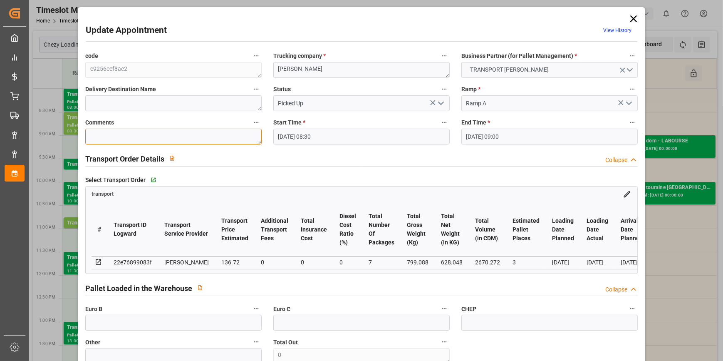
click at [162, 141] on textarea at bounding box center [173, 137] width 176 height 16
click at [136, 327] on input "text" at bounding box center [173, 323] width 176 height 16
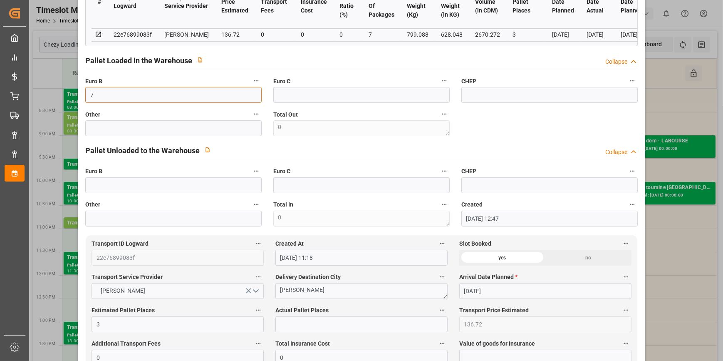
scroll to position [378, 0]
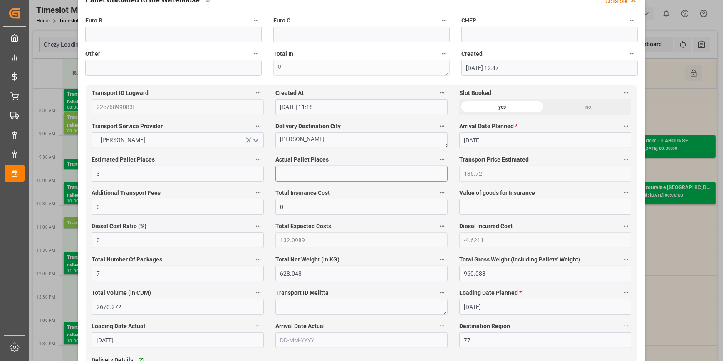
click at [325, 173] on input "text" at bounding box center [361, 174] width 172 height 16
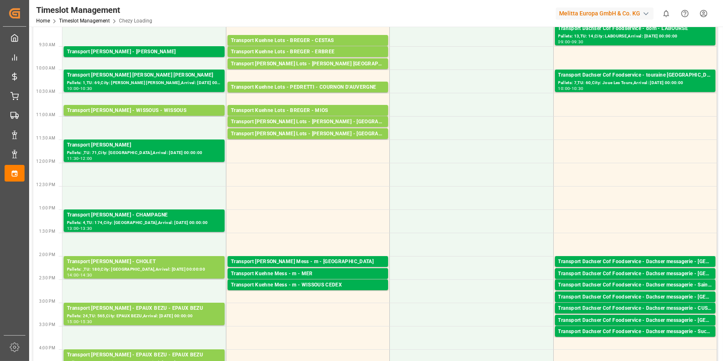
scroll to position [0, 0]
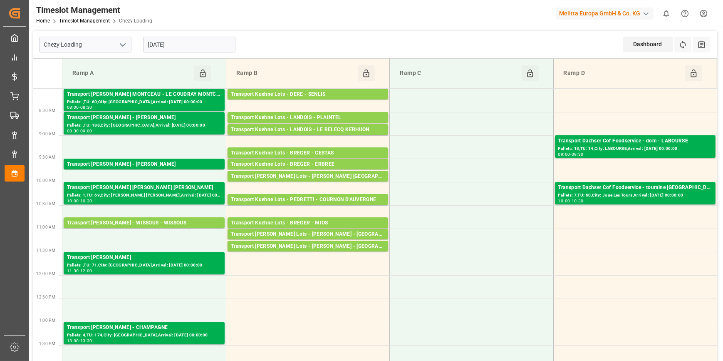
click at [183, 42] on input "[DATE]" at bounding box center [189, 45] width 92 height 16
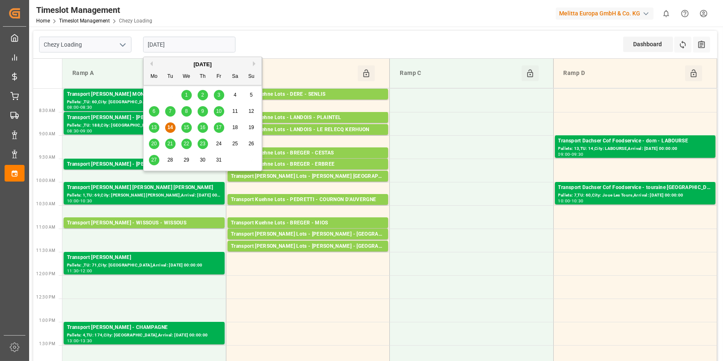
click at [187, 126] on span "15" at bounding box center [185, 127] width 5 height 6
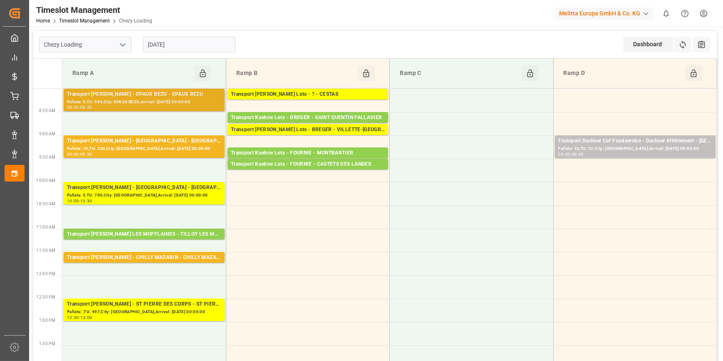
click at [179, 95] on div "Transport Delisle - EPAUX BEZU - EPAUX BEZU" at bounding box center [144, 94] width 154 height 8
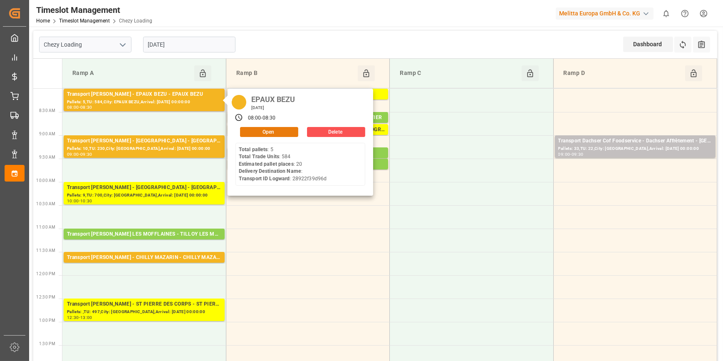
click at [259, 128] on button "Open" at bounding box center [269, 132] width 58 height 10
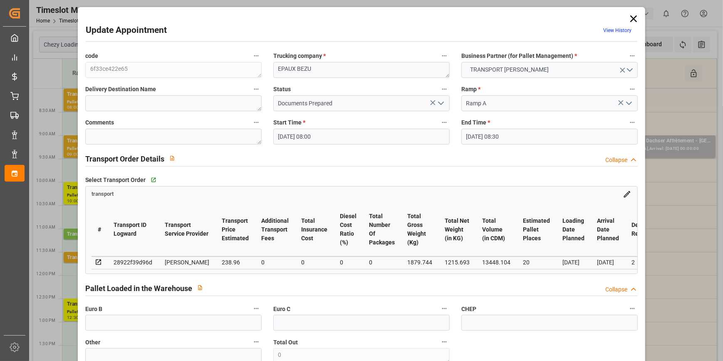
click at [440, 103] on polyline "open menu" at bounding box center [441, 103] width 5 height 2
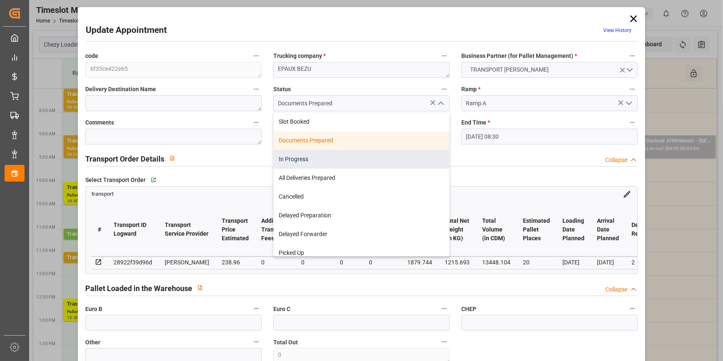
click at [284, 157] on div "In Progress" at bounding box center [362, 159] width 176 height 19
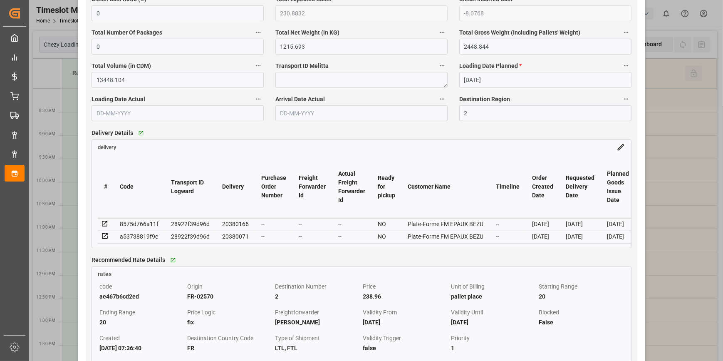
scroll to position [303, 0]
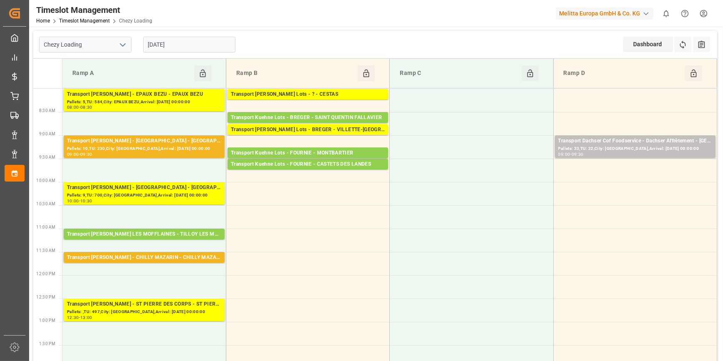
click at [156, 47] on input "[DATE]" at bounding box center [189, 45] width 92 height 16
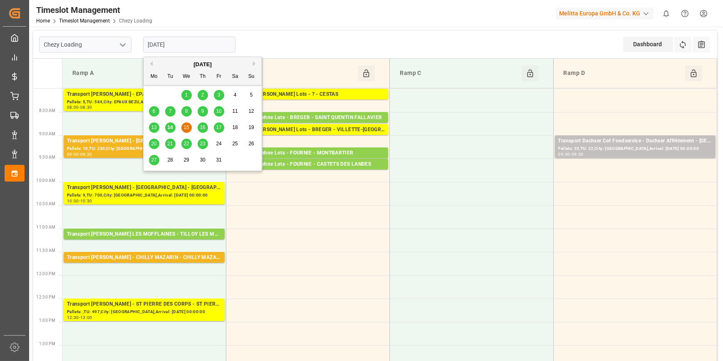
click at [173, 125] on div "14" at bounding box center [170, 128] width 10 height 10
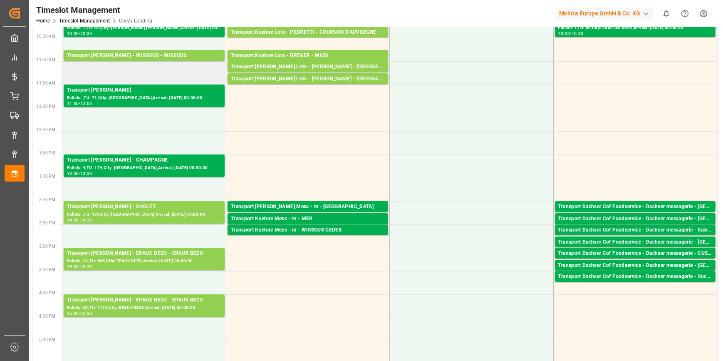
scroll to position [189, 0]
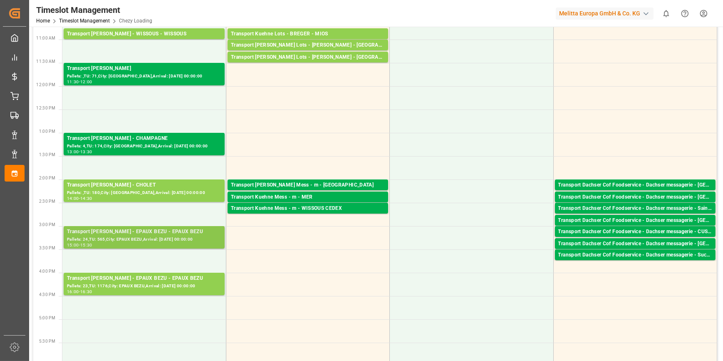
click at [178, 236] on div "Pallets: 24,TU: 565,City: EPAUX BEZU,Arrival: 2025-10-15 00:00:00" at bounding box center [144, 239] width 154 height 7
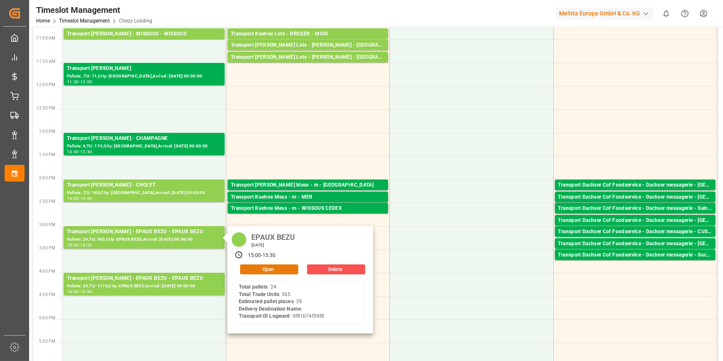
click at [278, 269] on button "Open" at bounding box center [269, 269] width 58 height 10
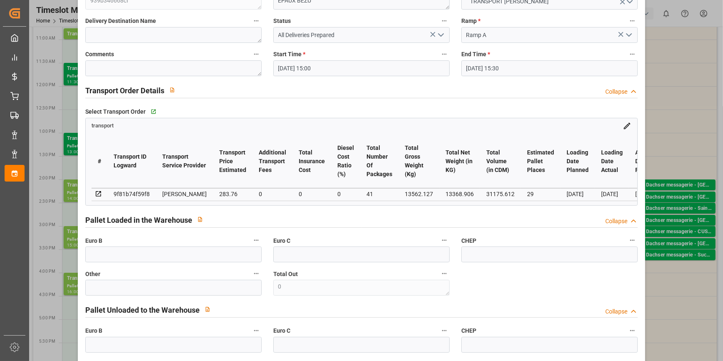
scroll to position [0, 0]
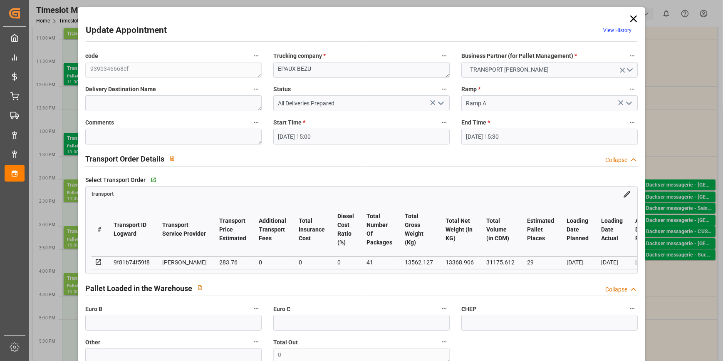
click at [439, 102] on icon "open menu" at bounding box center [441, 103] width 10 height 10
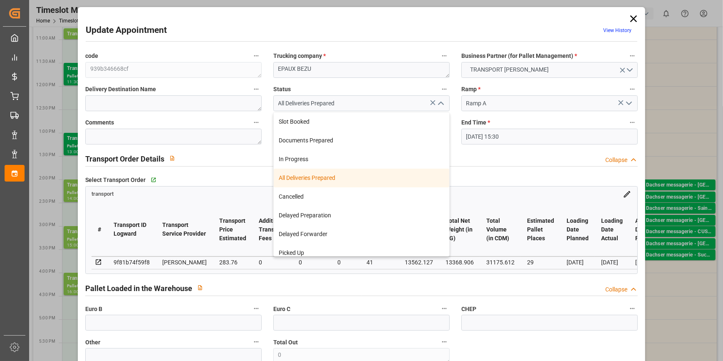
click at [631, 20] on icon at bounding box center [634, 19] width 12 height 12
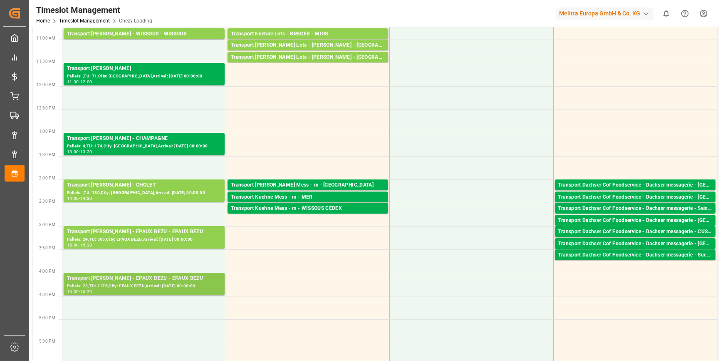
click at [154, 279] on div "Transport Delisle - EPAUX BEZU - EPAUX BEZU" at bounding box center [144, 278] width 154 height 8
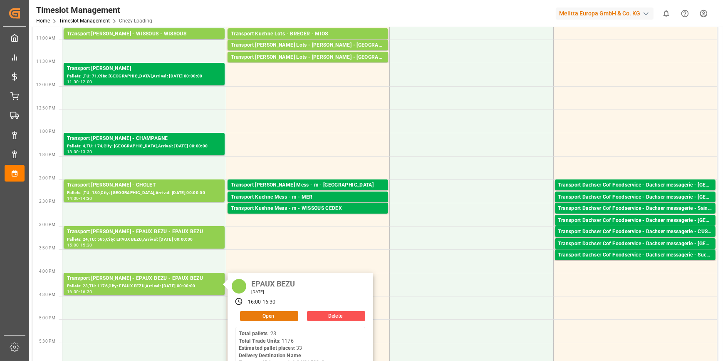
click at [250, 315] on button "Open" at bounding box center [269, 316] width 58 height 10
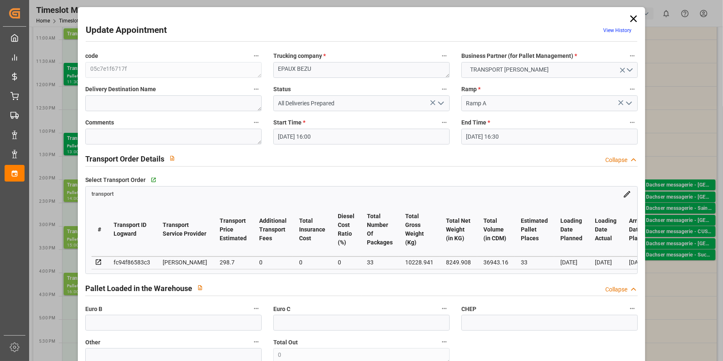
click at [628, 17] on icon at bounding box center [634, 19] width 12 height 12
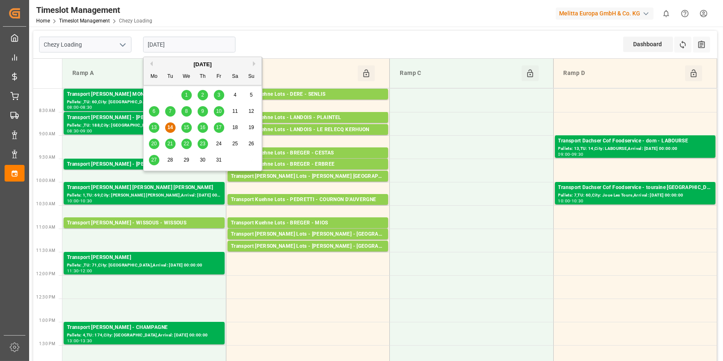
click at [191, 47] on input "[DATE]" at bounding box center [189, 45] width 92 height 16
click at [186, 126] on span "15" at bounding box center [185, 127] width 5 height 6
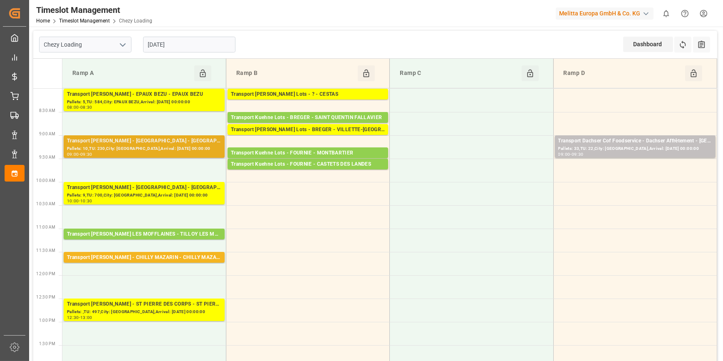
click at [173, 149] on div "Pallets: 10,TU: 230,City: AMIENS,Arrival: 2025-10-16 00:00:00" at bounding box center [144, 148] width 154 height 7
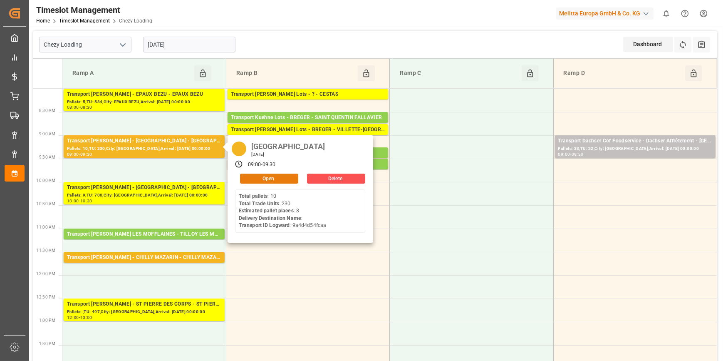
click at [265, 176] on button "Open" at bounding box center [269, 179] width 58 height 10
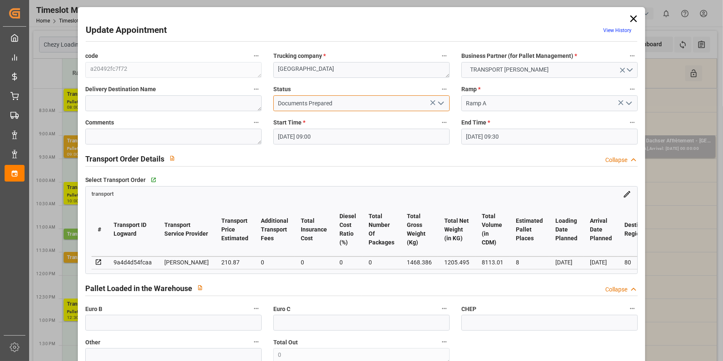
drag, startPoint x: 445, startPoint y: 101, endPoint x: 439, endPoint y: 99, distance: 7.0
click at [445, 101] on input "Documents Prepared" at bounding box center [361, 103] width 176 height 16
click at [439, 99] on icon "open menu" at bounding box center [441, 103] width 10 height 10
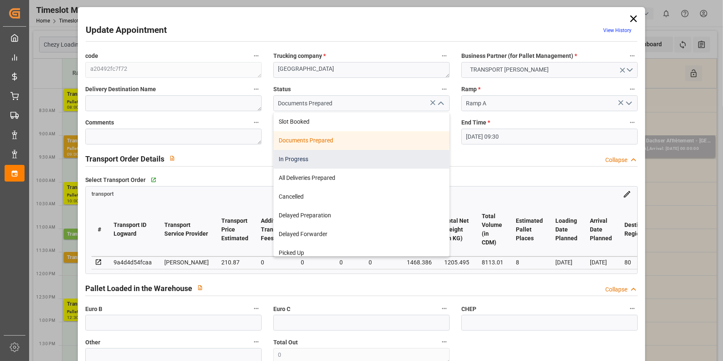
click at [281, 159] on div "In Progress" at bounding box center [362, 159] width 176 height 19
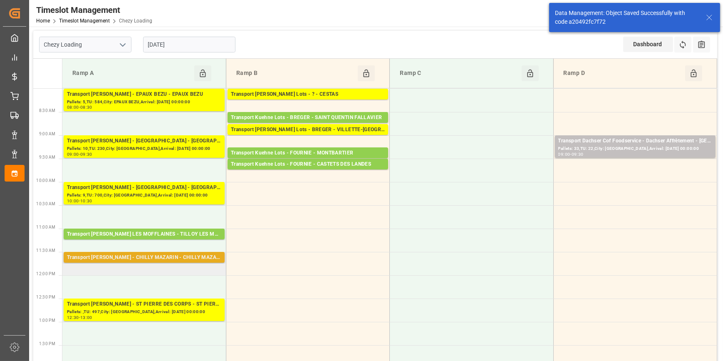
click at [188, 257] on div "Transport Delisle - CHILLY MAZARIN - CHILLY MAZARIN CEDEX" at bounding box center [144, 257] width 154 height 8
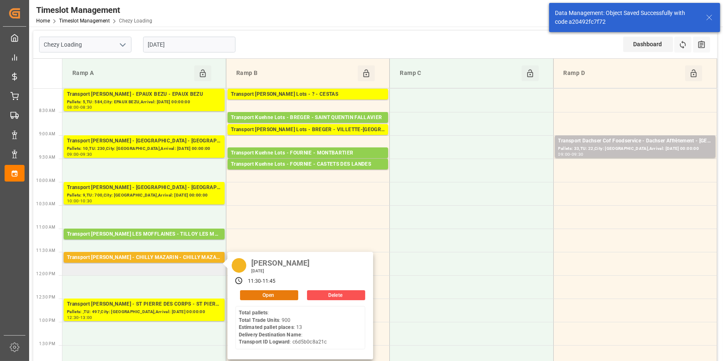
click at [281, 292] on button "Open" at bounding box center [269, 295] width 58 height 10
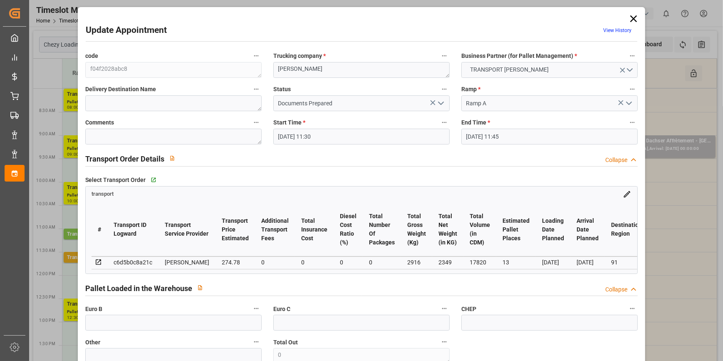
click at [436, 104] on icon "open menu" at bounding box center [441, 103] width 10 height 10
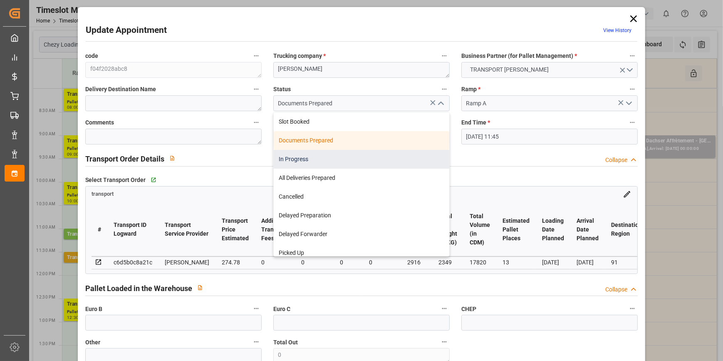
click at [284, 159] on div "In Progress" at bounding box center [362, 159] width 176 height 19
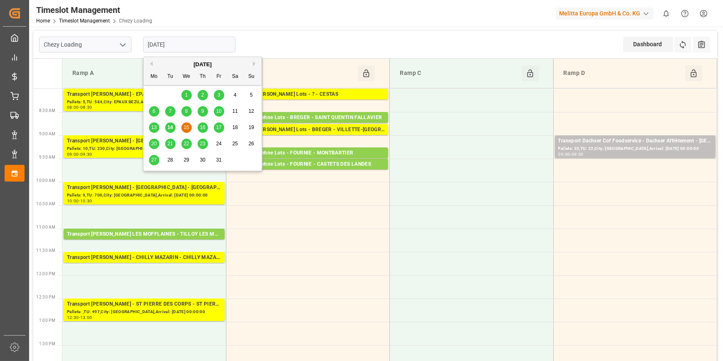
click at [183, 42] on input "[DATE]" at bounding box center [189, 45] width 92 height 16
click at [170, 129] on span "14" at bounding box center [169, 127] width 5 height 6
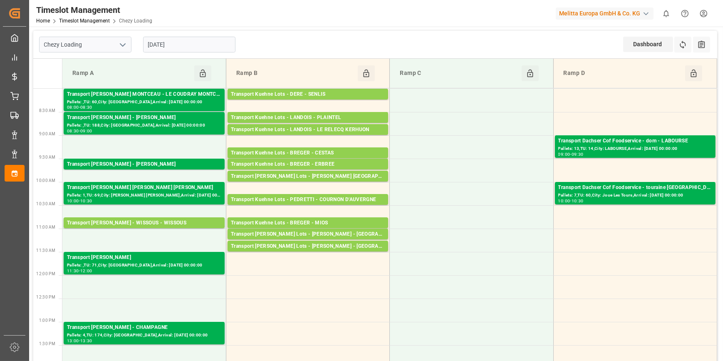
click at [189, 46] on input "[DATE]" at bounding box center [189, 45] width 92 height 16
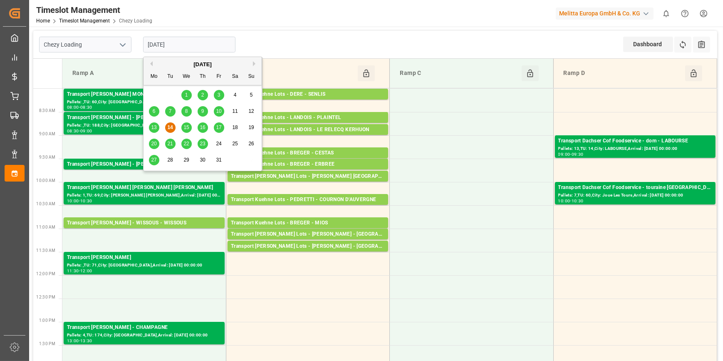
click at [186, 127] on span "15" at bounding box center [185, 127] width 5 height 6
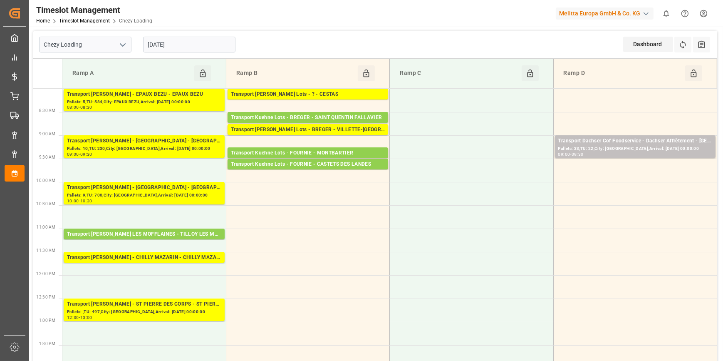
click at [184, 41] on input "[DATE]" at bounding box center [189, 45] width 92 height 16
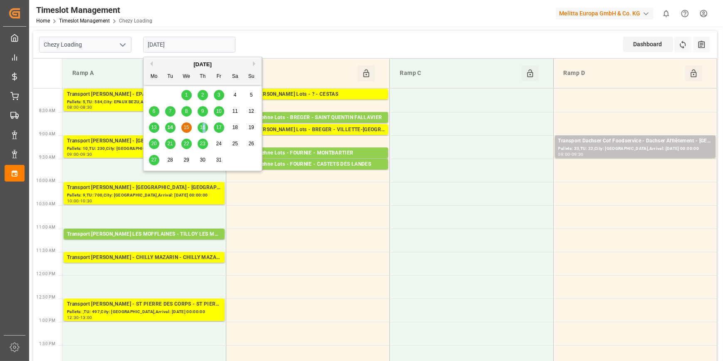
click at [204, 126] on span "16" at bounding box center [202, 127] width 5 height 6
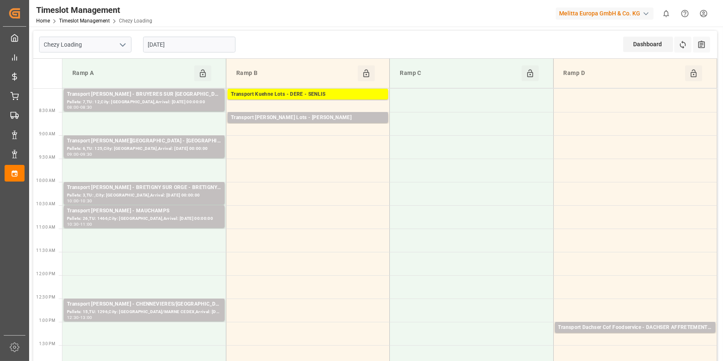
click at [170, 42] on input "16-10-2025" at bounding box center [189, 45] width 92 height 16
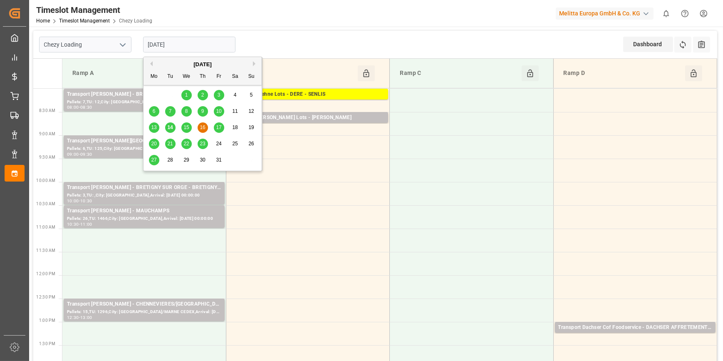
click at [218, 130] on span "17" at bounding box center [218, 127] width 5 height 6
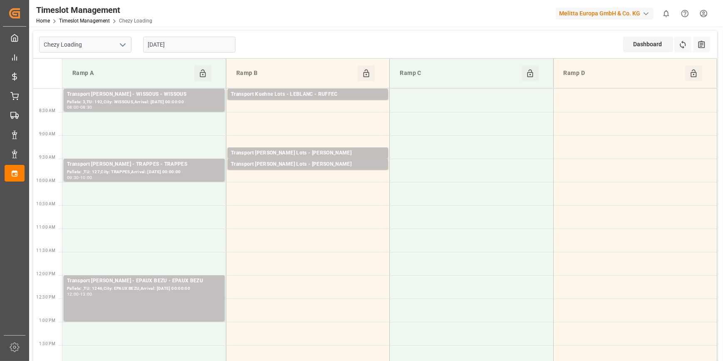
drag, startPoint x: 186, startPoint y: 42, endPoint x: 178, endPoint y: 43, distance: 7.9
click at [186, 43] on input "17-10-2025" at bounding box center [189, 45] width 92 height 16
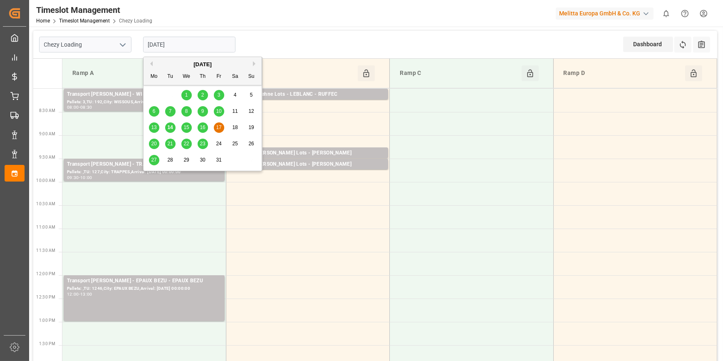
click at [186, 127] on span "15" at bounding box center [185, 127] width 5 height 6
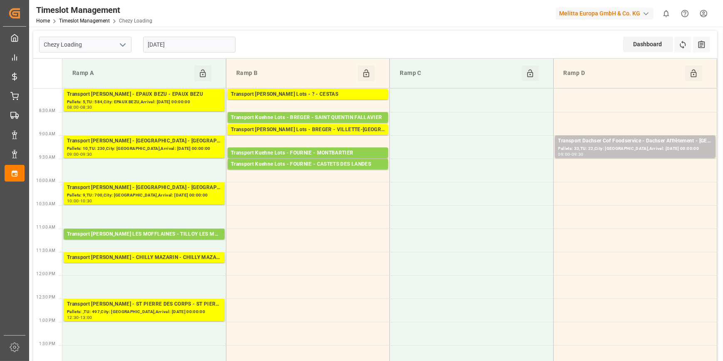
click at [210, 42] on input "[DATE]" at bounding box center [189, 45] width 92 height 16
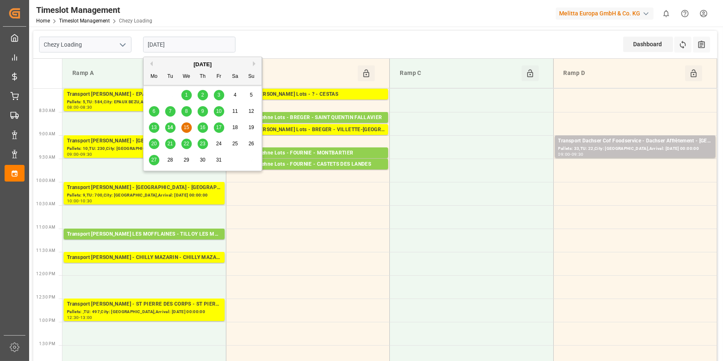
click at [170, 128] on span "14" at bounding box center [169, 127] width 5 height 6
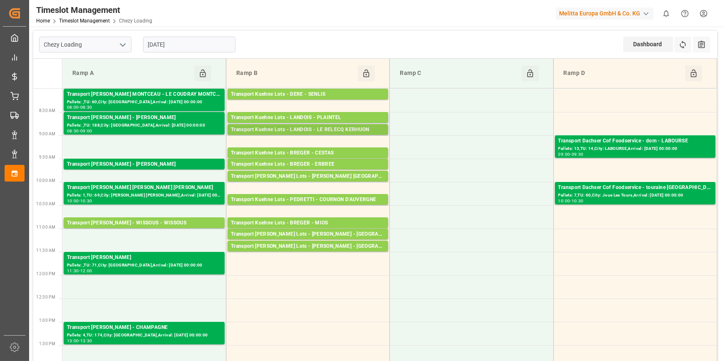
click at [312, 127] on div "Transport Kuehne Lots - LANDOIS - LE RELECQ KERHUON" at bounding box center [308, 130] width 154 height 8
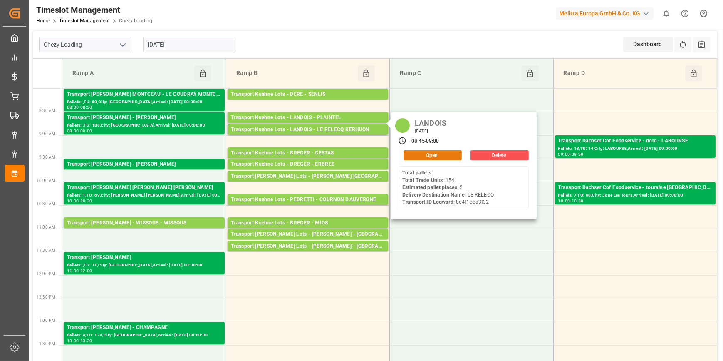
click at [442, 151] on button "Open" at bounding box center [433, 155] width 58 height 10
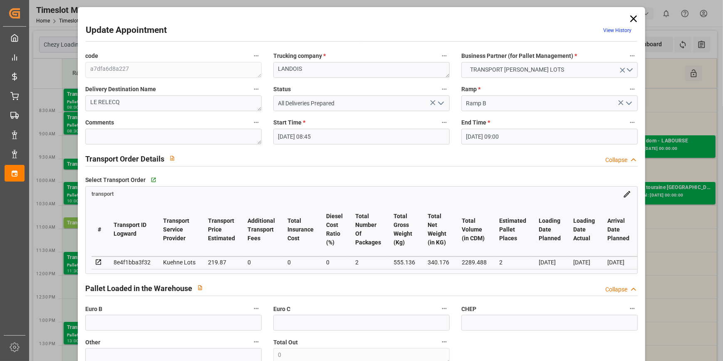
click at [439, 103] on icon "open menu" at bounding box center [441, 103] width 10 height 10
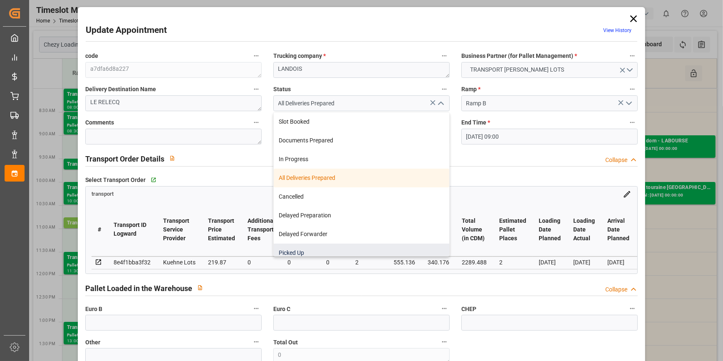
click at [299, 253] on div "Picked Up" at bounding box center [362, 252] width 176 height 19
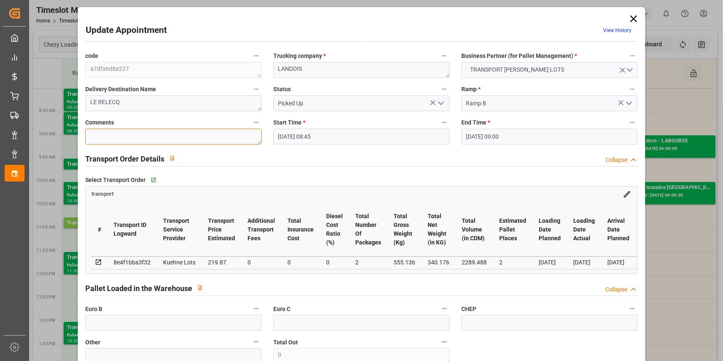
click at [112, 134] on textarea at bounding box center [173, 137] width 176 height 16
click at [111, 324] on input "text" at bounding box center [173, 323] width 176 height 16
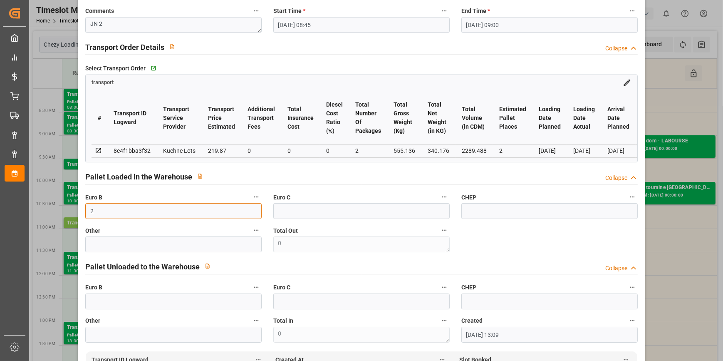
scroll to position [265, 0]
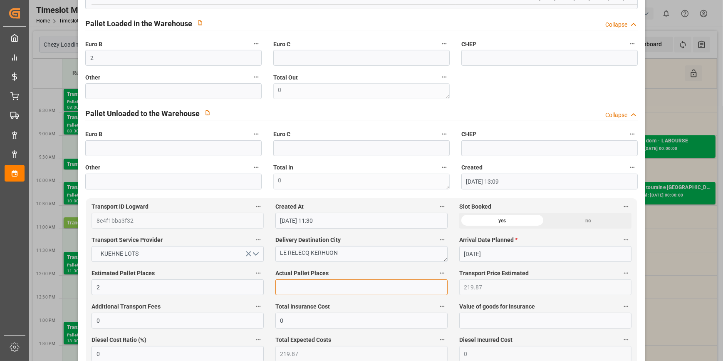
click at [306, 283] on input "text" at bounding box center [361, 287] width 172 height 16
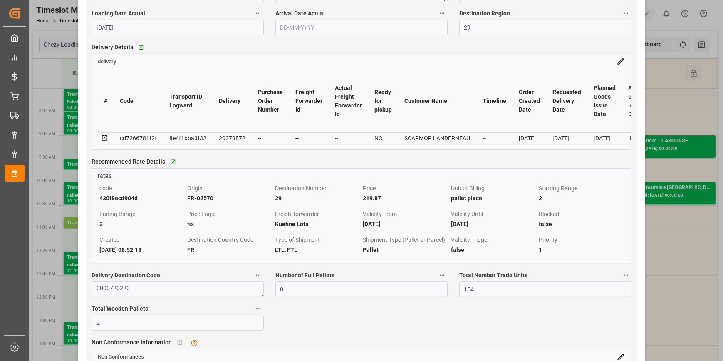
scroll to position [756, 0]
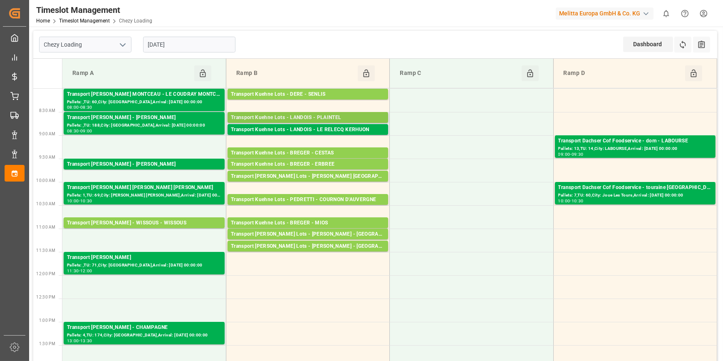
click at [320, 117] on div "Transport Kuehne Lots - LANDOIS - PLAINTEL" at bounding box center [308, 118] width 154 height 8
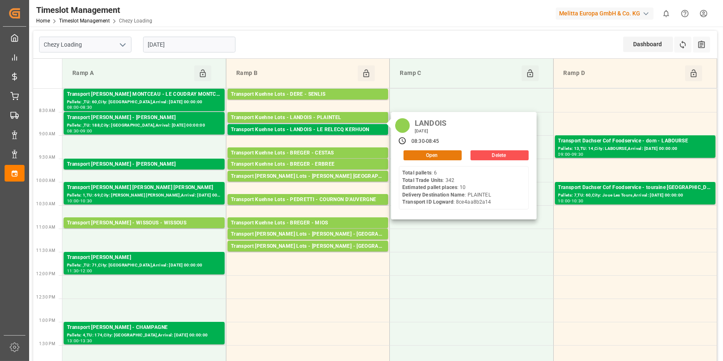
click at [433, 153] on button "Open" at bounding box center [433, 155] width 58 height 10
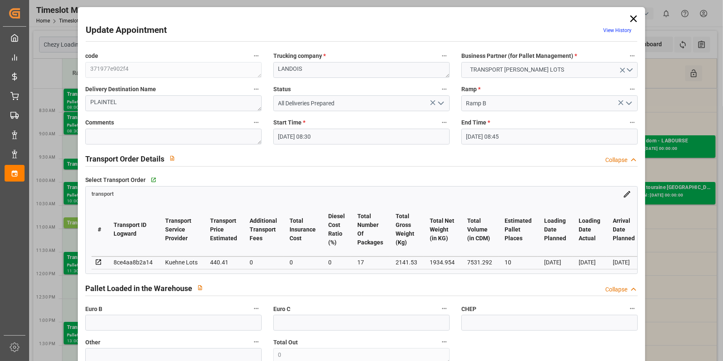
click at [441, 102] on icon "open menu" at bounding box center [441, 103] width 10 height 10
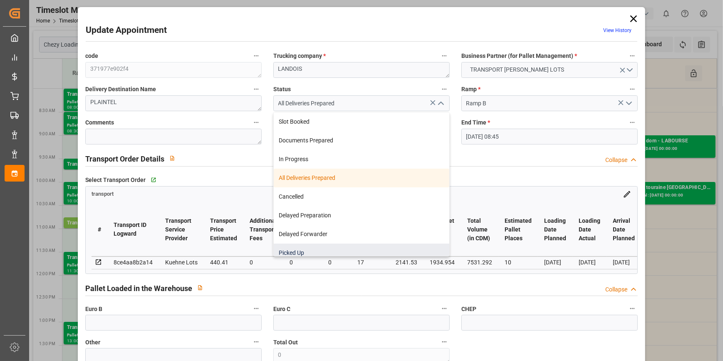
drag, startPoint x: 318, startPoint y: 250, endPoint x: 292, endPoint y: 242, distance: 27.4
click at [317, 250] on div "Picked Up" at bounding box center [362, 252] width 176 height 19
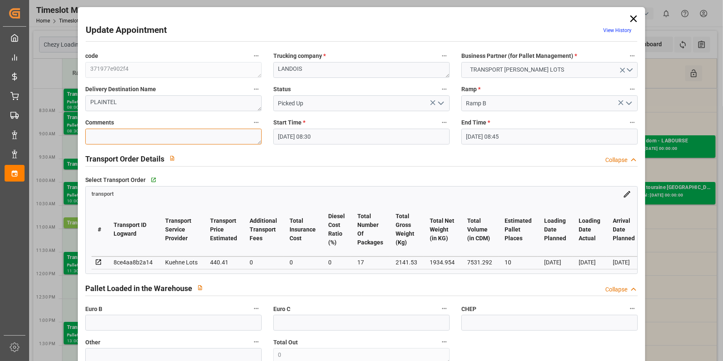
click at [151, 131] on textarea at bounding box center [173, 137] width 176 height 16
click at [138, 322] on input "text" at bounding box center [173, 323] width 176 height 16
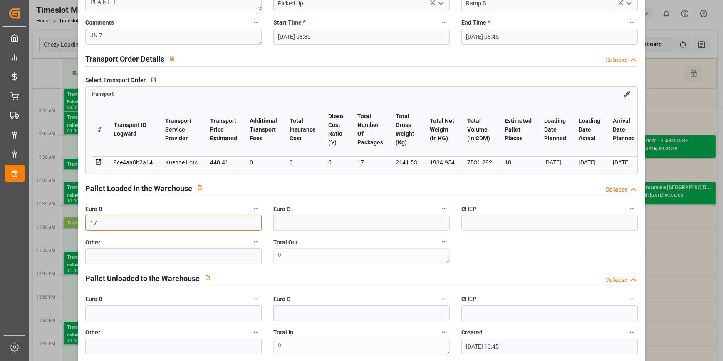
scroll to position [378, 0]
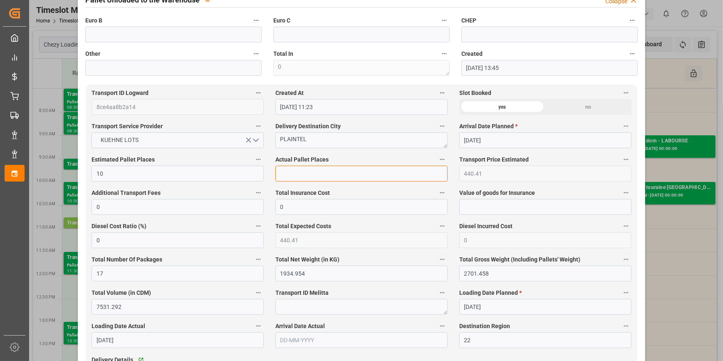
click at [305, 179] on input "text" at bounding box center [361, 174] width 172 height 16
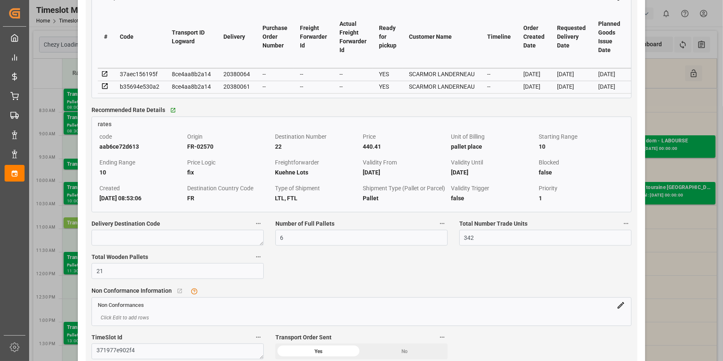
scroll to position [643, 0]
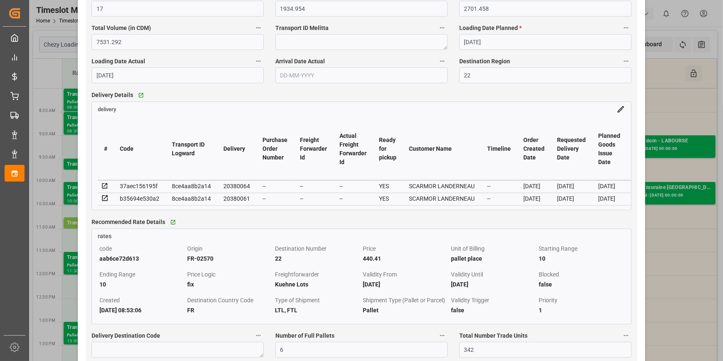
click at [103, 199] on icon at bounding box center [104, 197] width 7 height 7
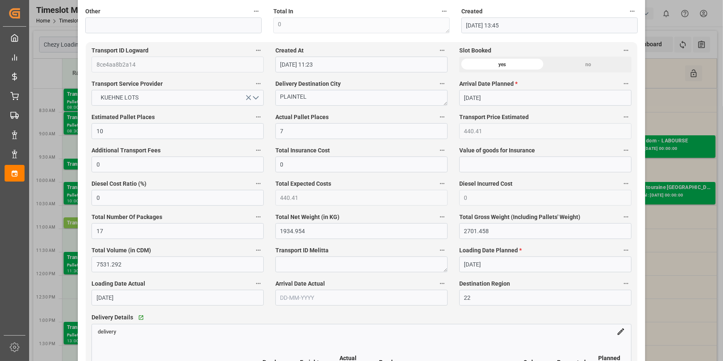
scroll to position [529, 0]
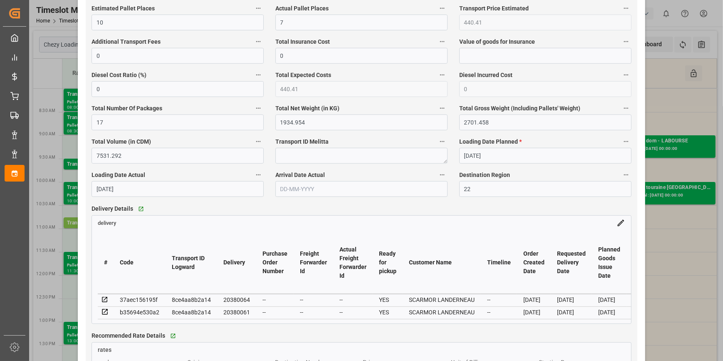
click at [105, 302] on icon at bounding box center [104, 299] width 7 height 7
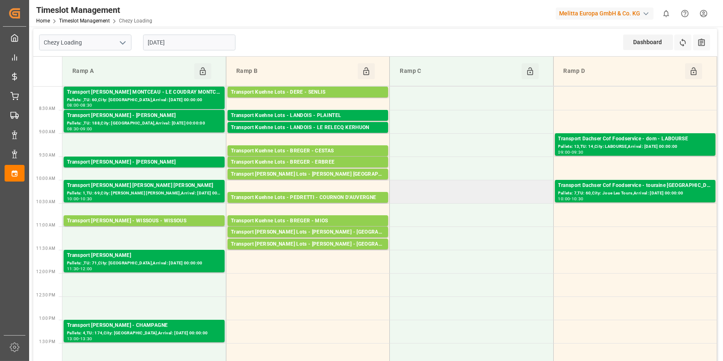
scroll to position [0, 0]
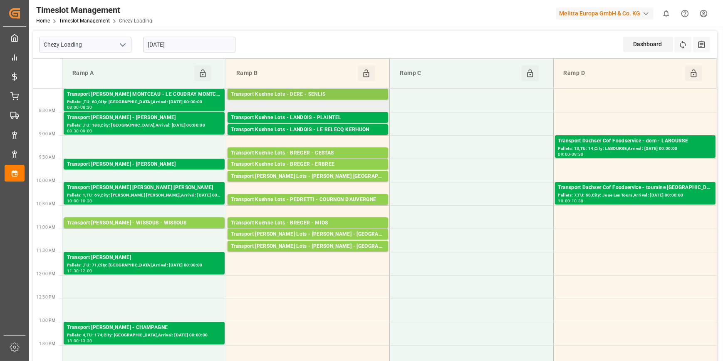
click at [328, 94] on div "Transport Kuehne Lots - DERE - SENLIS" at bounding box center [308, 94] width 154 height 8
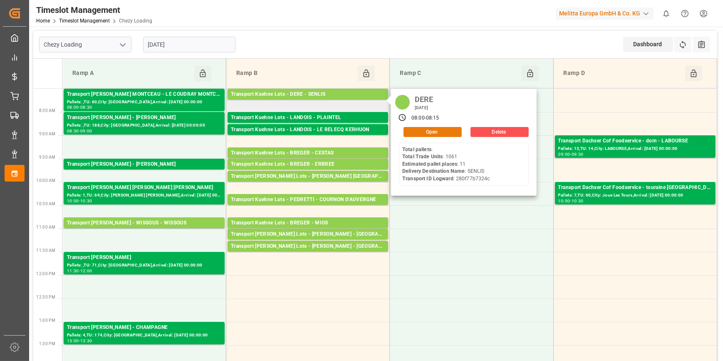
click at [424, 128] on button "Open" at bounding box center [433, 132] width 58 height 10
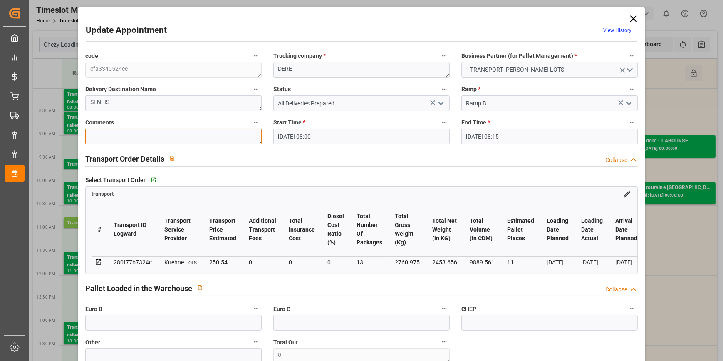
click at [102, 133] on textarea at bounding box center [173, 137] width 176 height 16
click at [439, 104] on polyline "open menu" at bounding box center [441, 103] width 5 height 2
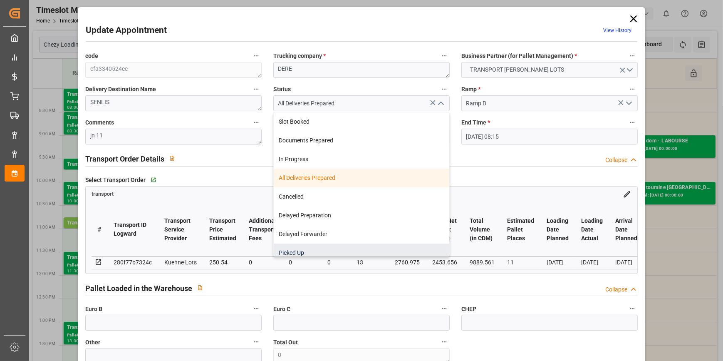
click at [305, 250] on div "Picked Up" at bounding box center [362, 252] width 176 height 19
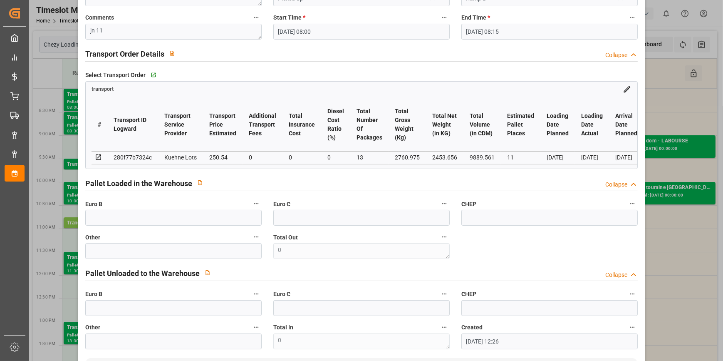
scroll to position [113, 0]
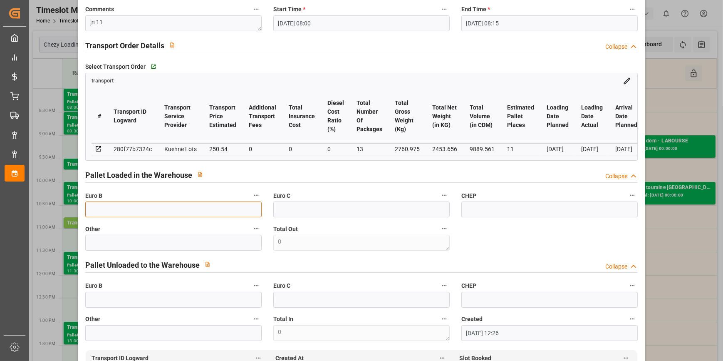
click at [100, 209] on input "text" at bounding box center [173, 209] width 176 height 16
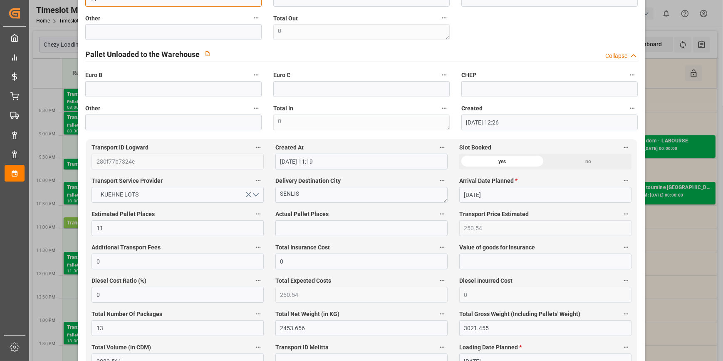
scroll to position [340, 0]
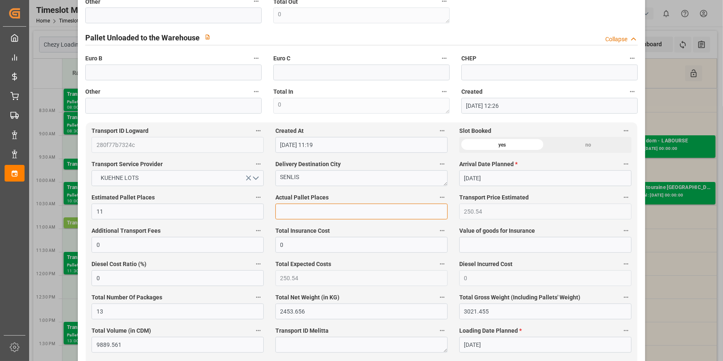
click at [283, 215] on input "text" at bounding box center [361, 211] width 172 height 16
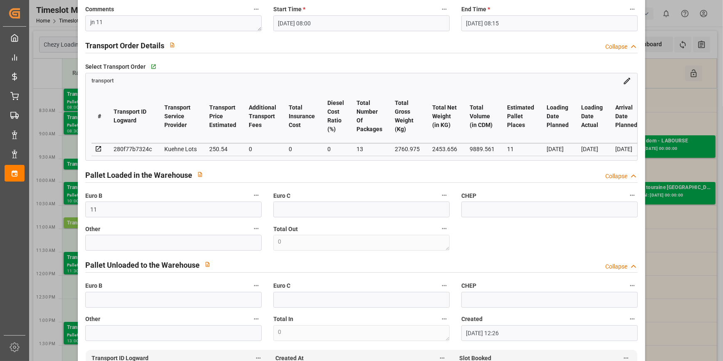
scroll to position [0, 0]
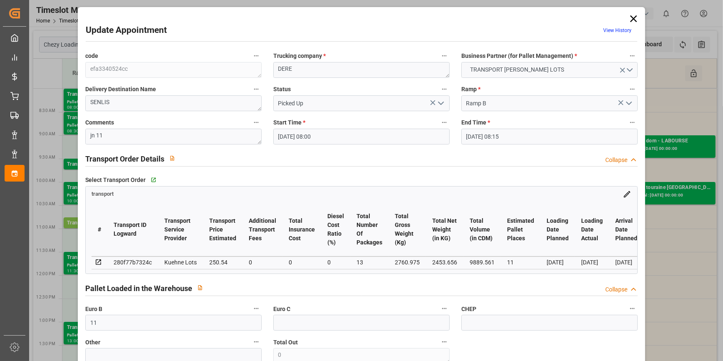
click at [441, 102] on icon "open menu" at bounding box center [441, 103] width 10 height 10
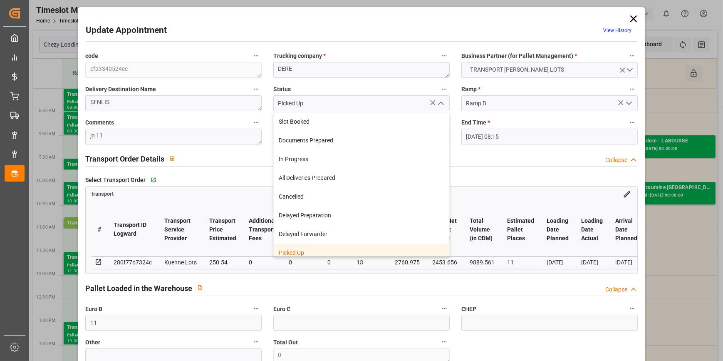
click at [300, 250] on div "Picked Up" at bounding box center [362, 252] width 176 height 19
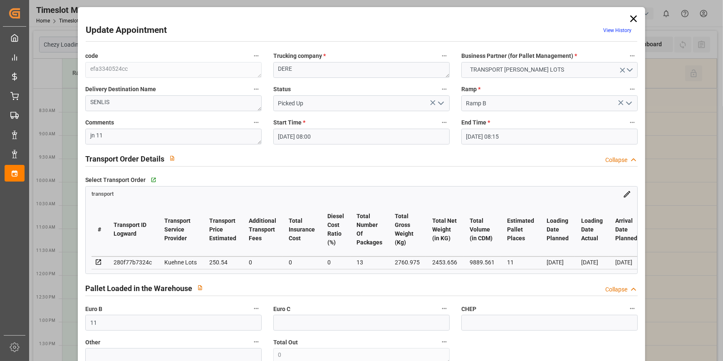
click at [442, 104] on icon "open menu" at bounding box center [441, 103] width 10 height 10
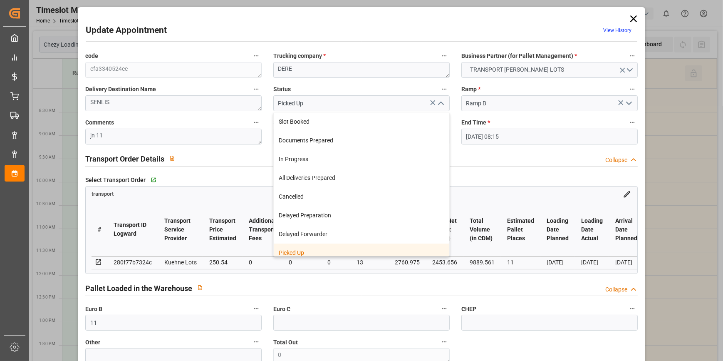
click at [300, 250] on div "Picked Up" at bounding box center [362, 252] width 176 height 19
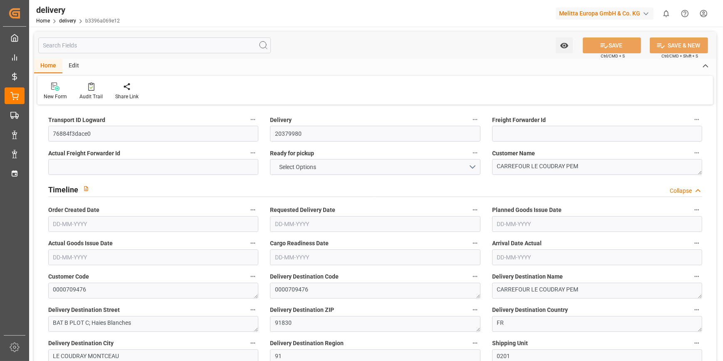
type input "2"
type input "136.8"
type input "201.76"
type input "360"
type input "60"
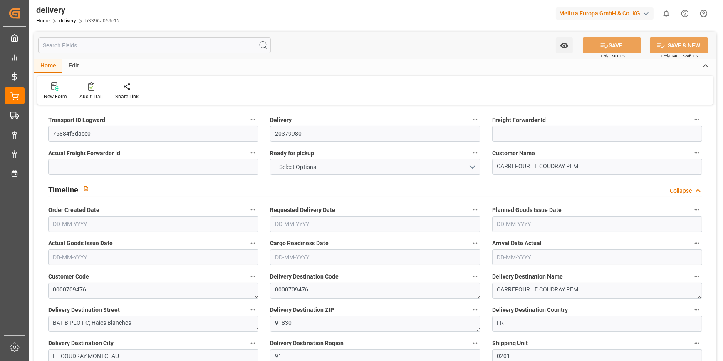
type input "2"
type input "0"
type input "2"
type input "0"
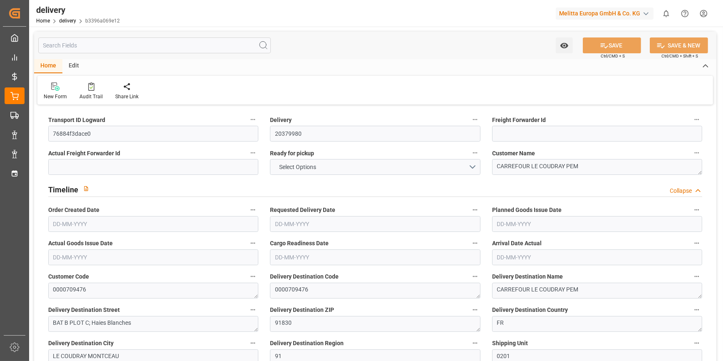
type input "-4.5042"
type input "133.26"
type input "128.7558"
type input "0"
type input "21.6"
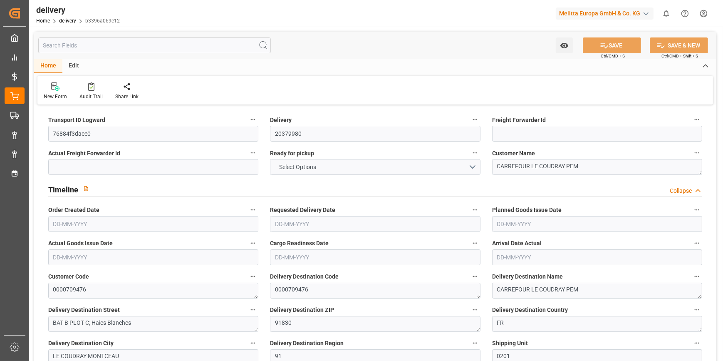
type input "1.5"
type input "1.3"
type input "0"
type input "3"
type input "141.12"
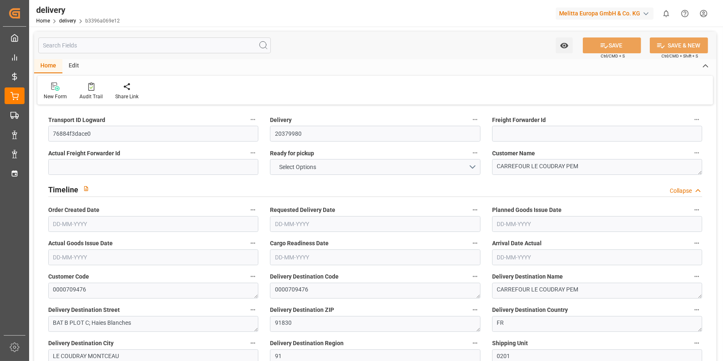
type input "101"
type input "142.3575"
type input "0.0091"
type input "0"
type input "[DATE]"
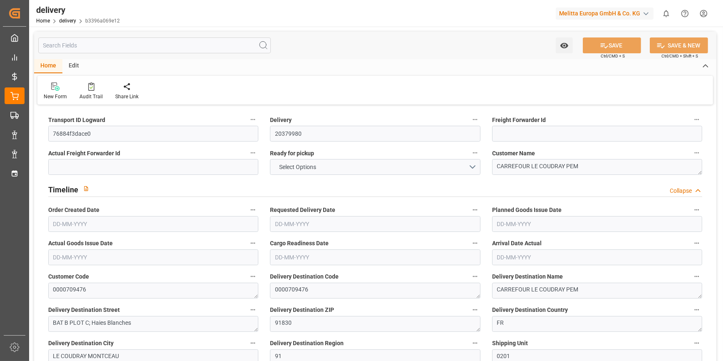
type input "[DATE]"
type input "07-10-2025 11:00"
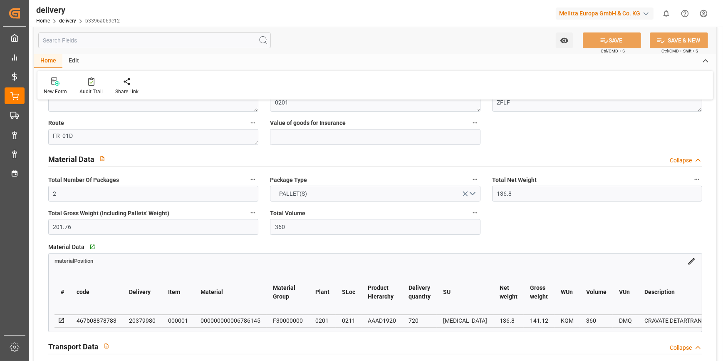
scroll to position [303, 0]
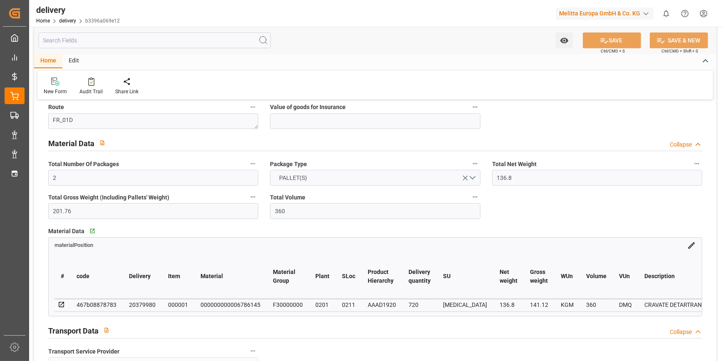
click at [61, 304] on icon at bounding box center [61, 304] width 5 height 5
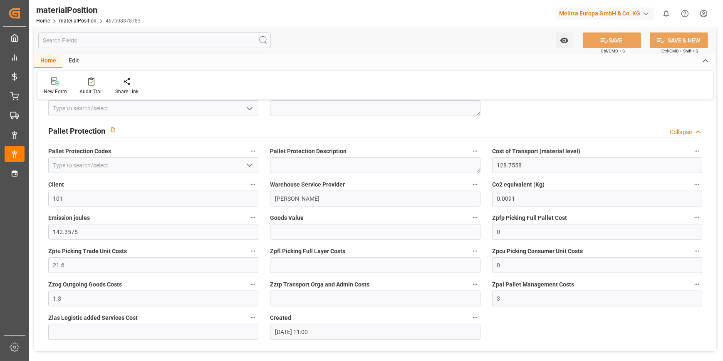
scroll to position [595, 0]
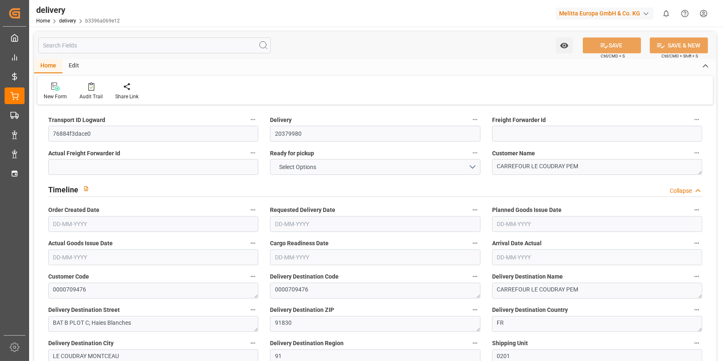
type input "2"
type input "136.8"
type input "201.76"
type input "360"
type input "60"
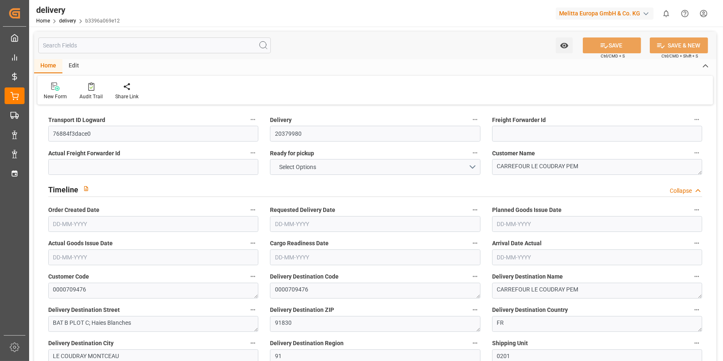
type input "2"
type input "0"
type input "2"
type input "0"
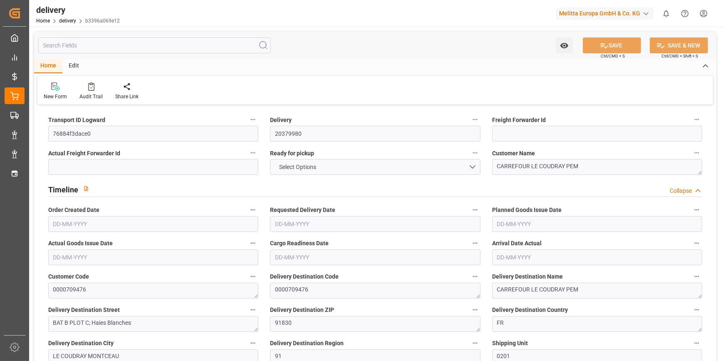
type input "-4.5042"
type input "133.26"
type input "128.7558"
type input "0"
type input "21.6"
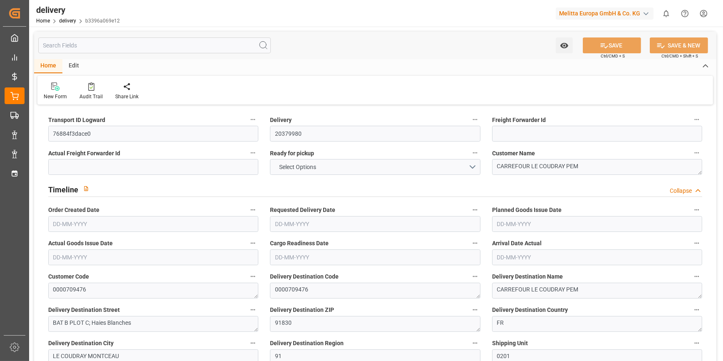
type input "1.5"
type input "1.3"
type input "0"
type input "3"
type input "141.12"
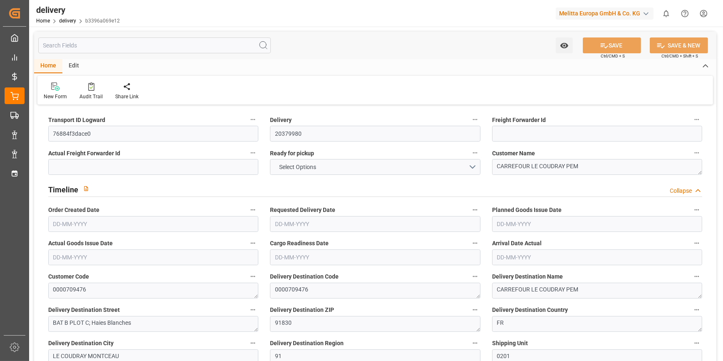
type input "101"
type input "142.3575"
type input "0.0091"
type input "0"
type input "[DATE]"
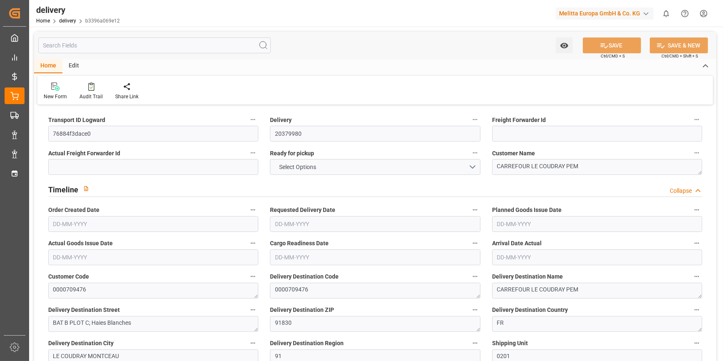
type input "[DATE]"
type input "[DATE] 11:00"
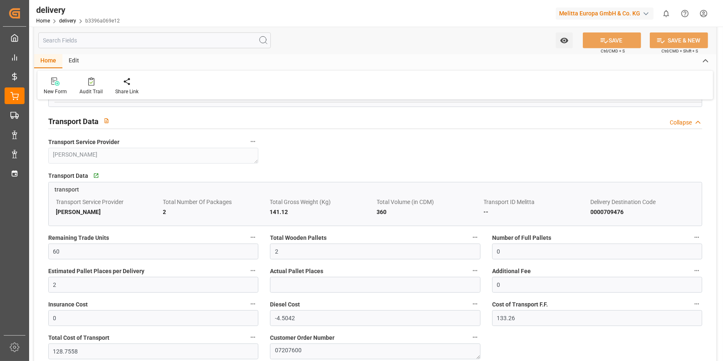
scroll to position [529, 0]
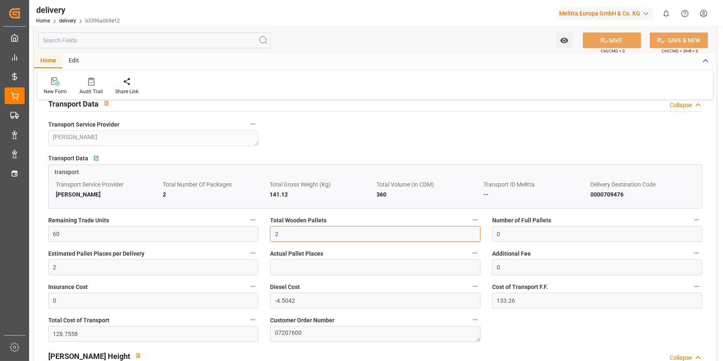
click at [280, 239] on input "2" at bounding box center [375, 234] width 210 height 16
type input "1"
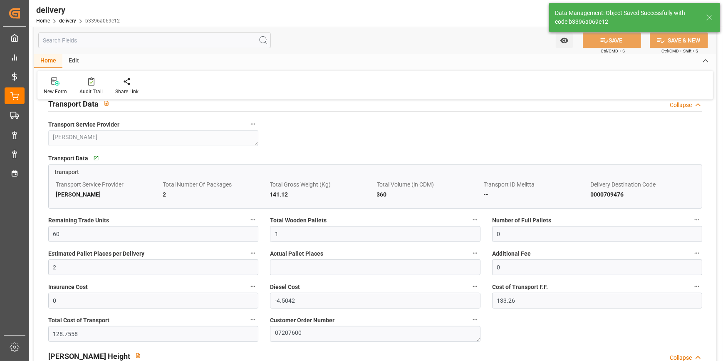
type input "1.5"
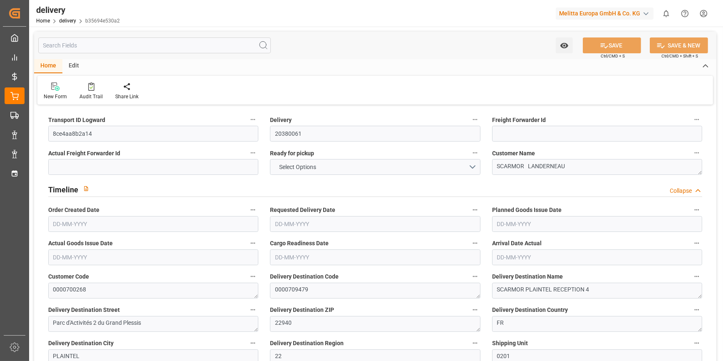
type input "8"
type input "474.644"
type input "907.798"
type input "3480.784"
type input "192"
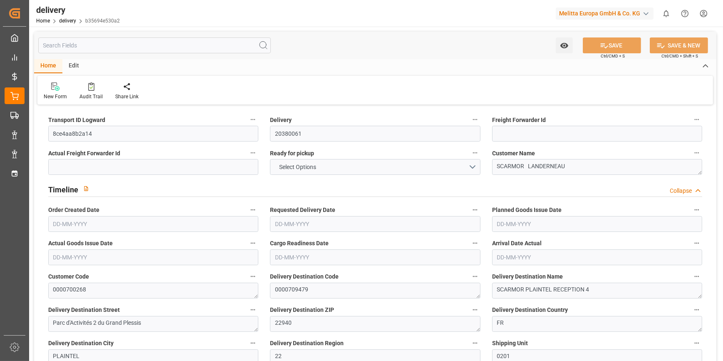
type input "12"
type input "3"
type input "5"
type input "0"
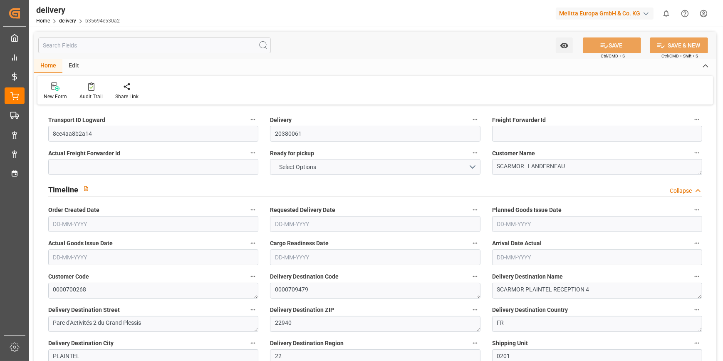
type input "0"
type input "220.205"
type input "7.35"
type input "69.12"
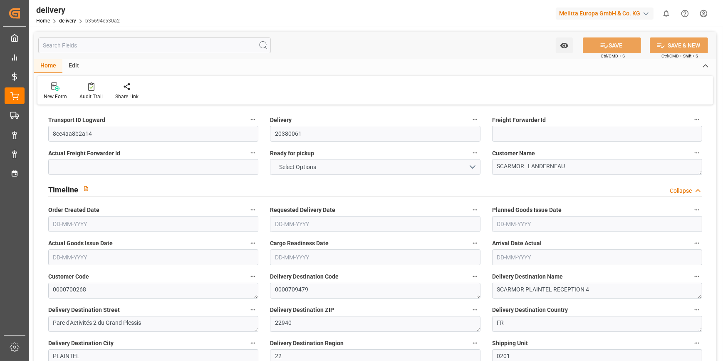
type input "1.5"
type input "1.3"
type input "0"
type input "18"
type input "616.966"
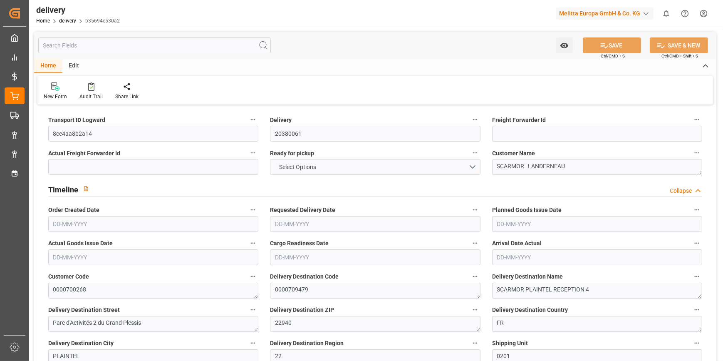
type input "101"
type input "4694.2877"
type input "0.3012"
type input "0"
type input "[DATE]"
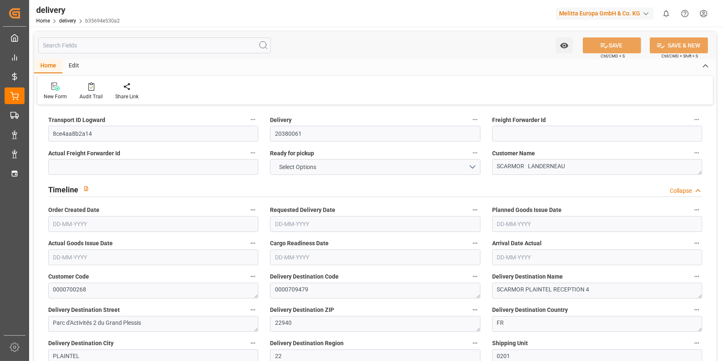
type input "[DATE]"
type input "[DATE] 11:00"
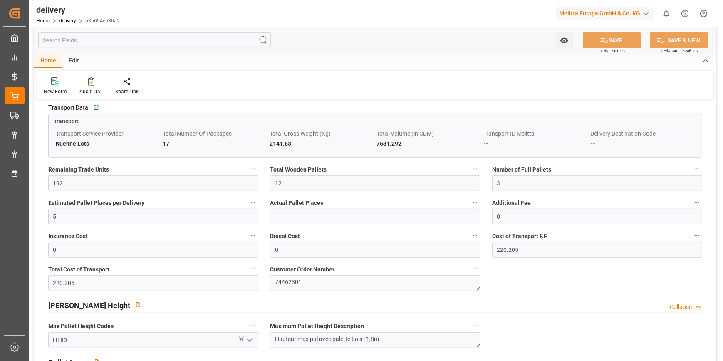
scroll to position [681, 0]
click at [290, 187] on input "12" at bounding box center [375, 182] width 210 height 16
type input "1"
type input "8"
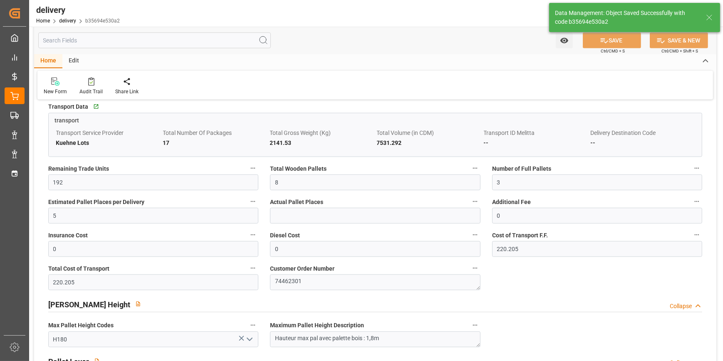
type input "12"
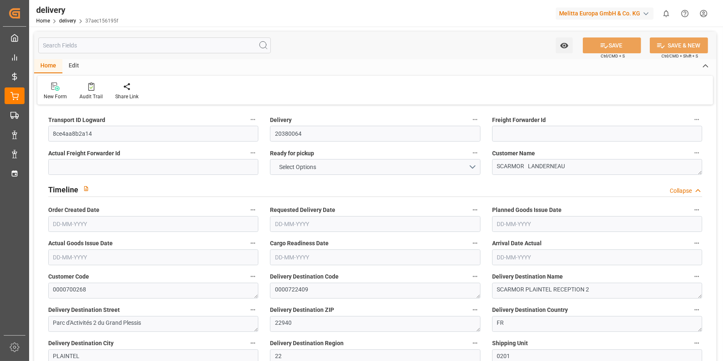
type input "9"
type input "1460.31"
type input "1793.66"
type input "4050.508"
type input "150"
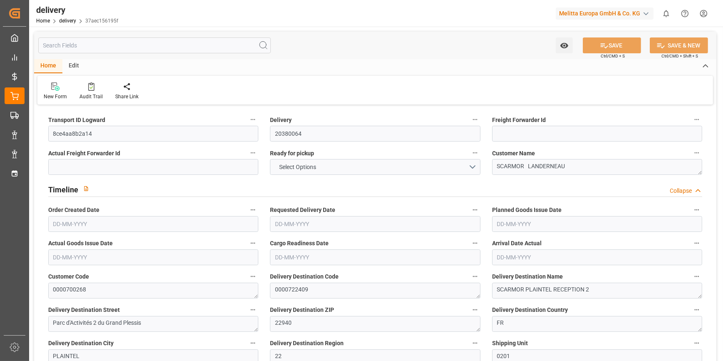
type input "9"
type input "3"
type input "5"
type input "0"
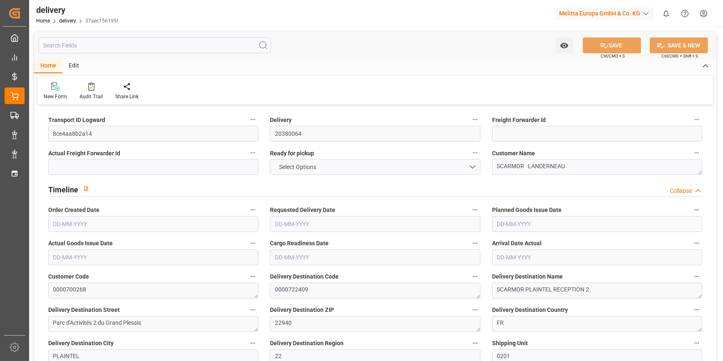
type input "0"
type input "220.205"
type input "7.35"
type input "54"
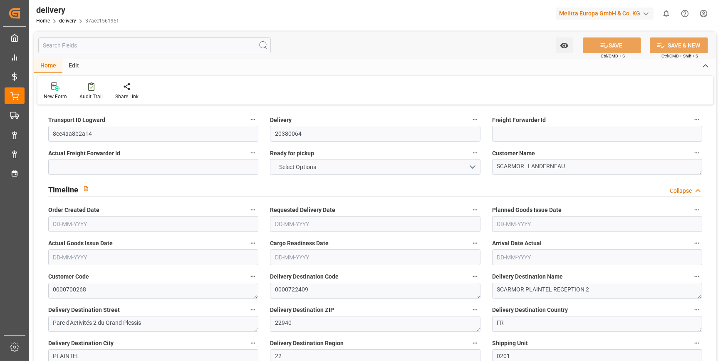
type input "1.5"
type input "1.3"
type input "0"
type input "13.5"
type input "1524.564"
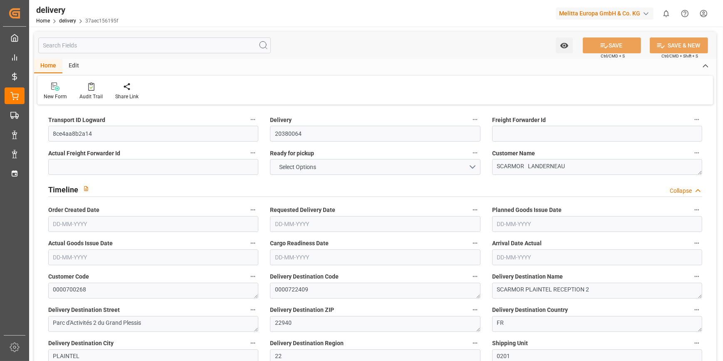
type input "101"
type input "5462.6342"
type input "0.3505"
type input "0"
type input "[DATE]"
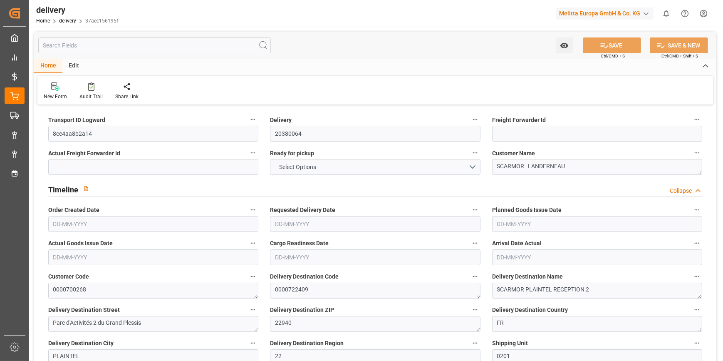
type input "[DATE]"
type input "[DATE] 11:00"
